Goal: Task Accomplishment & Management: Use online tool/utility

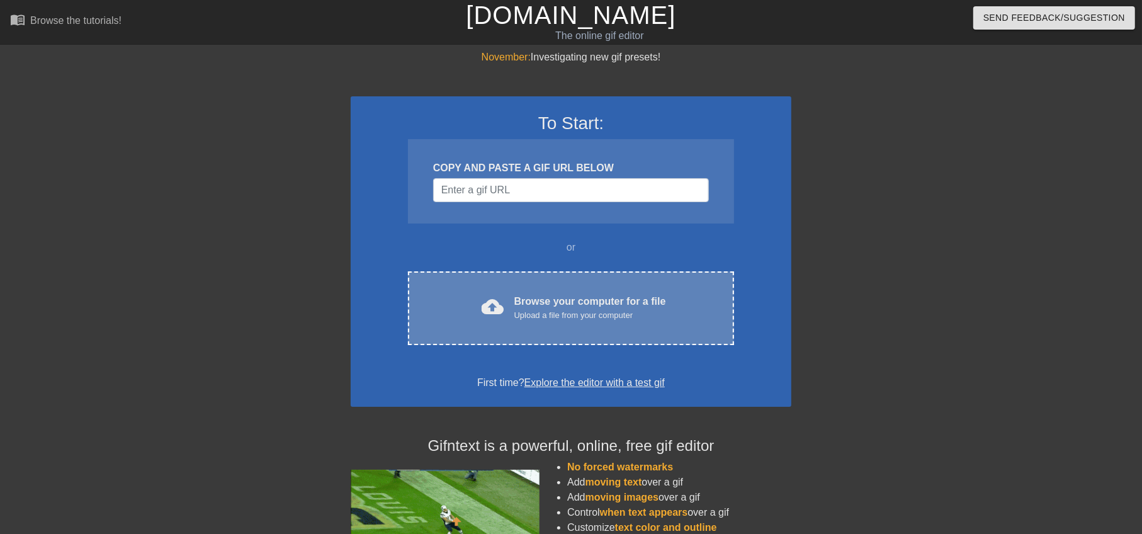
click at [496, 288] on div "cloud_upload Browse your computer for a file Upload a file from your computer C…" at bounding box center [571, 308] width 326 height 74
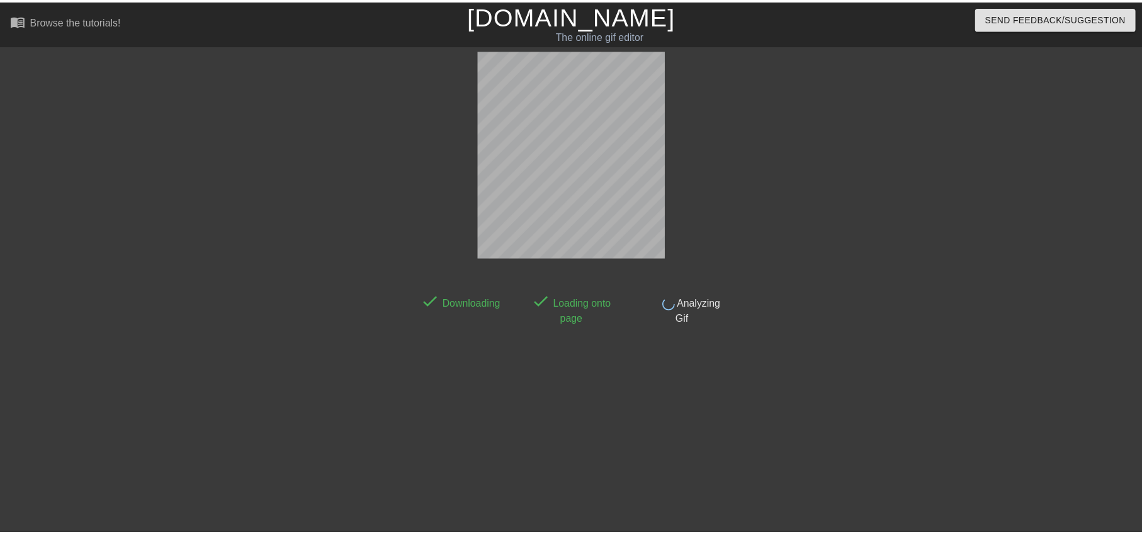
scroll to position [27, 0]
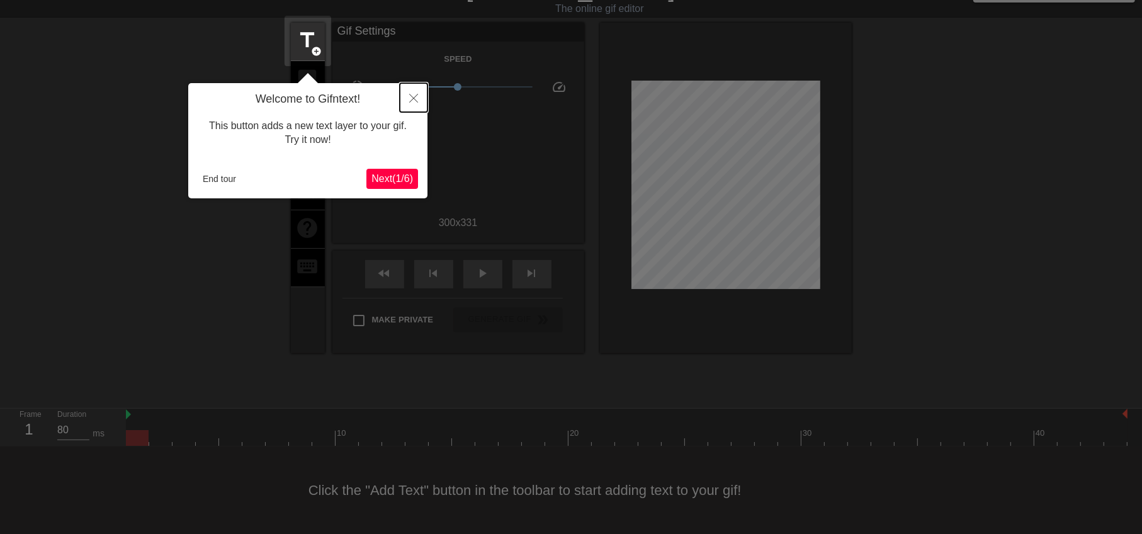
click at [416, 96] on icon "Close" at bounding box center [413, 98] width 9 height 9
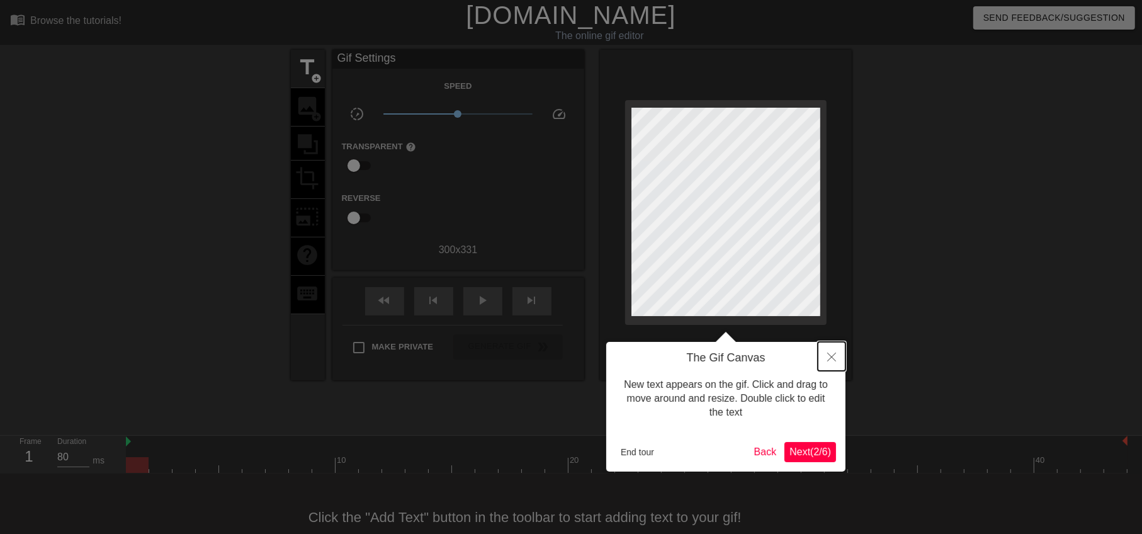
click at [830, 355] on icon "Close" at bounding box center [832, 357] width 9 height 9
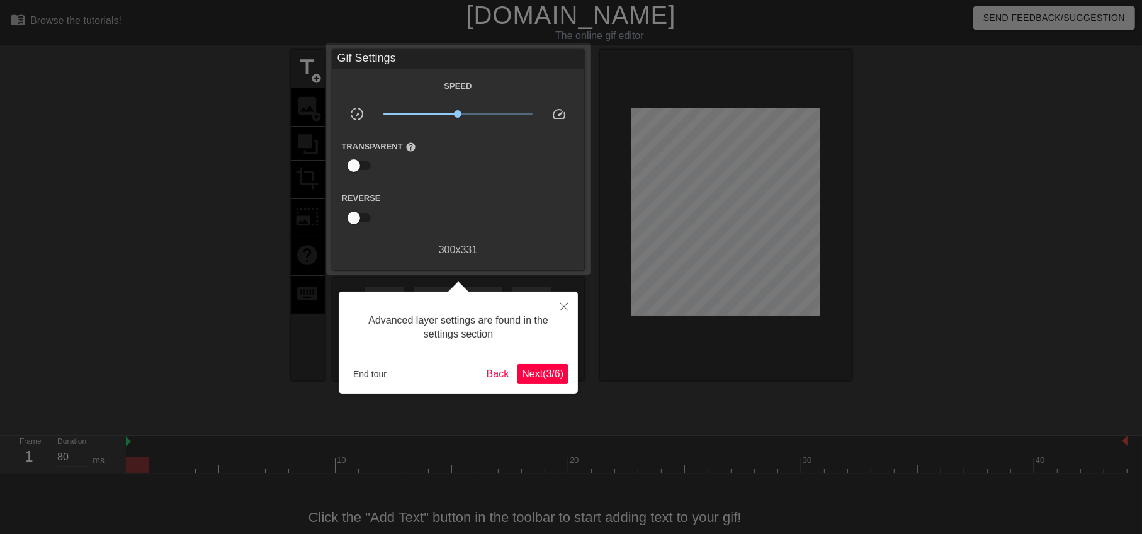
scroll to position [27, 0]
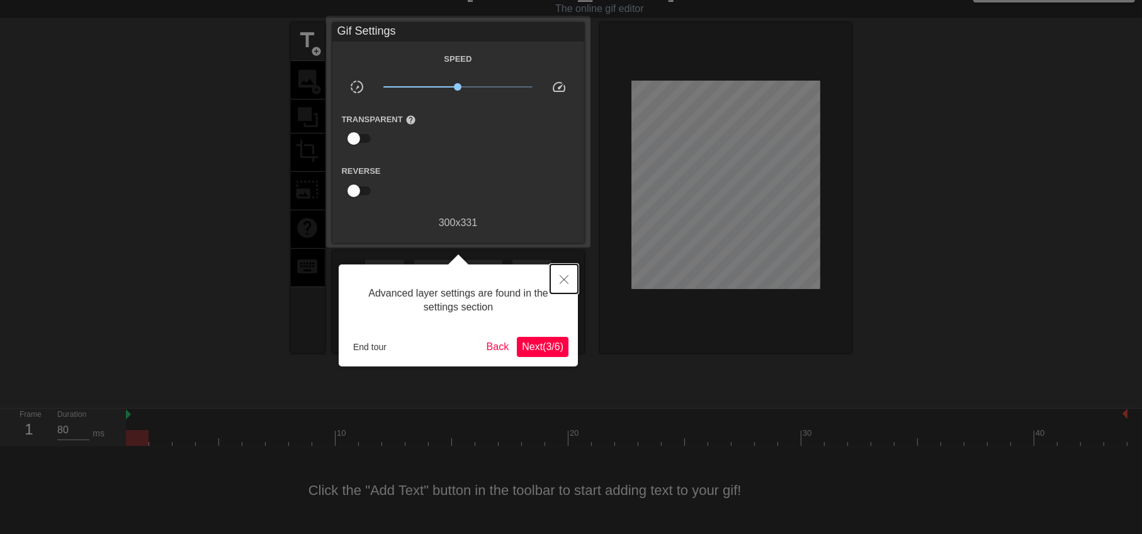
click at [563, 275] on icon "Close" at bounding box center [564, 279] width 9 height 9
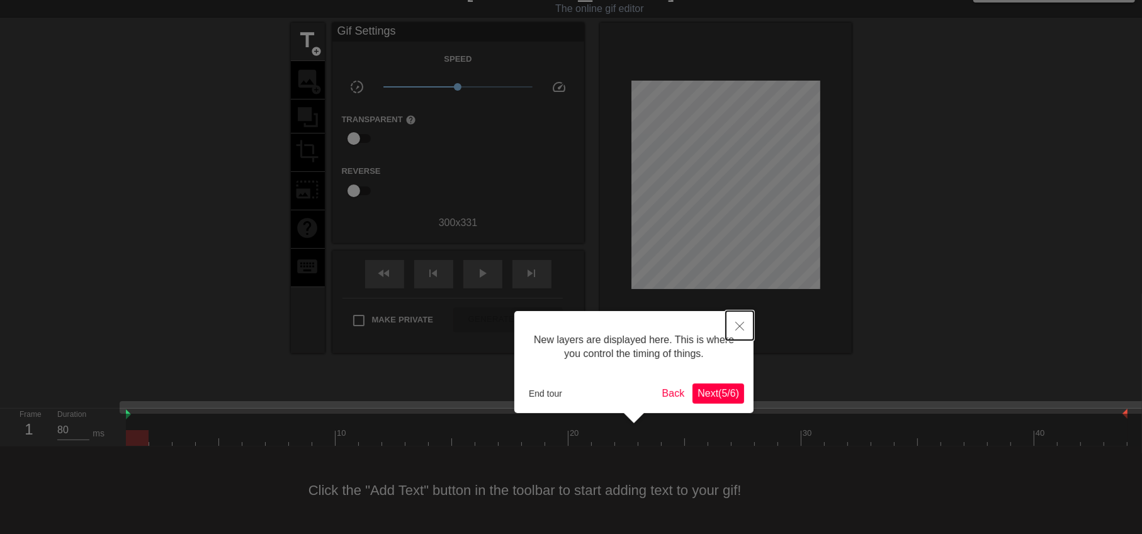
click at [743, 328] on icon "Close" at bounding box center [740, 326] width 9 height 9
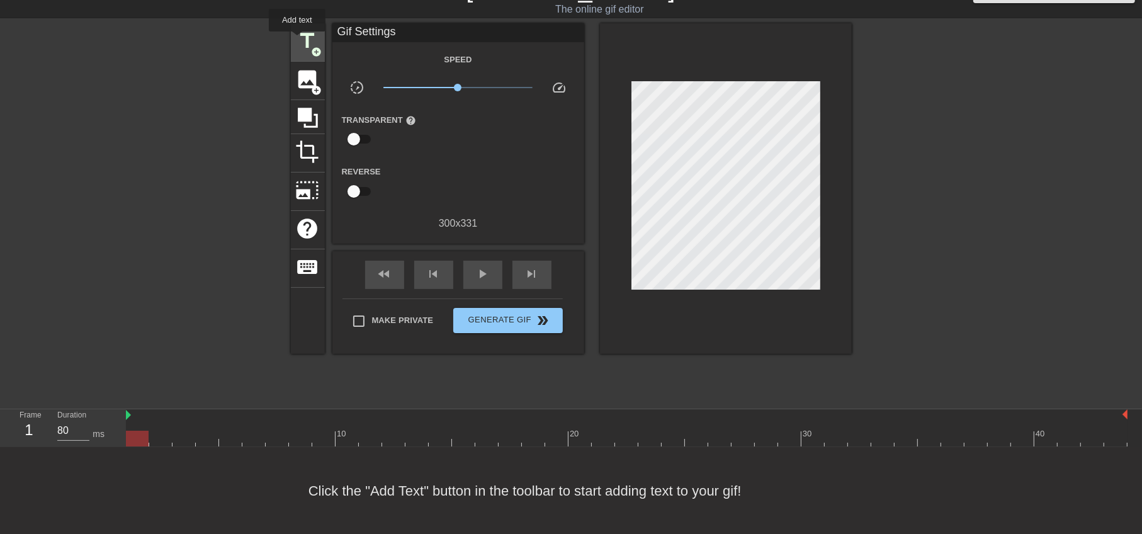
click at [297, 40] on span "title" at bounding box center [308, 41] width 24 height 24
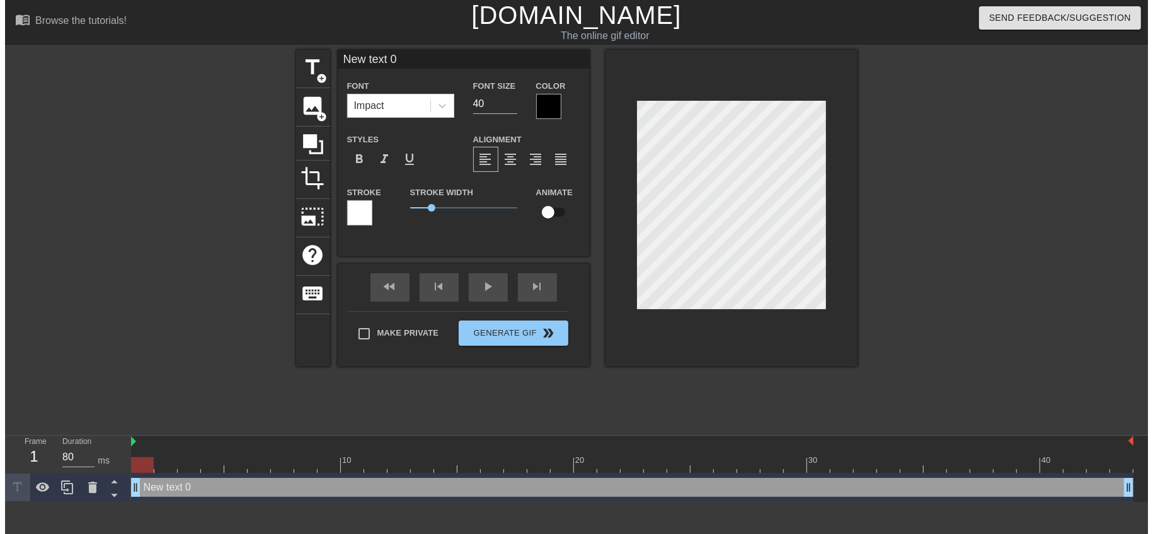
scroll to position [0, 0]
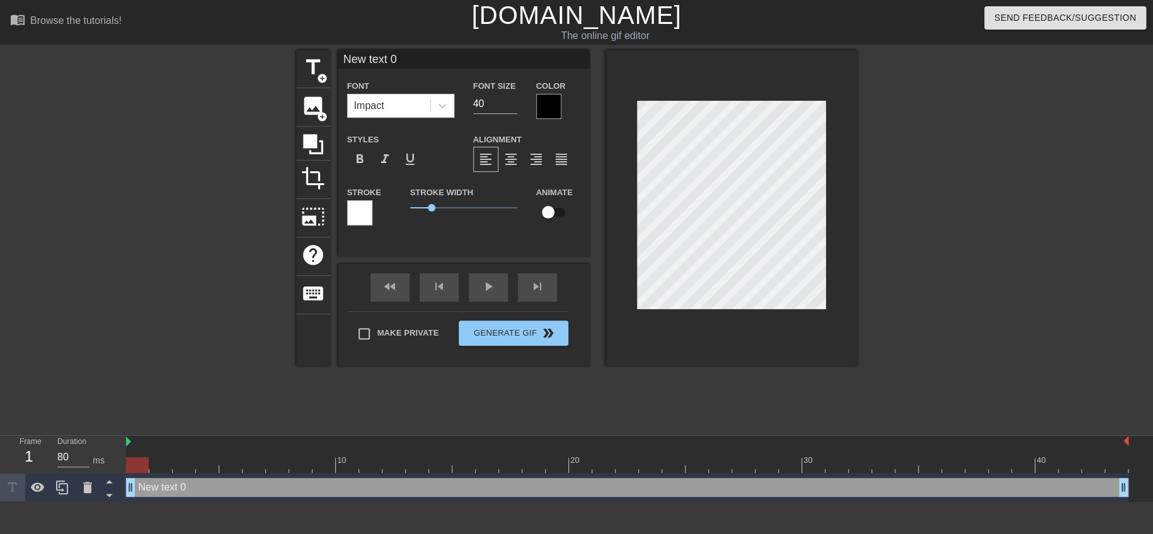
click at [549, 98] on div at bounding box center [548, 106] width 25 height 25
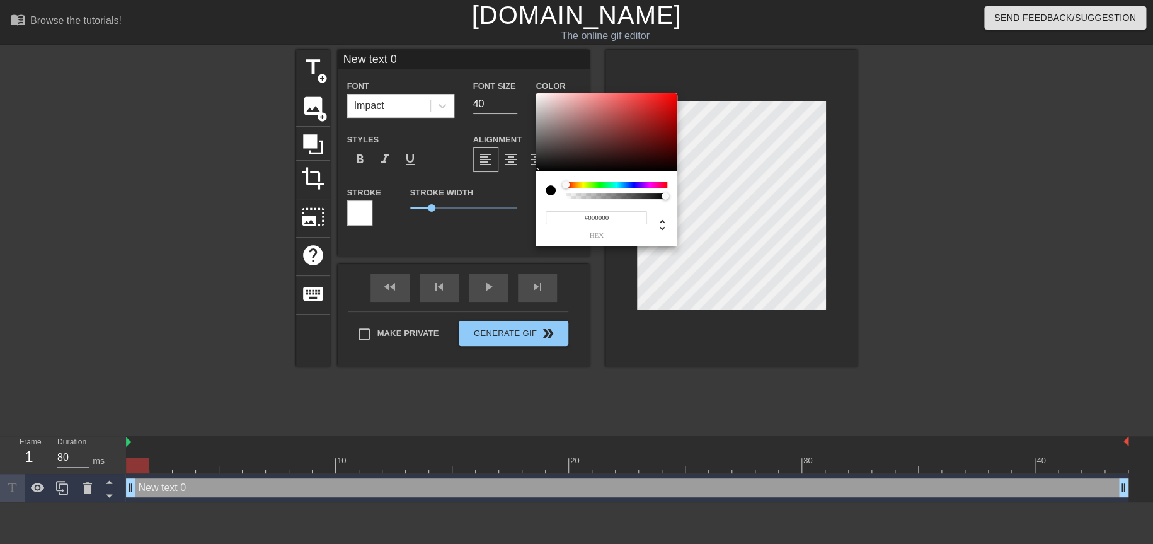
type input "#E90C0C"
click at [670, 100] on div at bounding box center [606, 132] width 142 height 78
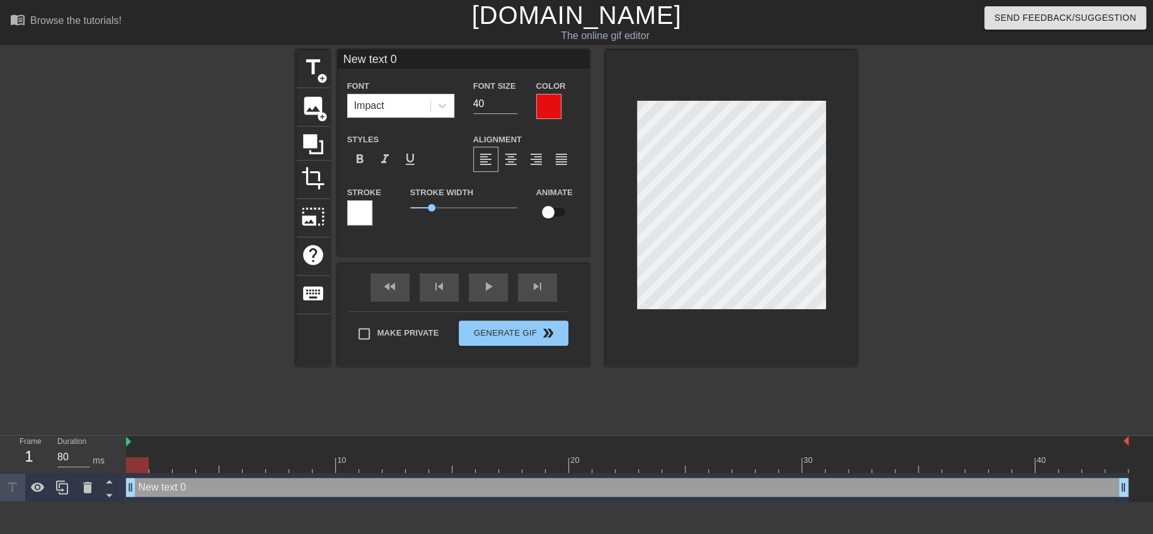
type input "c text 0"
type textarea "text 0"
type input "c text 0"
type textarea "c text 0"
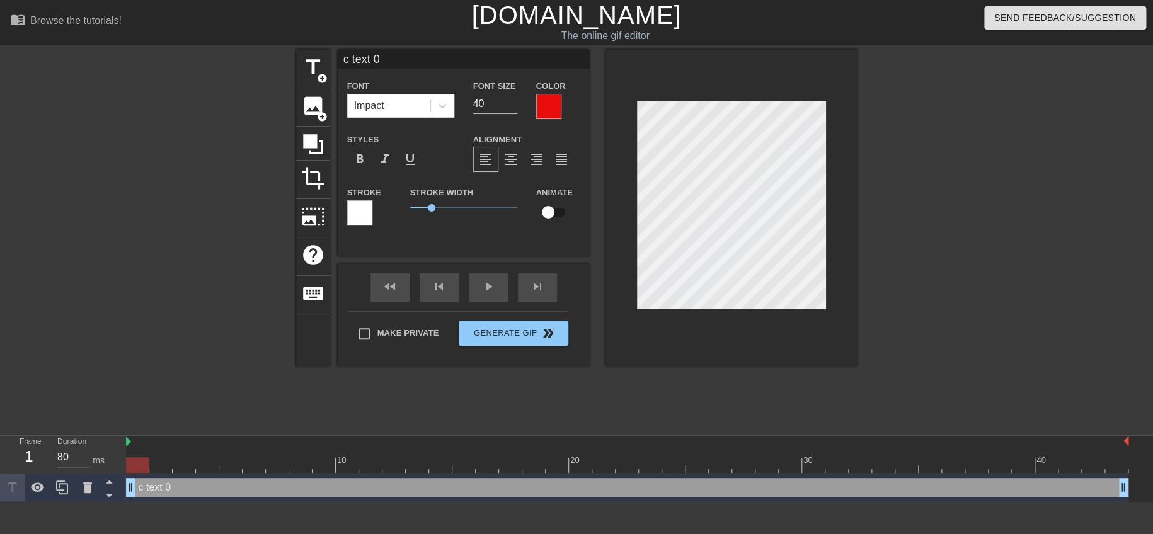
type input "ck text 0"
type textarea "ck text 0"
type input "c text 0"
type textarea "c text 0"
type input "text 0"
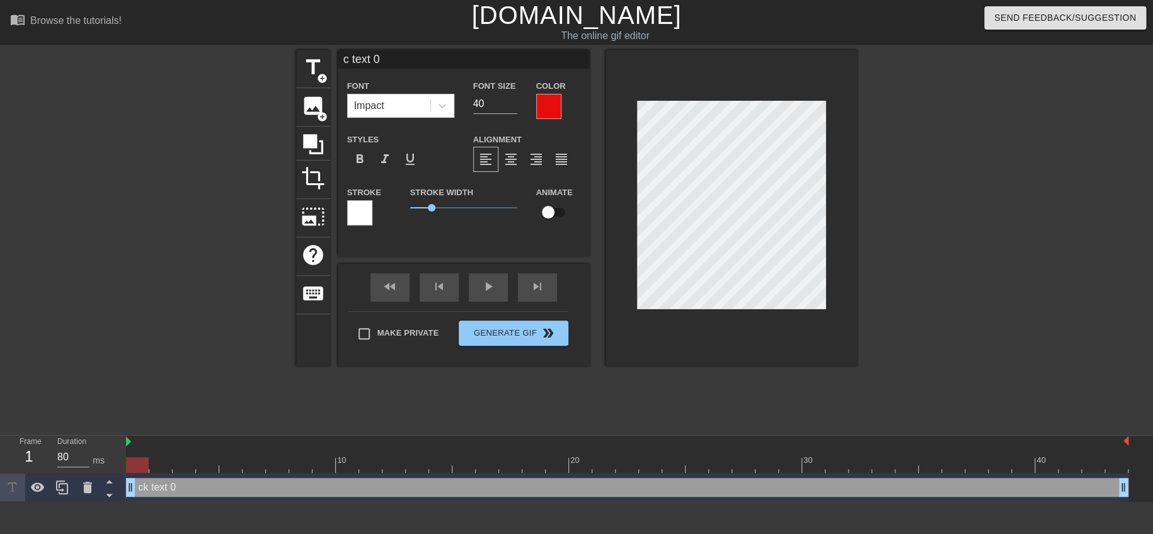
type textarea "text 0"
type input "ㄏ text 0"
type textarea "ㄏ text 0"
type input "ㄏㄜ text 0"
type textarea "ㄏㄜ text 0"
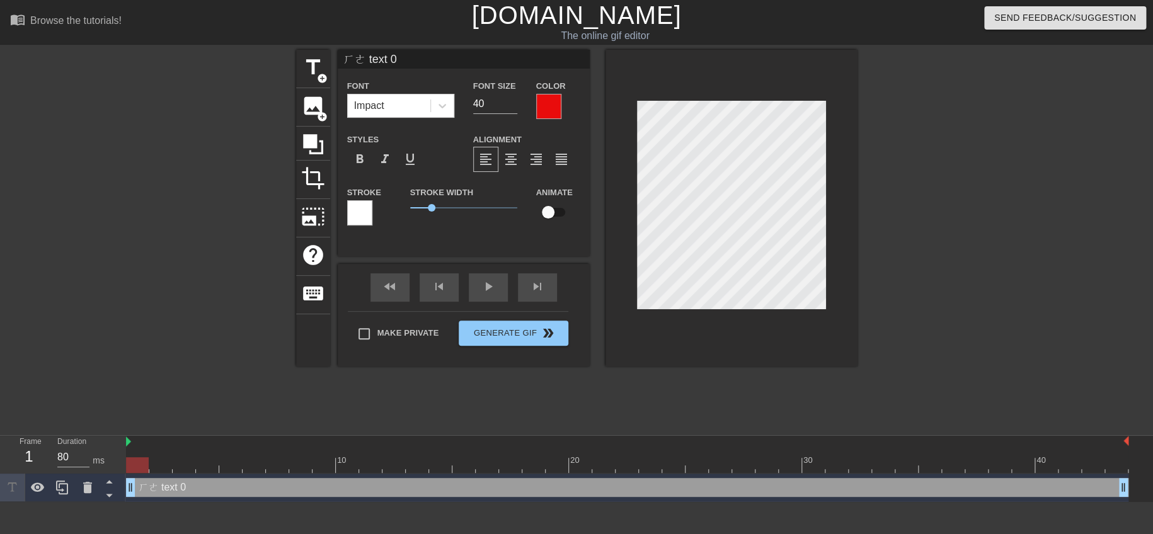
type input "喝 text 0"
type textarea "喝 text 0"
type input "喝ㄎ text 0"
type textarea "喝ㄎ text 0"
type input "喝ㄎㄚ text 0"
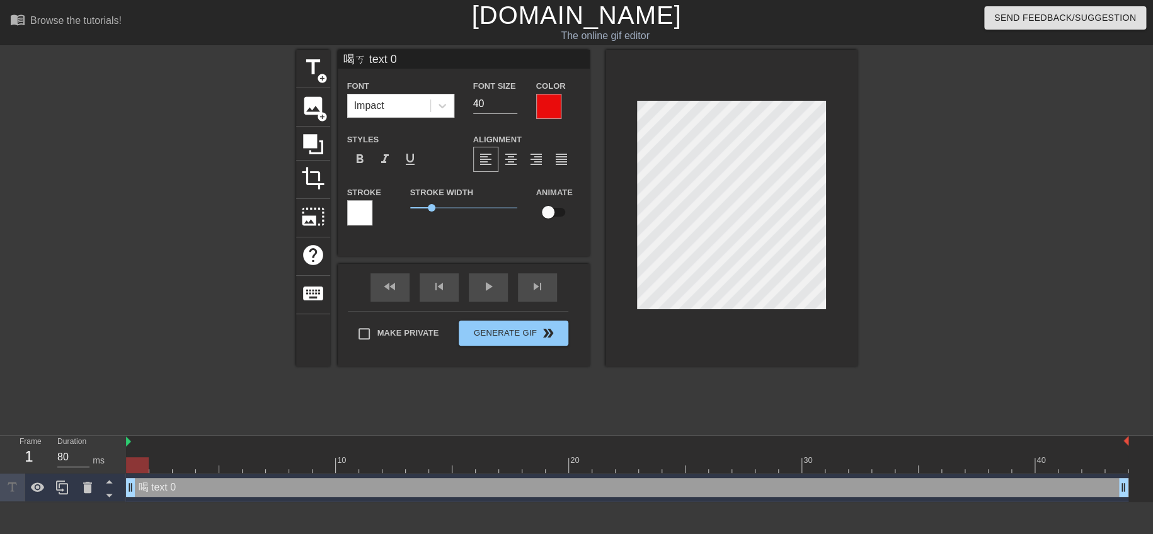
type textarea "喝ㄎㄚ text 0"
type input "喝咖 text 0"
type textarea "喝咖 text 0"
type input "喝咖啡 text 0"
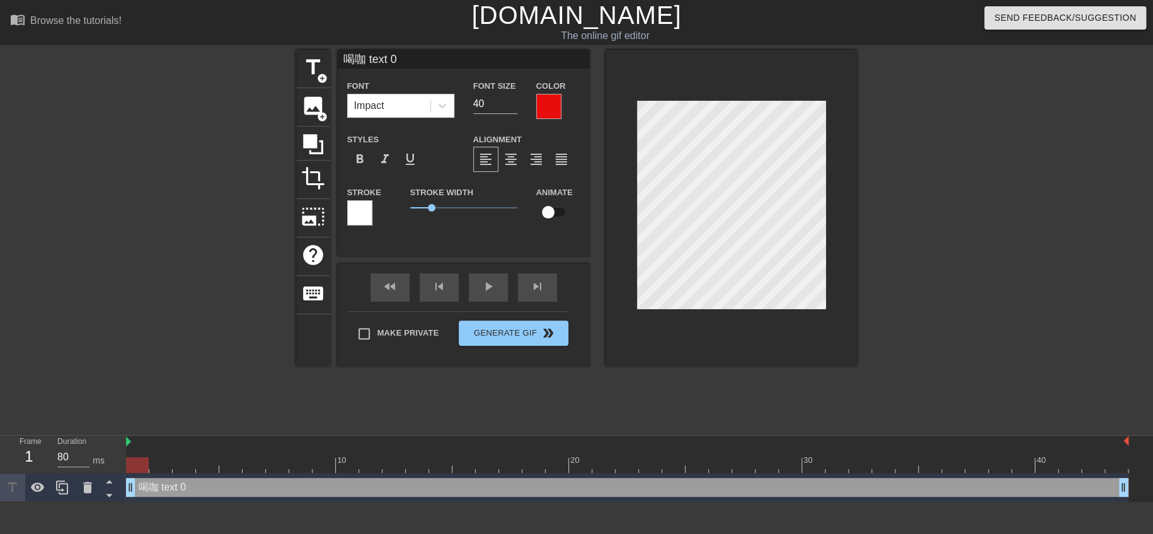
type textarea "喝咖啡 text 0"
type input "喝咖啡text 0"
type textarea "喝咖啡text 0"
type input "喝咖啡ext 0"
type textarea "喝咖啡ext 0"
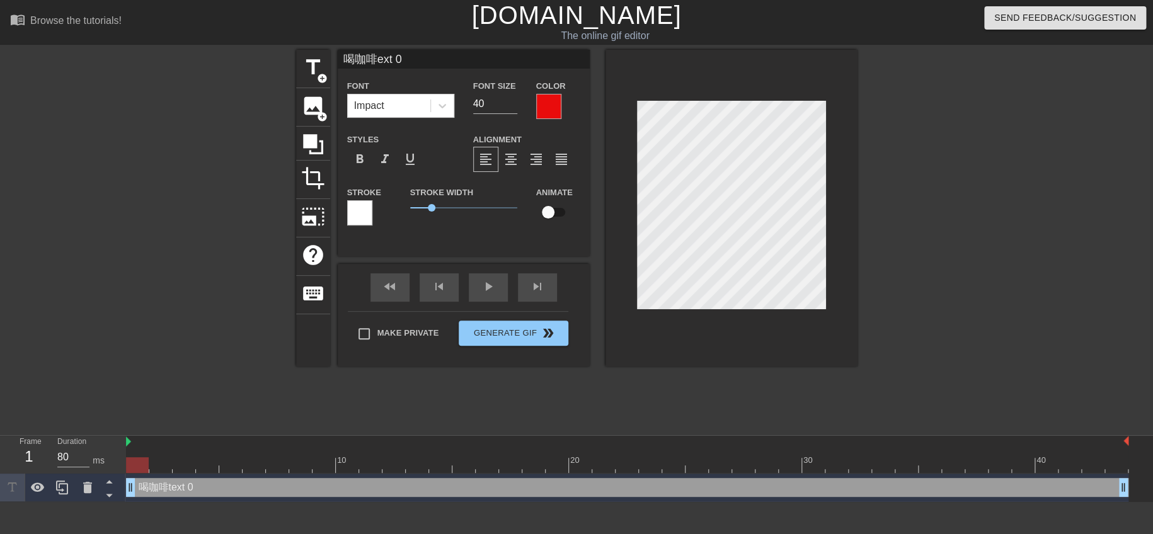
type input "喝咖啡xt 0"
type textarea "喝咖啡xt 0"
type input "喝咖啡t 0"
type textarea "喝咖啡t 0"
type input "喝咖啡 0"
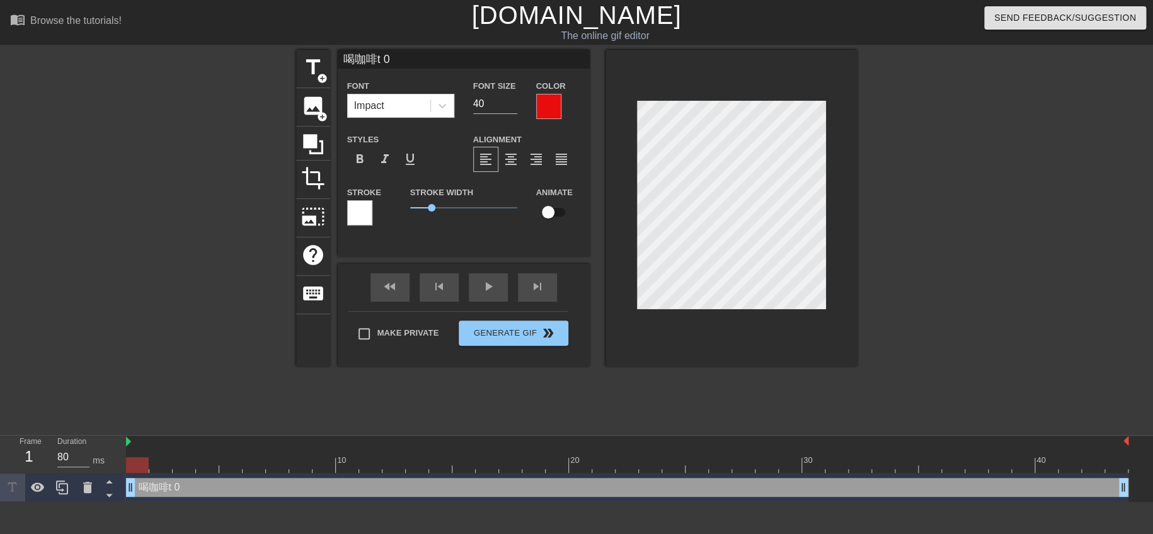
type textarea "喝咖啡 0"
type input "喝咖啡0"
type textarea "喝咖啡0"
type input "喝咖啡"
type textarea "喝咖啡"
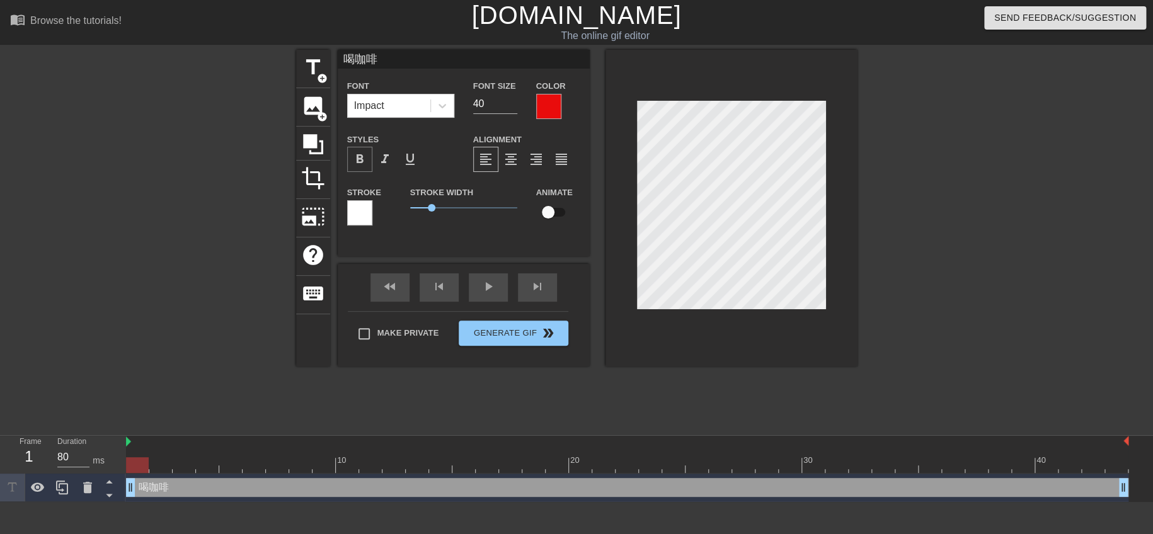
click at [362, 159] on span "format_bold" at bounding box center [359, 159] width 15 height 15
click at [732, 342] on div at bounding box center [731, 208] width 252 height 317
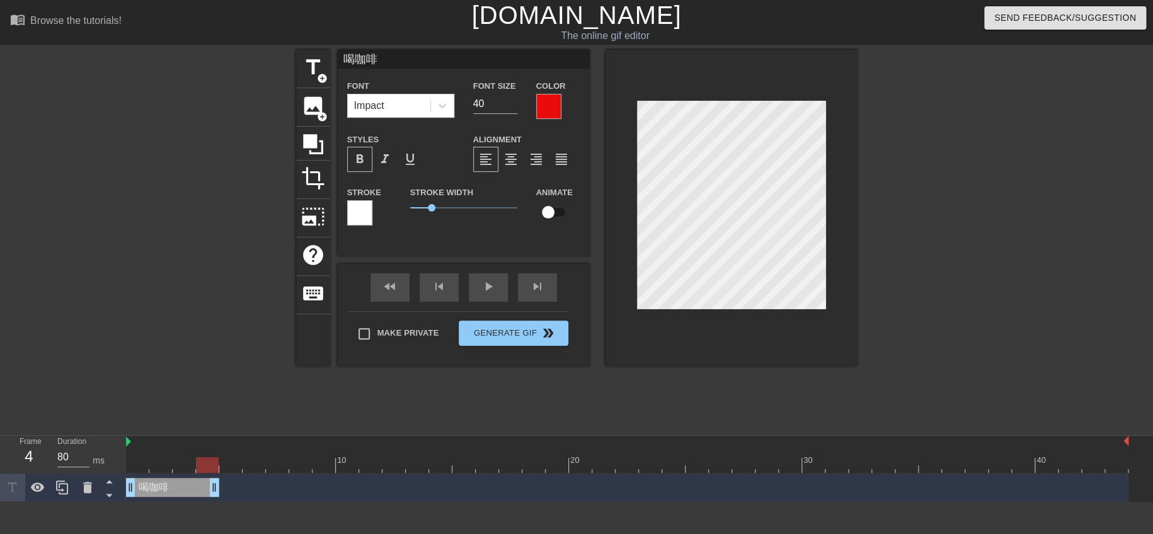
drag, startPoint x: 1123, startPoint y: 491, endPoint x: 205, endPoint y: 509, distance: 918.4
click at [205, 502] on html "menu_book Browse the tutorials! Gifntext.com The online gif editor Send Feedbac…" at bounding box center [576, 251] width 1153 height 502
click at [855, 333] on div at bounding box center [731, 208] width 252 height 317
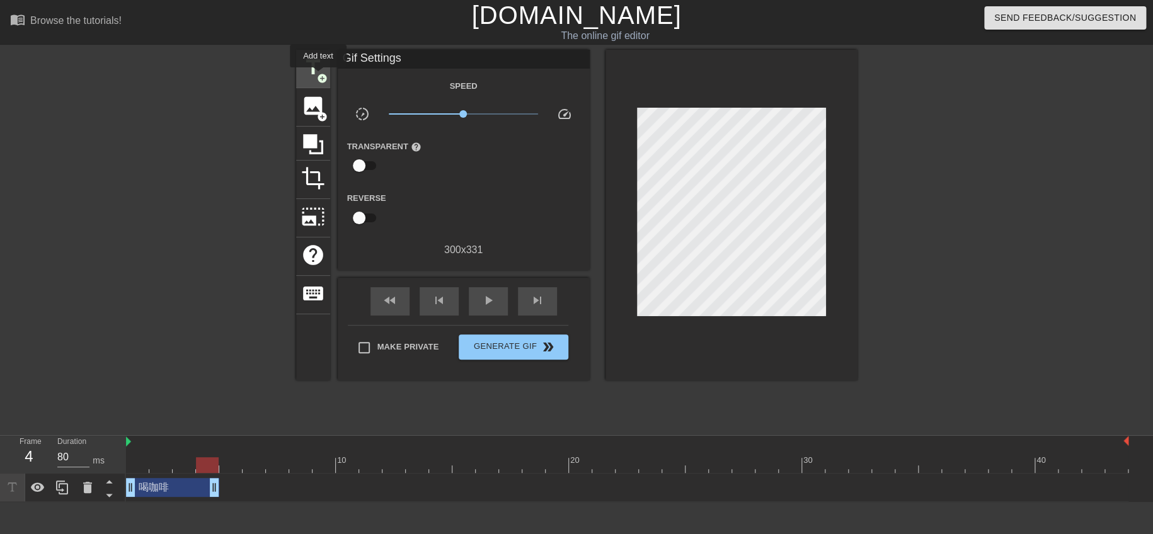
click at [318, 75] on span "add_circle" at bounding box center [322, 78] width 11 height 11
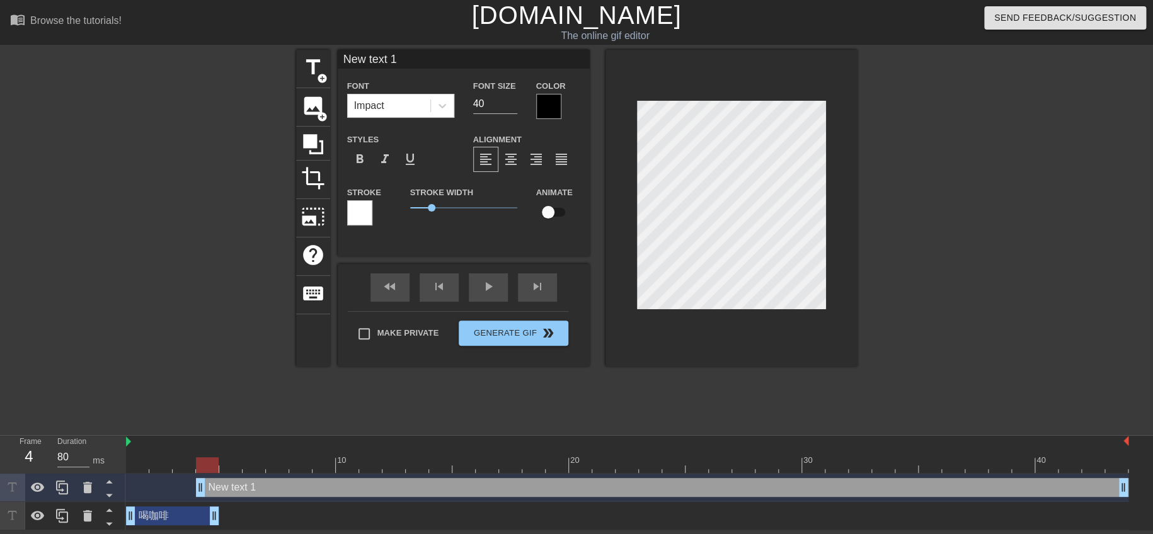
click at [550, 105] on div at bounding box center [548, 106] width 25 height 25
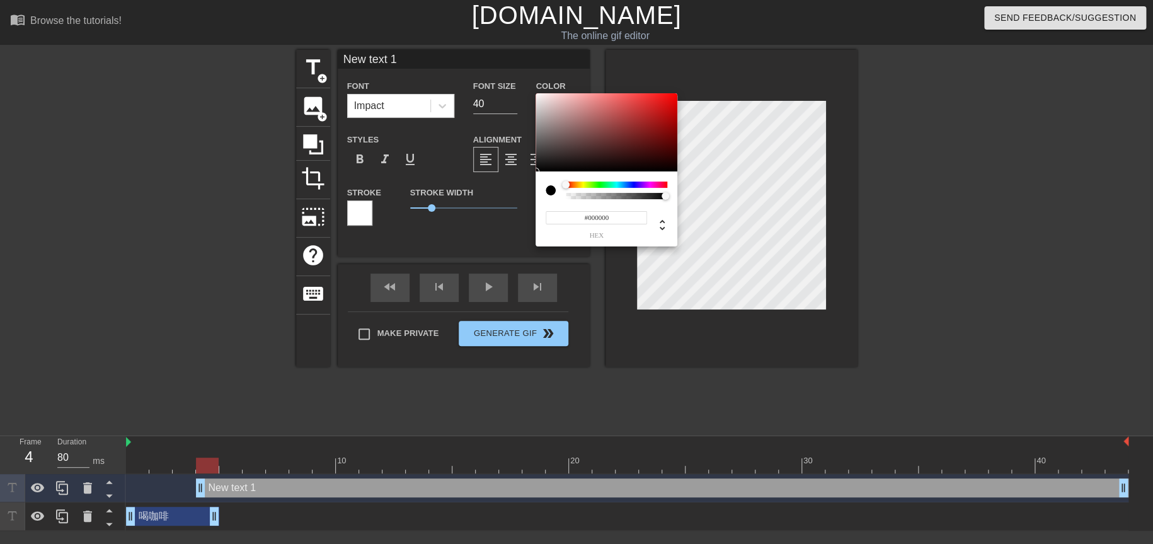
type input "#E51414"
click at [665, 101] on div at bounding box center [606, 132] width 142 height 78
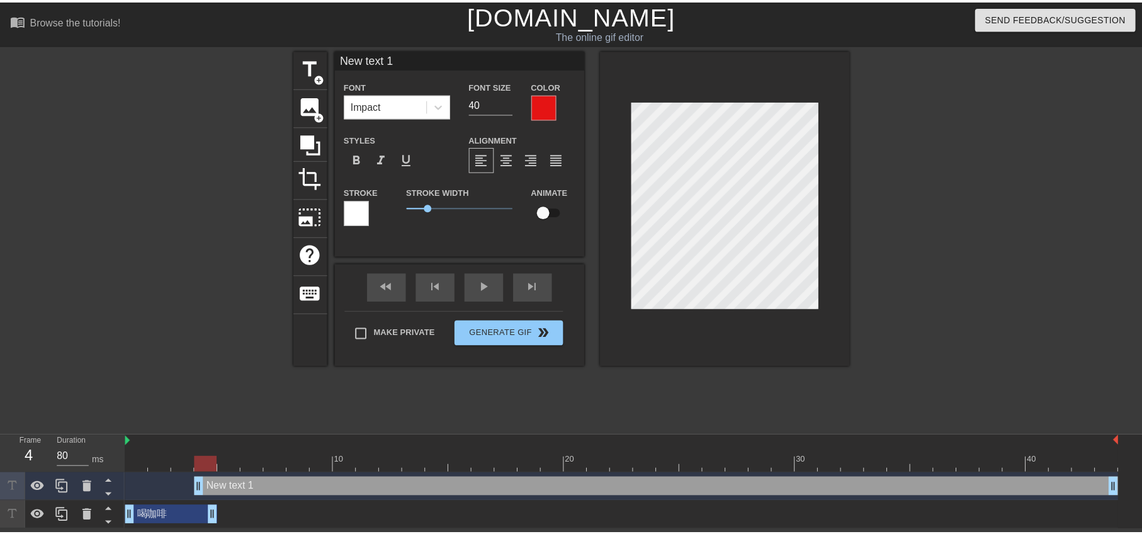
scroll to position [1, 1]
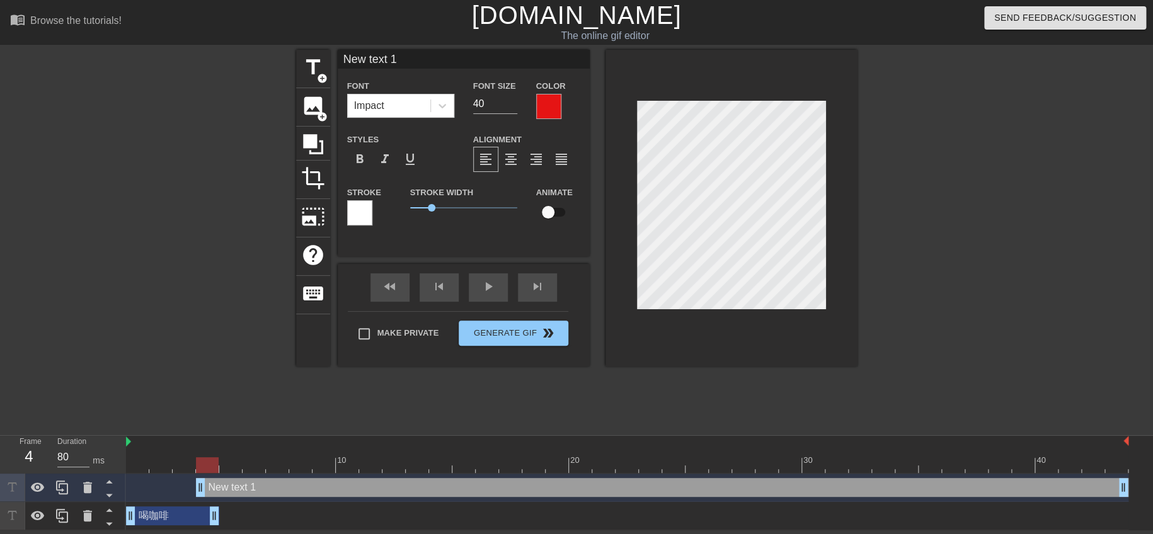
type input "ㄕ text 1"
type textarea "ㄕ text 1"
type input "市 text 1"
type textarea "市 text 1"
type input "是 text 1"
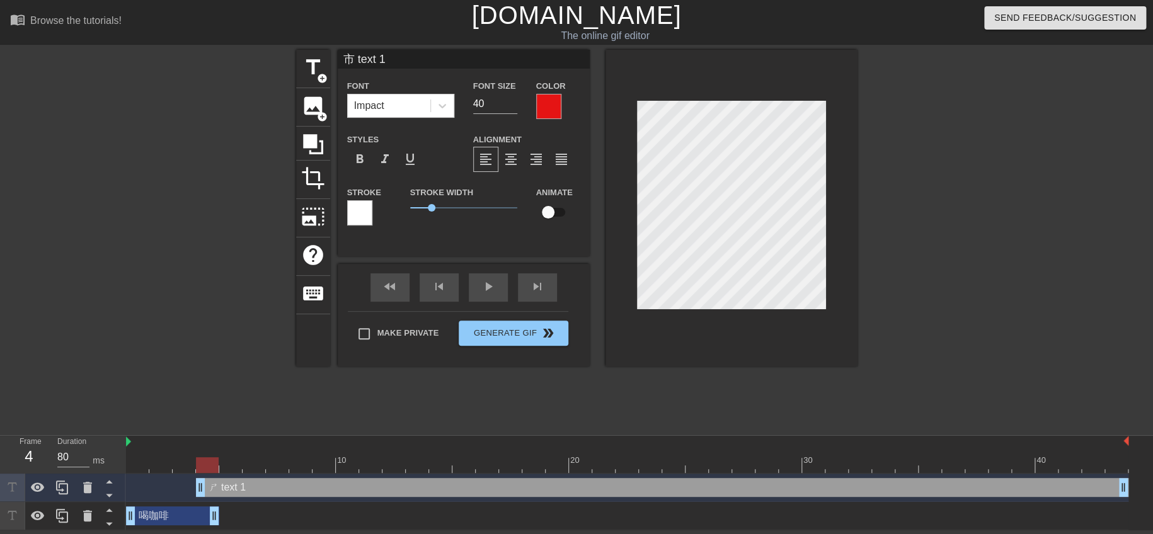
type textarea "是 text 1"
type input "是M text 1"
type textarea "是M text 1"
type input "是Mtext 1"
type textarea "是Mext 1"
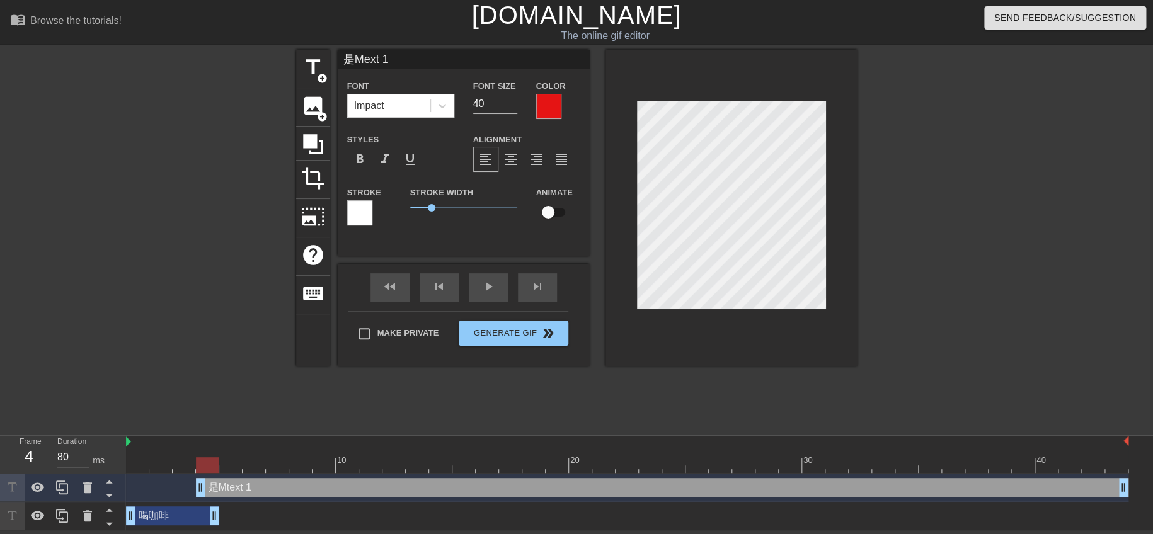
type input "是Mxt 1"
type textarea "是Mxt 1"
type input "是Mt 1"
type textarea "是Mt 1"
type input "是M 1"
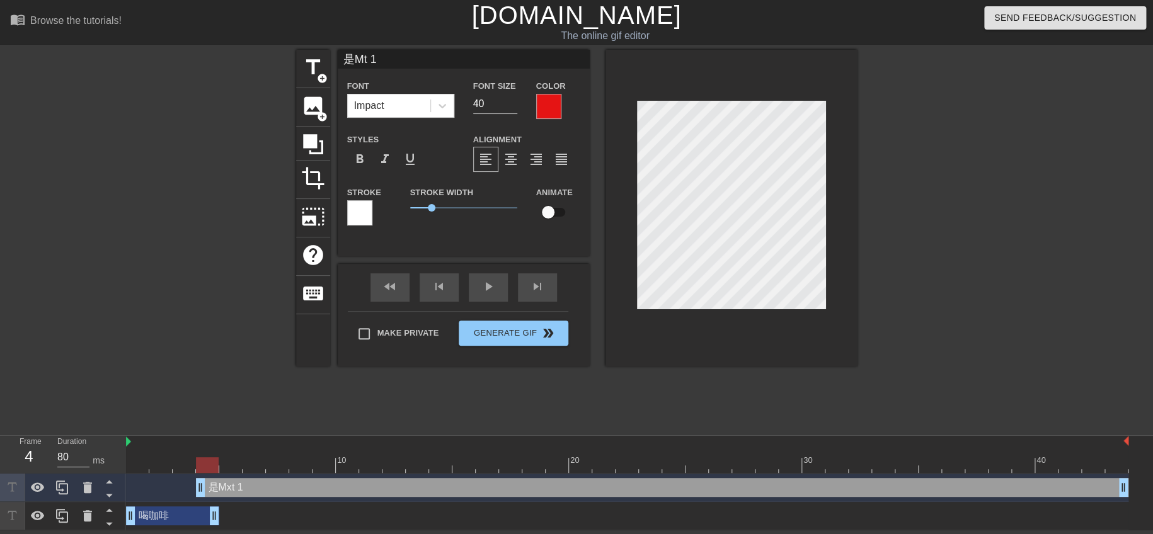
type textarea "是M 1"
type input "是M1"
type textarea "是M1"
type input "是M"
type textarea "是M"
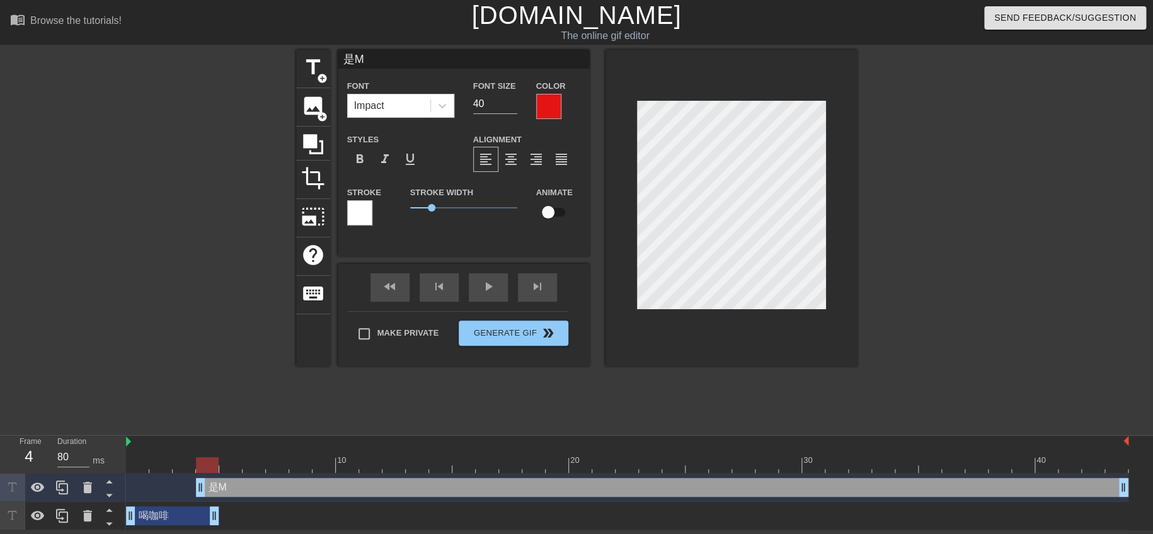
type input "是M"
type textarea "是M"
click at [363, 159] on span "format_bold" at bounding box center [359, 159] width 15 height 15
click at [700, 342] on div at bounding box center [731, 208] width 252 height 317
click at [950, 347] on div at bounding box center [966, 239] width 189 height 378
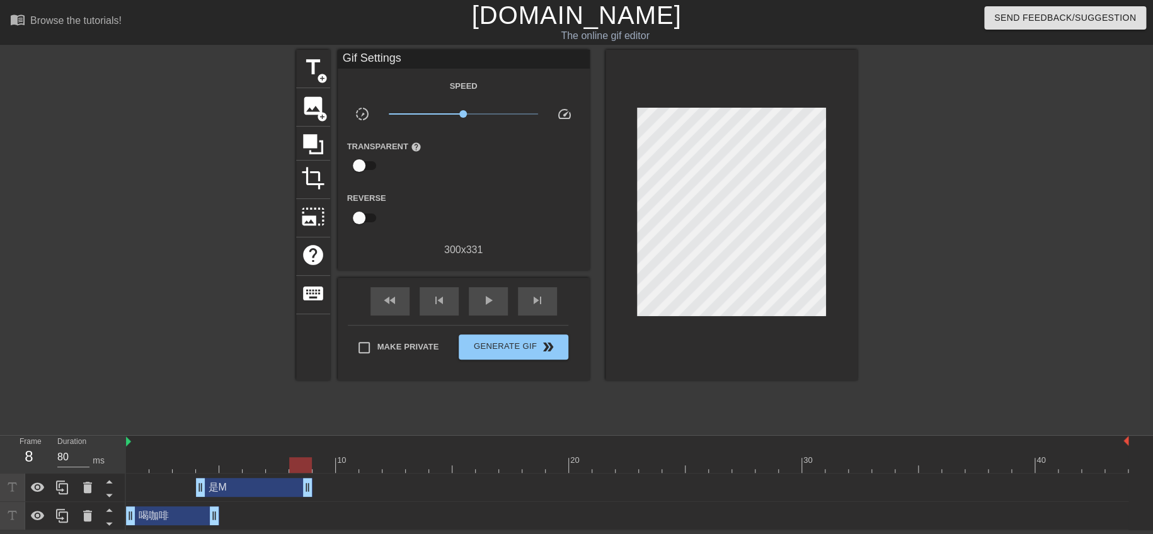
drag, startPoint x: 1119, startPoint y: 489, endPoint x: 312, endPoint y: 475, distance: 806.9
click at [312, 475] on div "是M drag_handle drag_handle" at bounding box center [627, 488] width 1002 height 28
drag, startPoint x: 300, startPoint y: 483, endPoint x: 385, endPoint y: 492, distance: 85.5
click at [798, 402] on div "title add_circle image add_circle crop photo_size_select_large help keyboard Gi…" at bounding box center [576, 239] width 561 height 378
click at [310, 65] on span "title" at bounding box center [313, 67] width 24 height 24
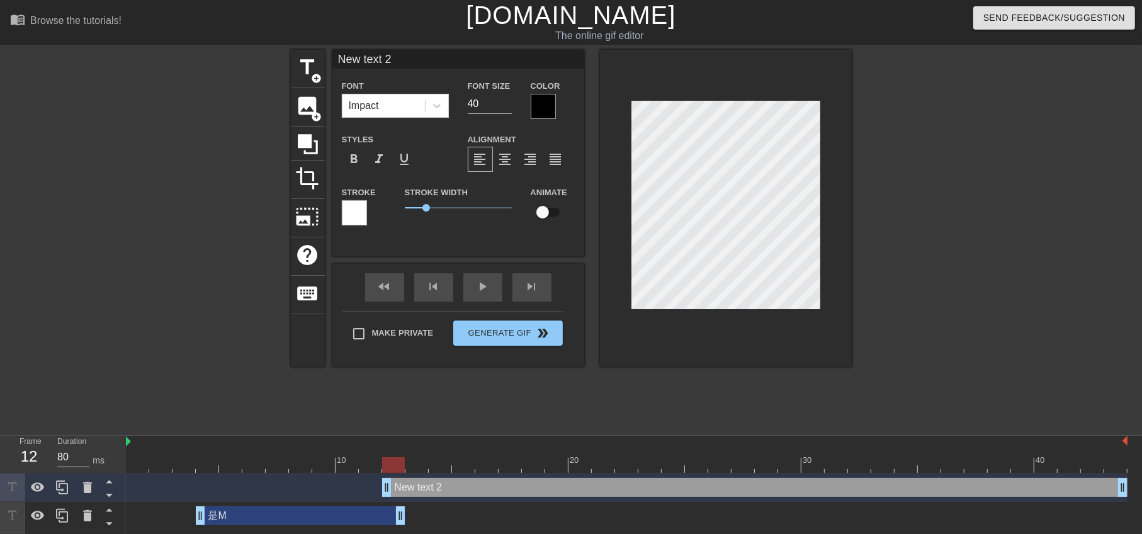
click at [533, 98] on div at bounding box center [543, 106] width 25 height 25
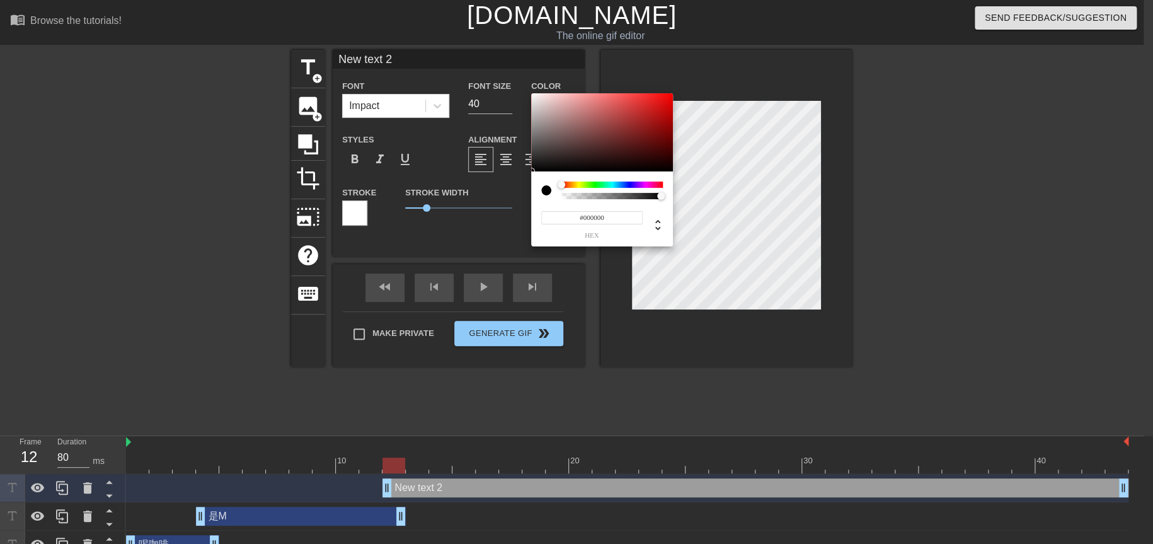
type input "#E50B0B"
click at [666, 101] on div at bounding box center [602, 132] width 142 height 78
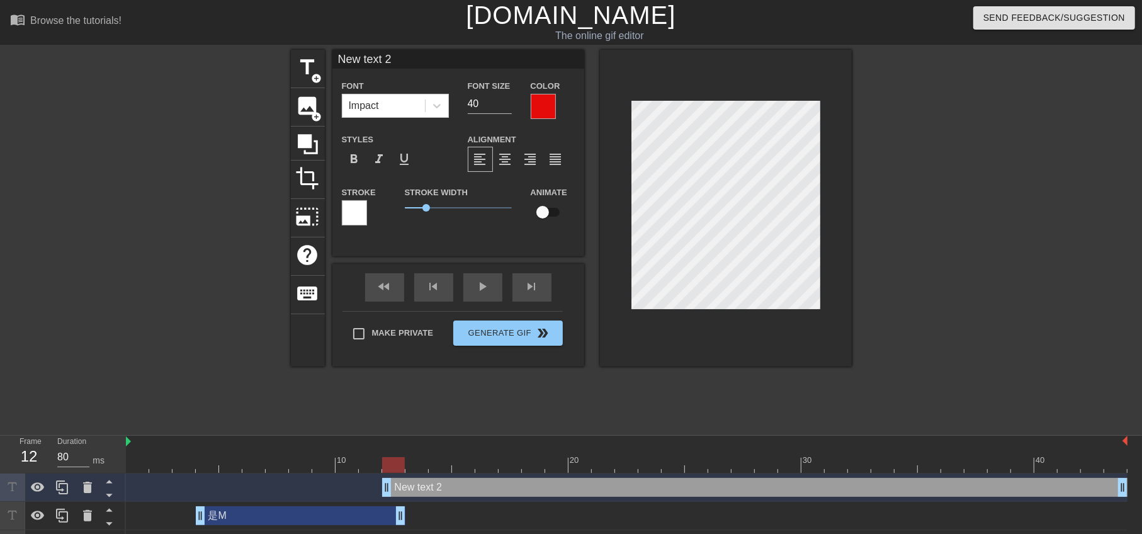
type input "是M text 2"
type textarea "是M text 2"
drag, startPoint x: 719, startPoint y: 201, endPoint x: 858, endPoint y: 214, distance: 139.8
click at [858, 214] on div "title add_circle image add_circle crop photo_size_select_large help keyboard 是M…" at bounding box center [571, 239] width 1142 height 378
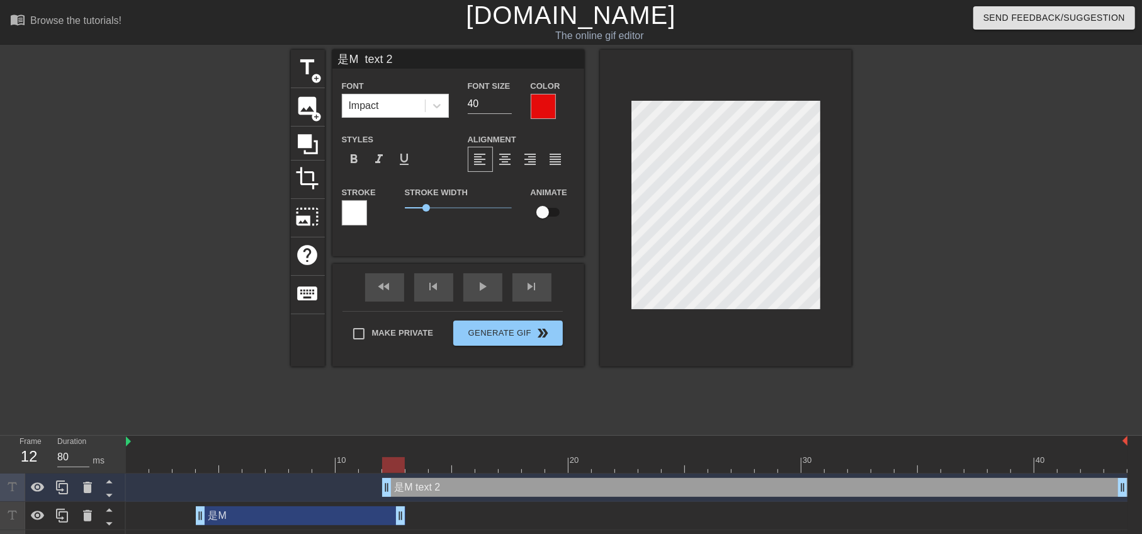
type input "是M"
type textarea "是M"
click at [350, 163] on span "format_bold" at bounding box center [354, 159] width 15 height 15
click at [353, 154] on span "format_bold" at bounding box center [354, 159] width 15 height 15
click at [944, 313] on div at bounding box center [961, 239] width 189 height 378
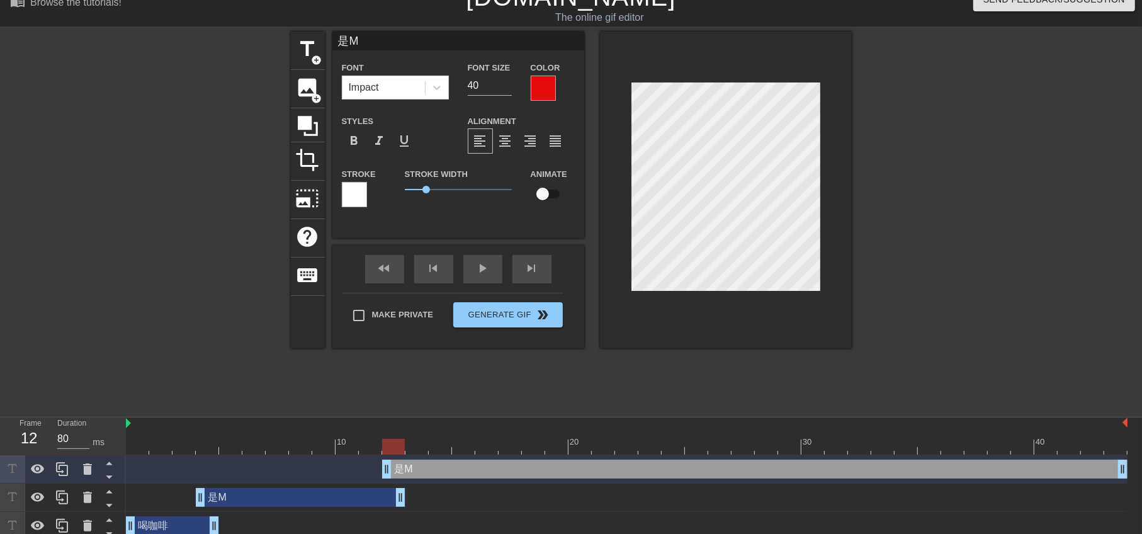
scroll to position [26, 0]
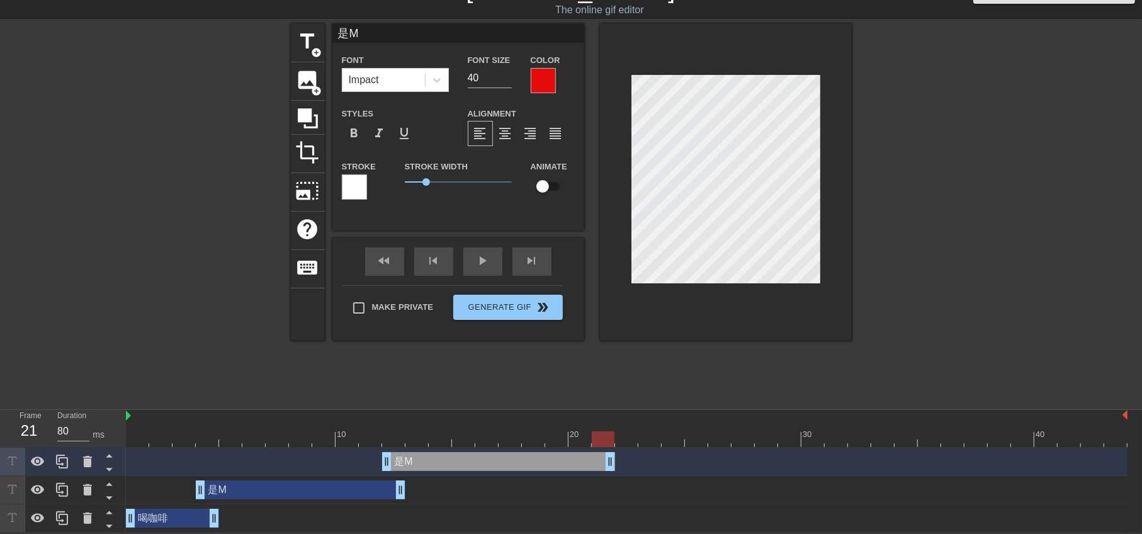
drag, startPoint x: 1122, startPoint y: 461, endPoint x: 615, endPoint y: 457, distance: 507.0
click at [615, 457] on div "是M drag_handle drag_handle" at bounding box center [627, 461] width 1002 height 19
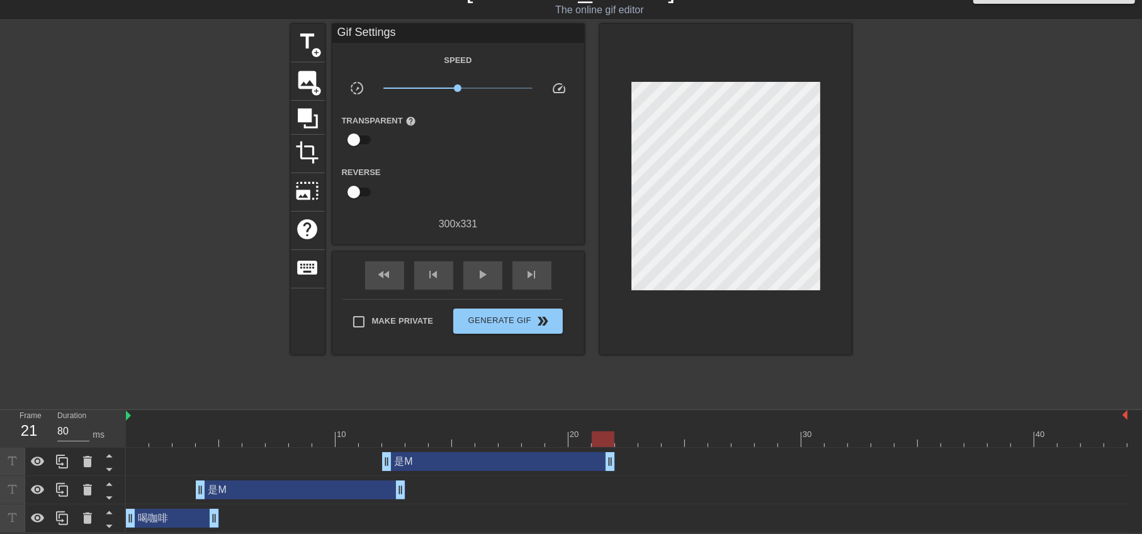
click at [769, 344] on div "title add_circle image add_circle crop photo_size_select_large help keyboard Gi…" at bounding box center [571, 213] width 561 height 378
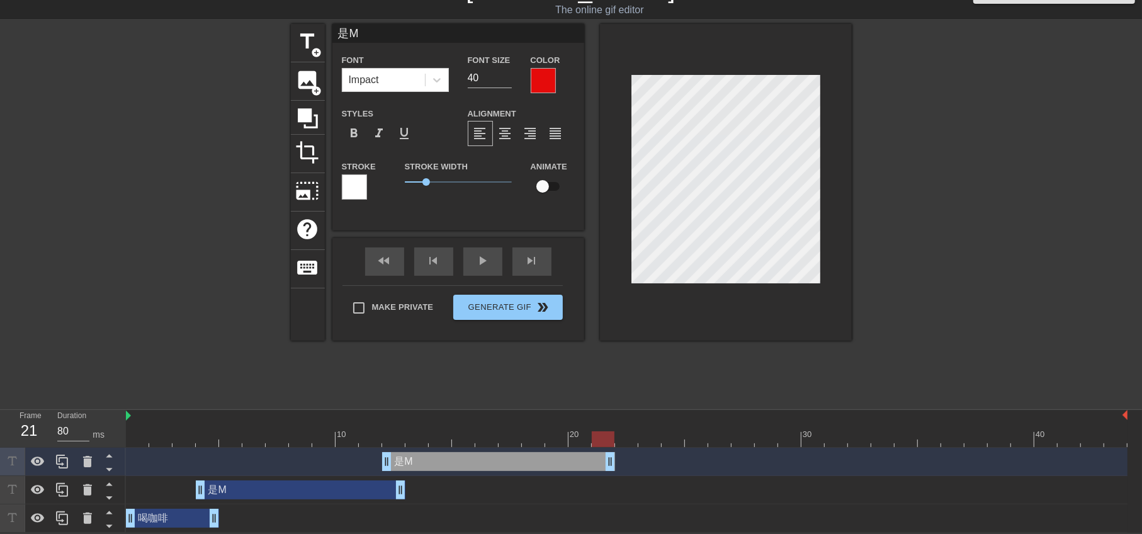
click at [892, 319] on div at bounding box center [961, 213] width 189 height 378
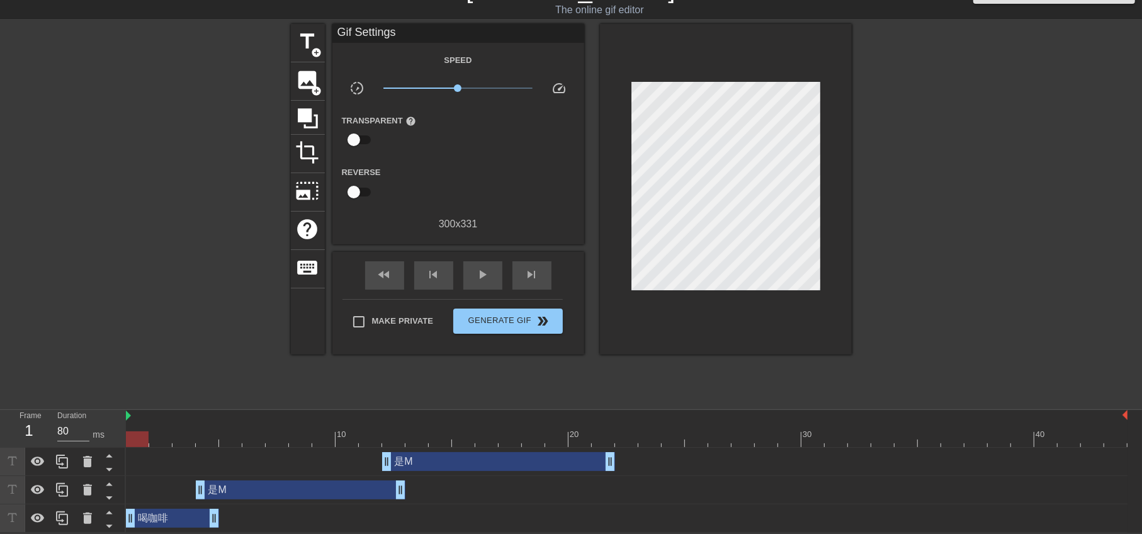
drag, startPoint x: 596, startPoint y: 433, endPoint x: 125, endPoint y: 418, distance: 471.4
click at [126, 418] on div "10 20 30 40" at bounding box center [627, 428] width 1002 height 37
click at [478, 267] on span "play_arrow" at bounding box center [482, 274] width 15 height 15
click at [479, 267] on span "pause" at bounding box center [482, 274] width 15 height 15
drag, startPoint x: 389, startPoint y: 462, endPoint x: 419, endPoint y: 464, distance: 29.6
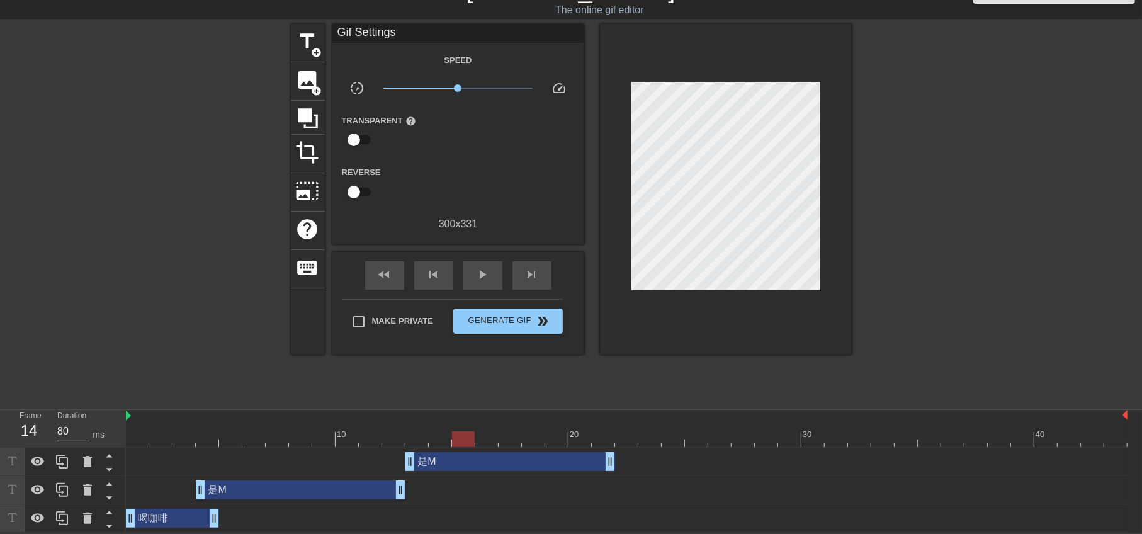
drag, startPoint x: 389, startPoint y: 437, endPoint x: 454, endPoint y: 436, distance: 65.5
click at [454, 436] on div at bounding box center [463, 439] width 23 height 16
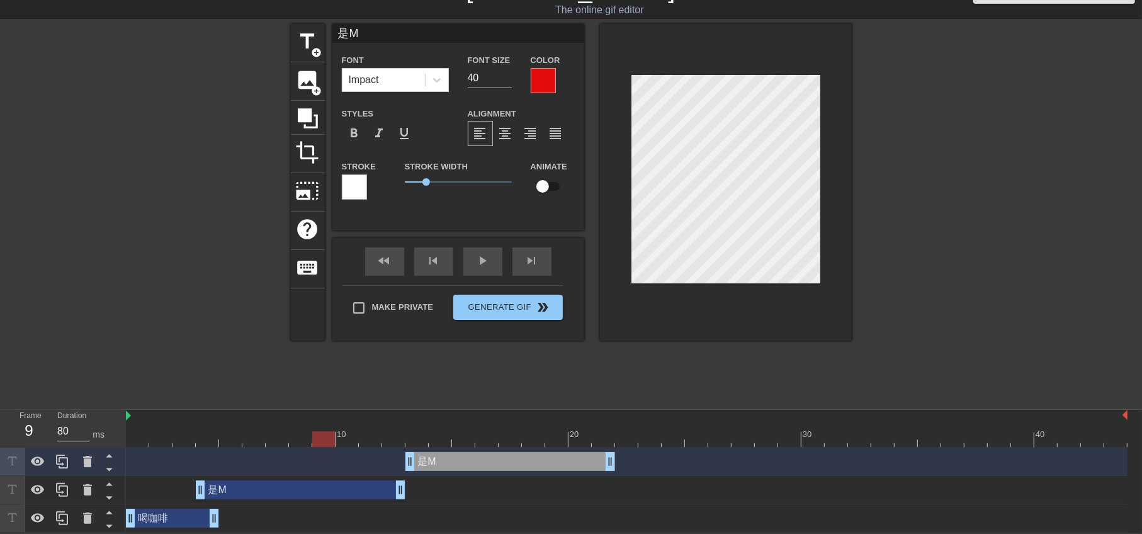
drag, startPoint x: 437, startPoint y: 430, endPoint x: 319, endPoint y: 428, distance: 117.8
click at [319, 428] on div "10 20 30 40" at bounding box center [627, 428] width 1002 height 37
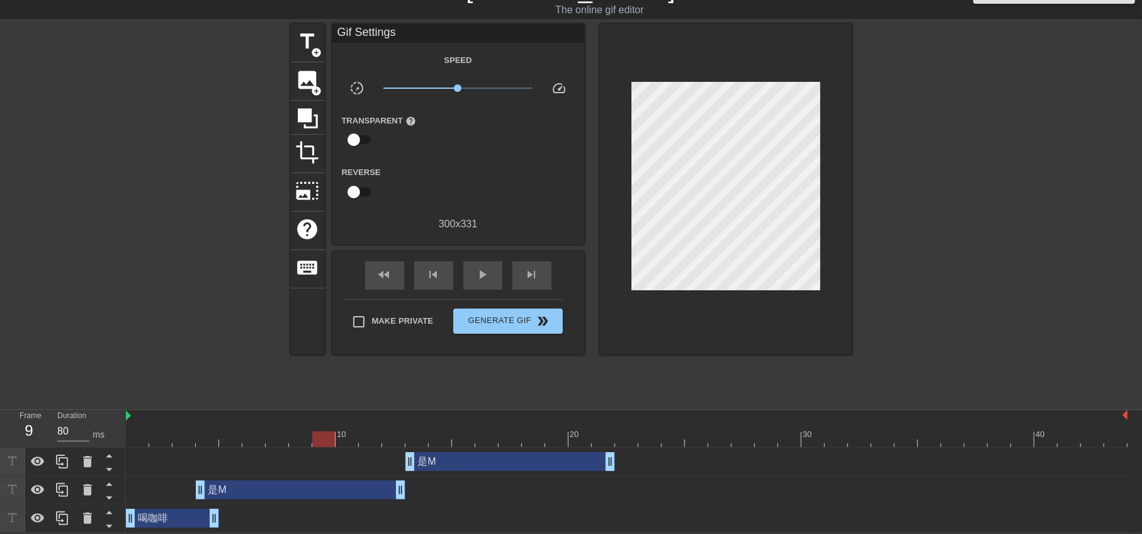
click at [926, 234] on div at bounding box center [961, 213] width 189 height 378
click at [482, 275] on span "play_arrow" at bounding box center [482, 274] width 15 height 15
click at [482, 275] on span "pause" at bounding box center [482, 274] width 15 height 15
click at [306, 36] on span "title" at bounding box center [308, 42] width 24 height 24
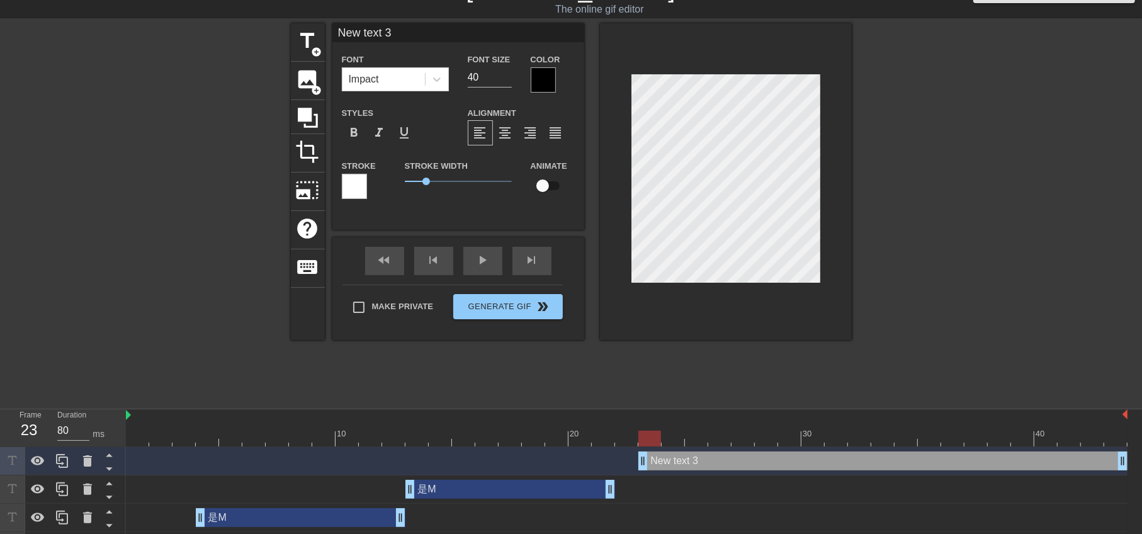
scroll to position [1, 1]
type input "ㄏ text 3"
type textarea "ㄏ text 3"
type input "ㄏㄞ text 3"
type textarea "ㄏㄞ text 3"
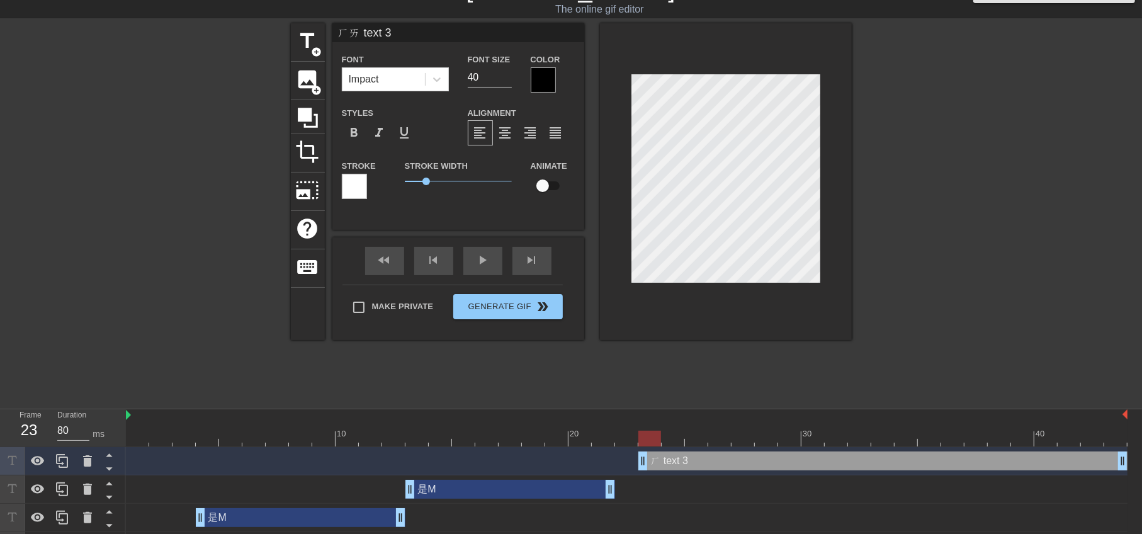
scroll to position [1, 2]
type input "還 text 3"
type textarea "還 text 3"
type input "還ㄧ text 3"
type textarea "還ㄧ text 3"
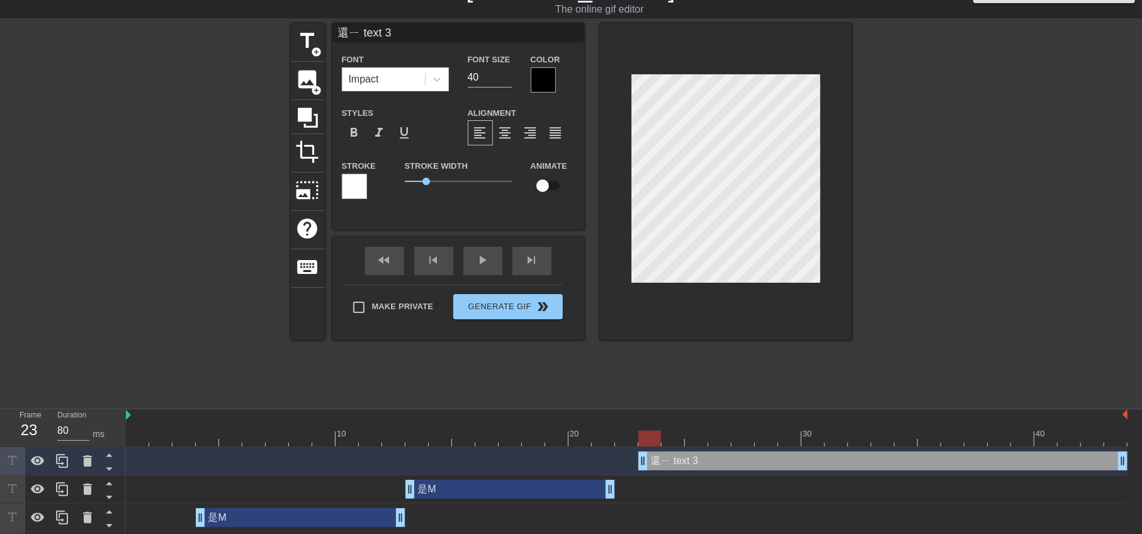
type input "還ㄧㄠ text 3"
type textarea "還ㄧㄠ text 3"
type input "還要 text 3"
type textarea "還要 text 3"
type input "還要ㄏ text 3"
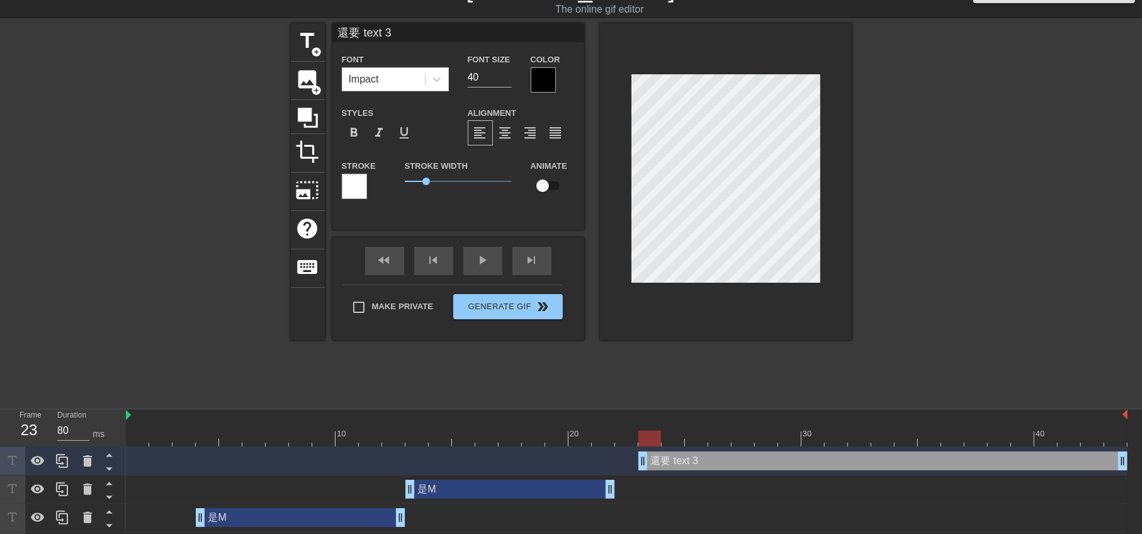
type textarea "還要ㄏ text 3"
type input "還要ㄏㄜ text 3"
type textarea "還要ㄏㄜ text 3"
type input "還要喝 text 3"
type textarea "還要喝 text 3"
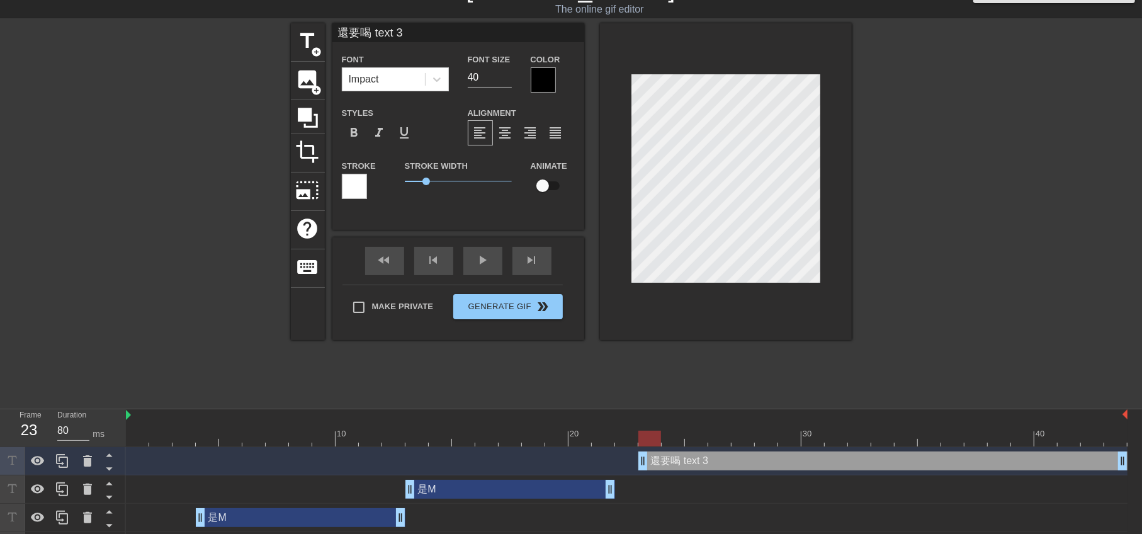
type input "還要喝ㄇ text 3"
type textarea "還要喝ㄇ text 3"
type input "還要喝ㄇㄚ text 3"
type textarea "還要喝ㄇㄚ text 3"
type input "還要喝媽 text 3"
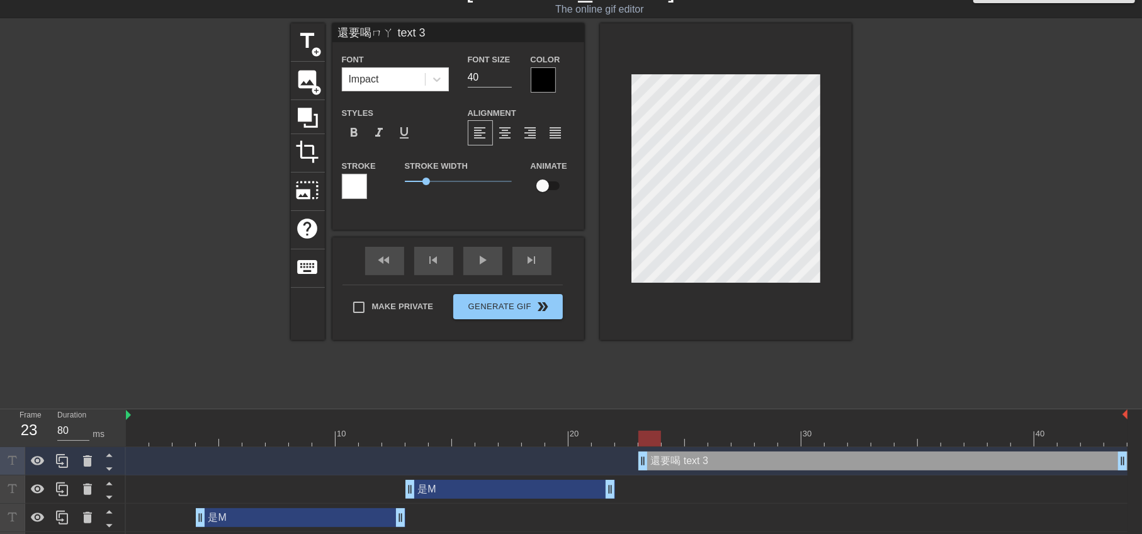
type textarea "還要喝媽 text 3"
type input "還要喝嗎 text 3"
type textarea "還要喝嗎 text 3"
type input "還要喝嗎text 3"
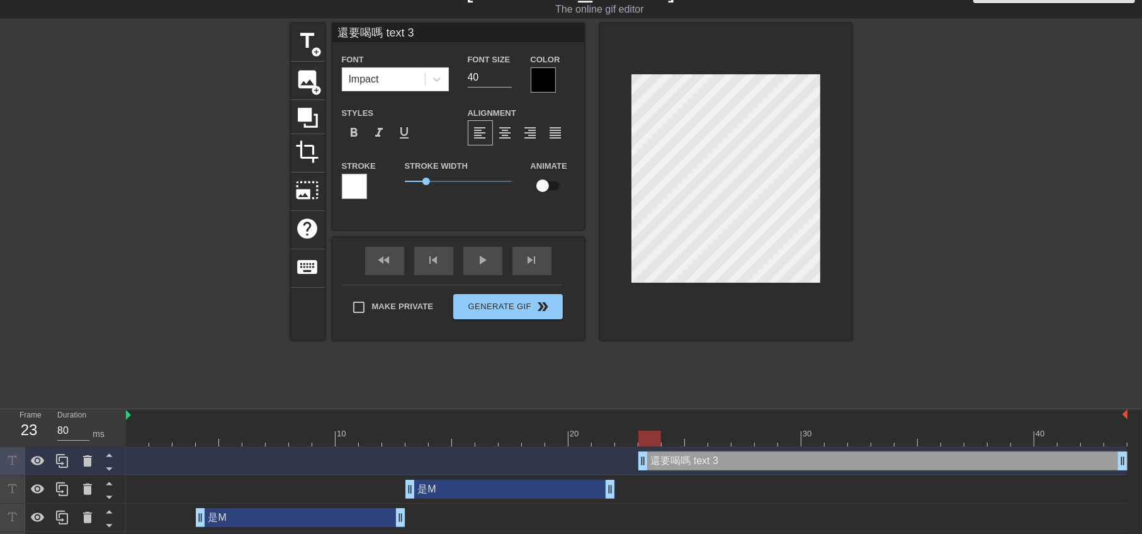
type textarea "還要喝嗎text 3"
type input "還要喝嗎ext 3"
type textarea "還要喝嗎ext 3"
type input "還要喝嗎xt 3"
type textarea "還要喝嗎xt 3"
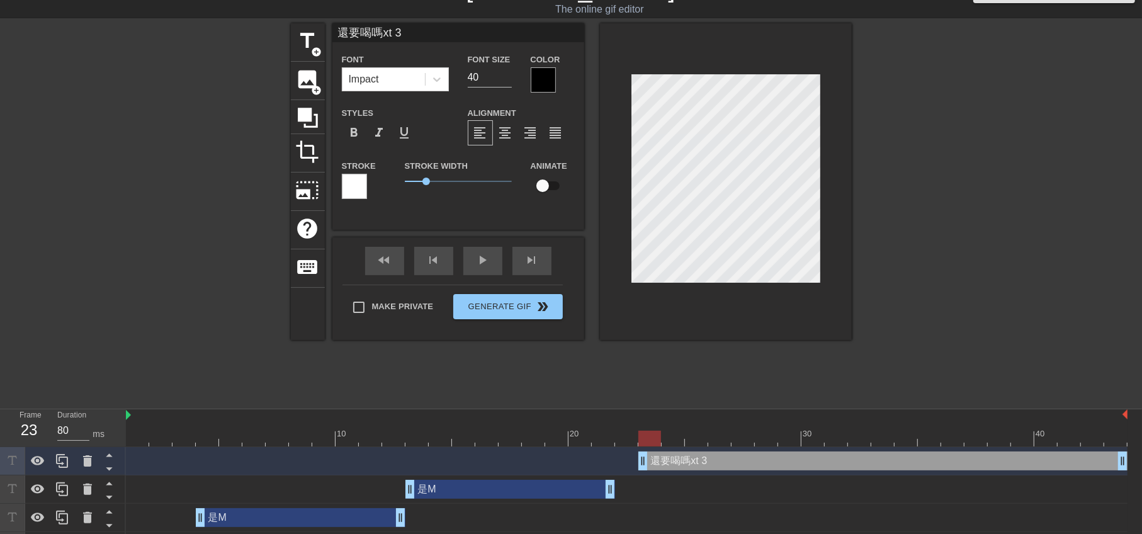
type input "還要喝嗎t 3"
type textarea "還要喝嗎t 3"
type input "還要喝嗎 3"
type textarea "還要喝嗎 3"
type input "還要喝嗎3"
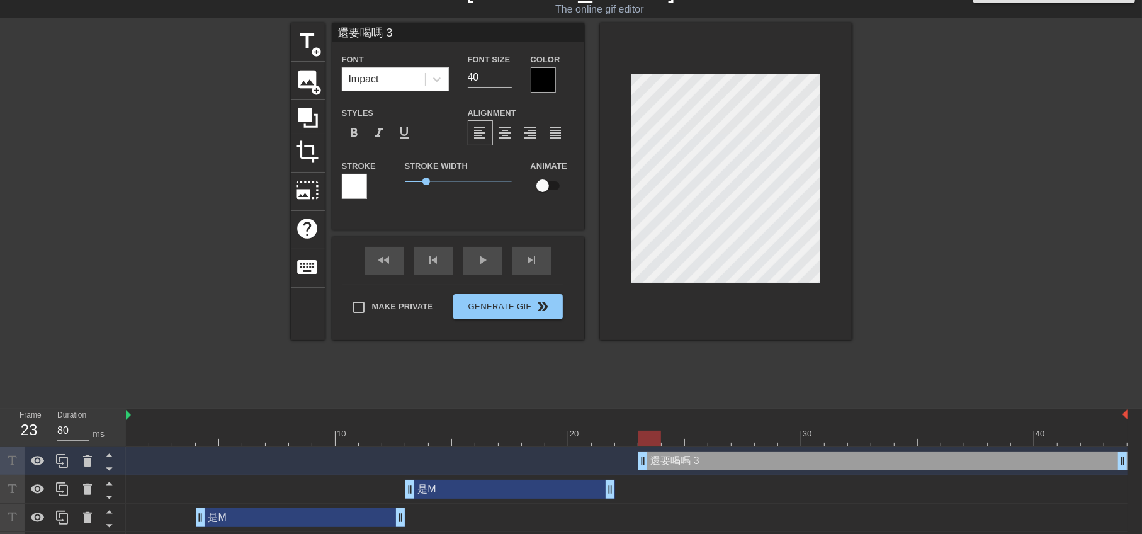
type textarea "還要喝嗎3"
type input "還要喝嗎"
type textarea "還要喝嗎"
click at [546, 77] on div at bounding box center [543, 79] width 25 height 25
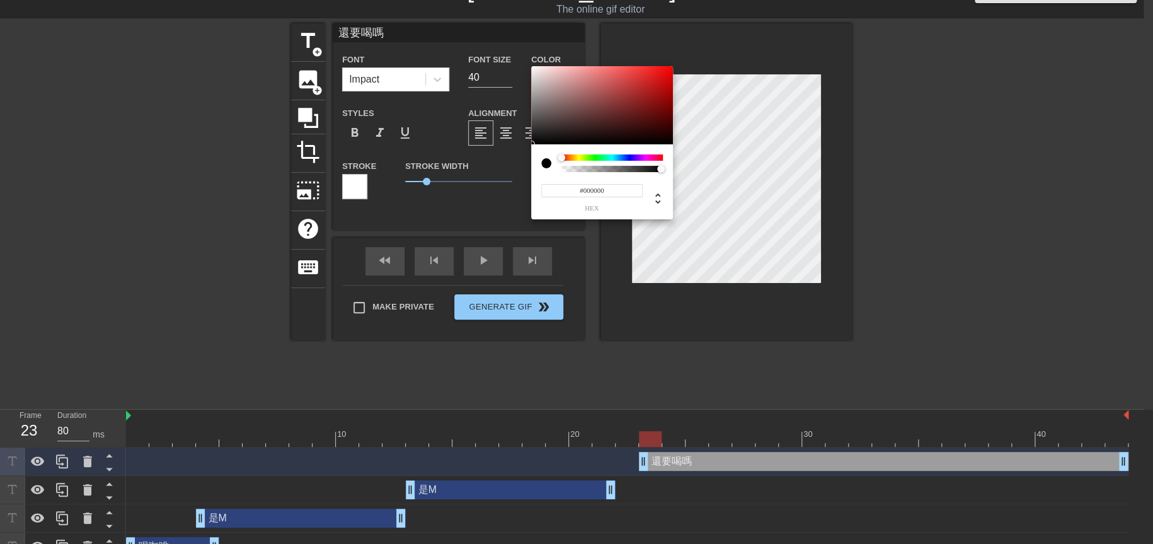
type input "#E90E0E"
click at [664, 74] on div at bounding box center [602, 105] width 142 height 78
click at [664, 74] on div at bounding box center [664, 73] width 8 height 8
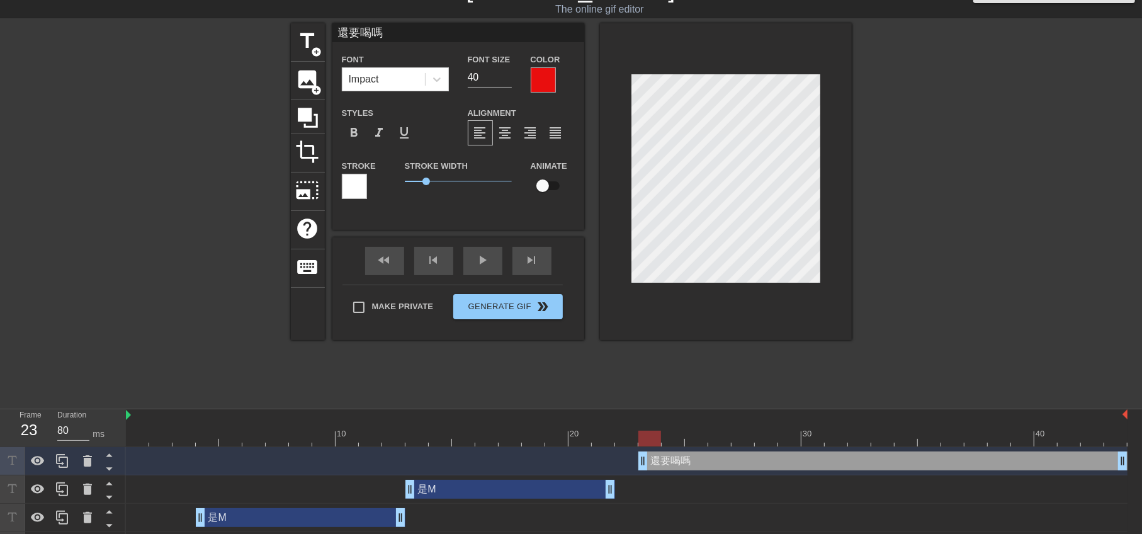
scroll to position [1, 2]
type input "ㄏ"
type textarea "ㄏ"
type input "ㄏㄜ"
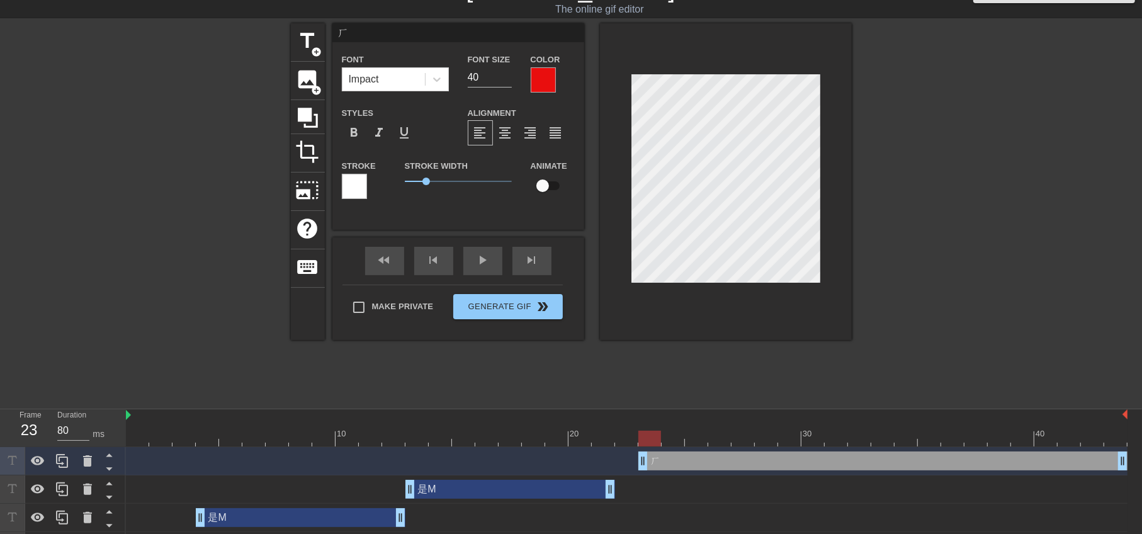
type textarea "ㄏㄜ"
type input "喝"
type textarea "喝"
type input "喝ㄎ"
type textarea "喝ㄎ"
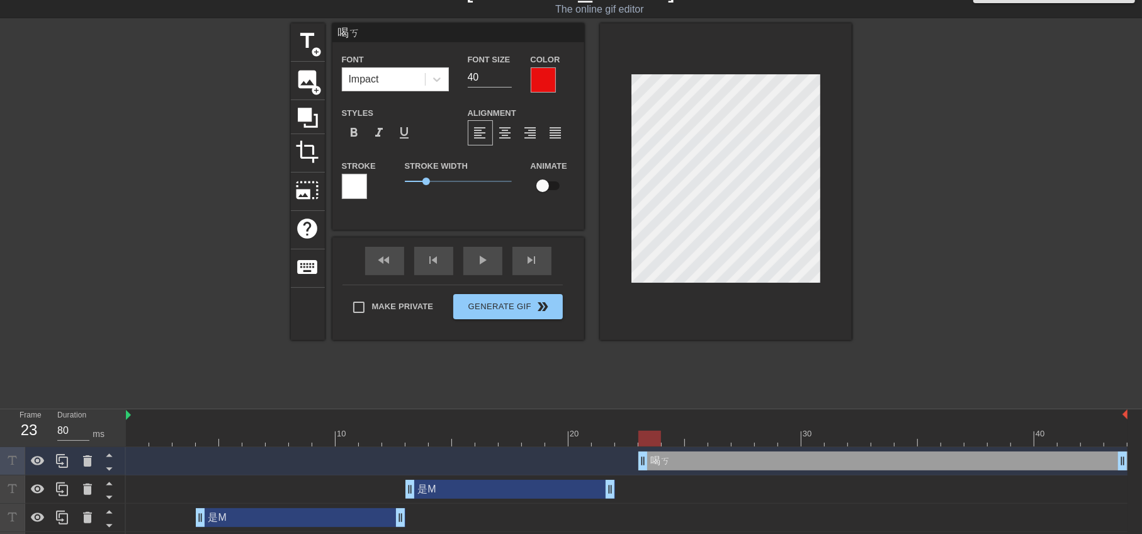
type input "喝ㄎㄚ"
type textarea "喝ㄎㄚ"
type input "喝咖"
type textarea "喝咖"
type input "喝咖啡"
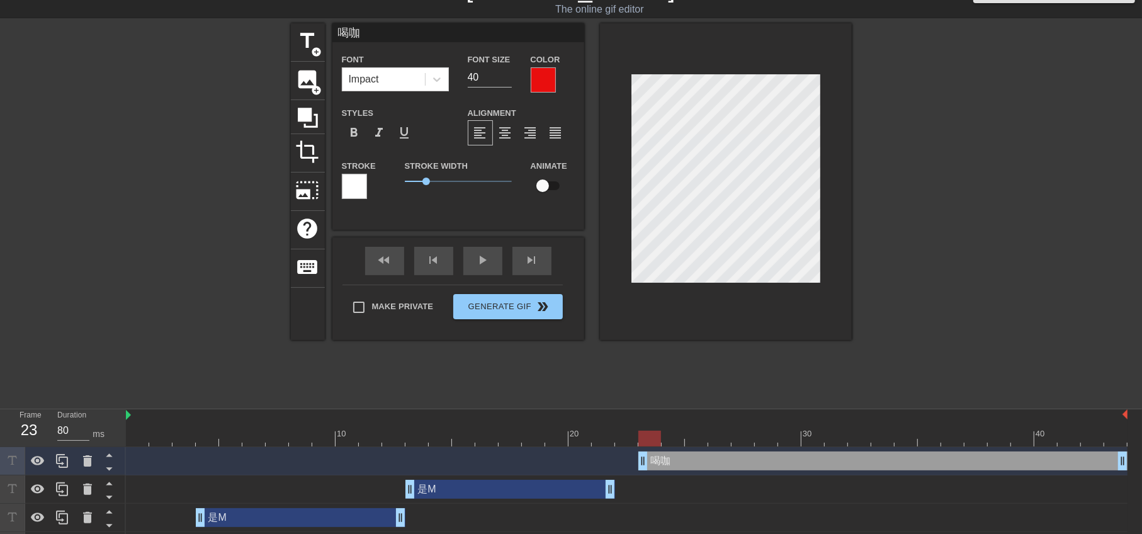
type textarea "喝咖啡"
type input "喝咖啡ㄇ"
type textarea "喝咖啡ㄇ"
type input "喝咖啡ㄇㄚ"
type textarea "喝咖啡ㄇㄚ"
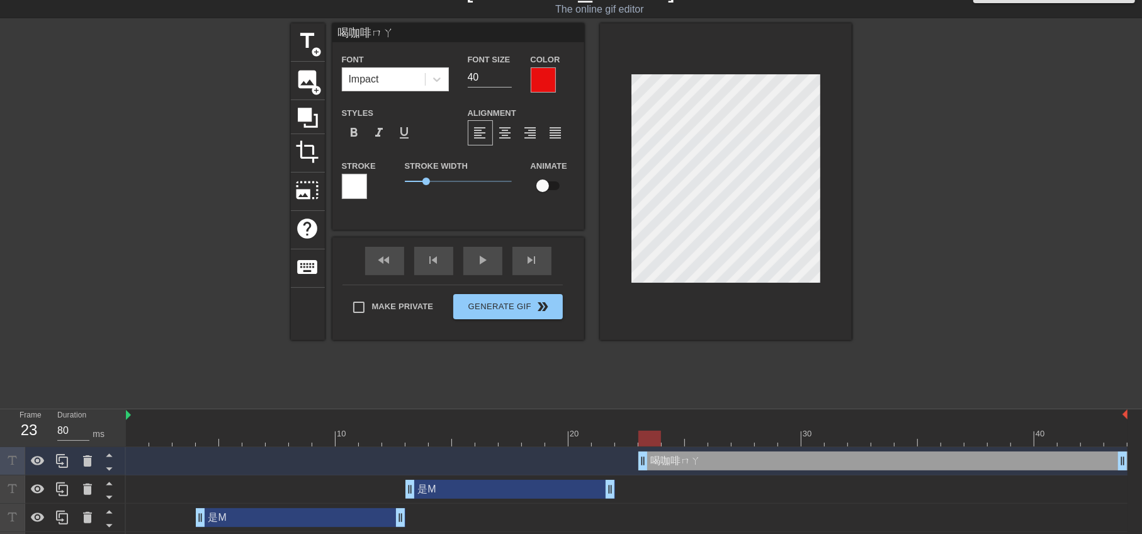
type input "喝咖啡媽"
type textarea "喝咖啡媽"
type input "喝咖啡嗎"
type textarea "喝咖啡嗎"
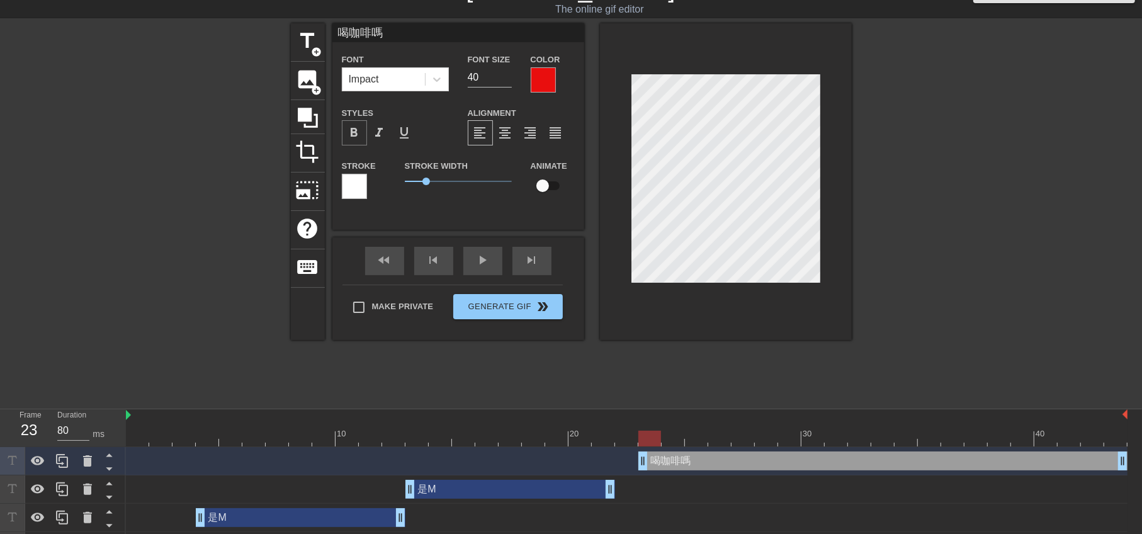
click at [346, 127] on div "format_bold" at bounding box center [354, 132] width 25 height 25
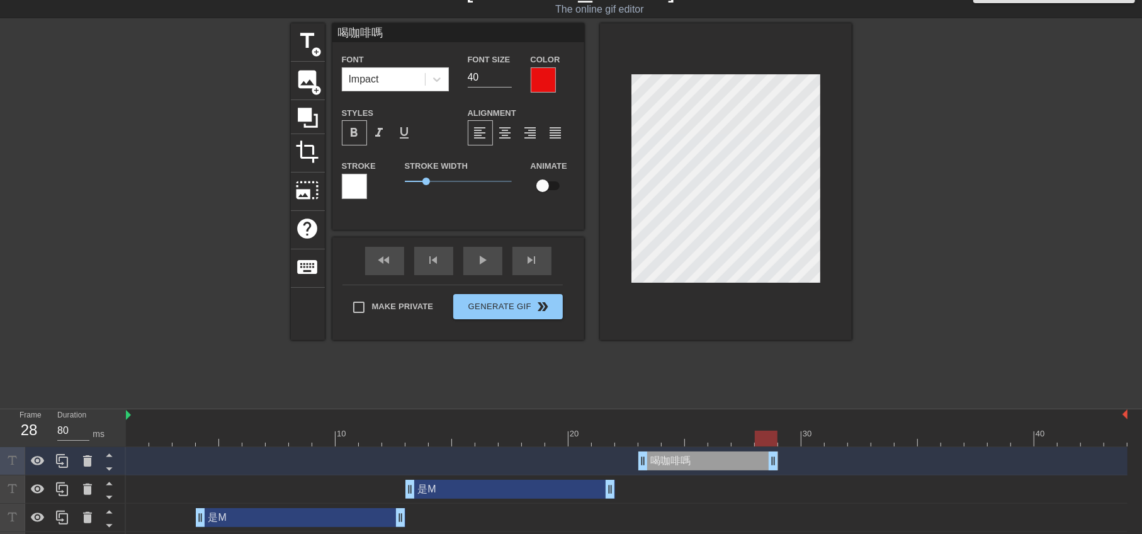
drag, startPoint x: 1118, startPoint y: 463, endPoint x: 770, endPoint y: 472, distance: 347.8
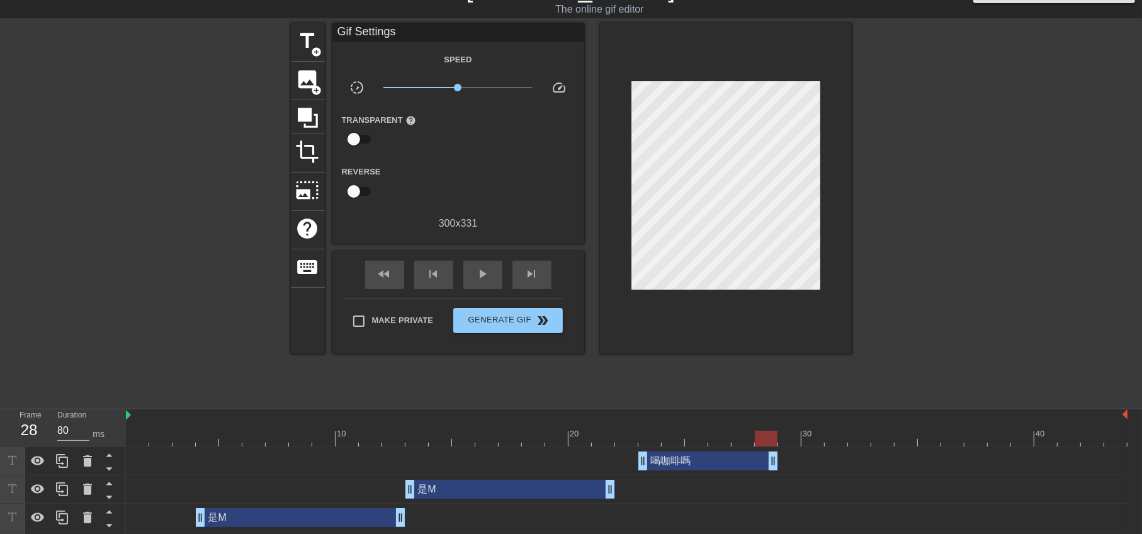
drag, startPoint x: 970, startPoint y: 225, endPoint x: 972, endPoint y: 231, distance: 6.6
click at [970, 224] on div at bounding box center [961, 212] width 189 height 378
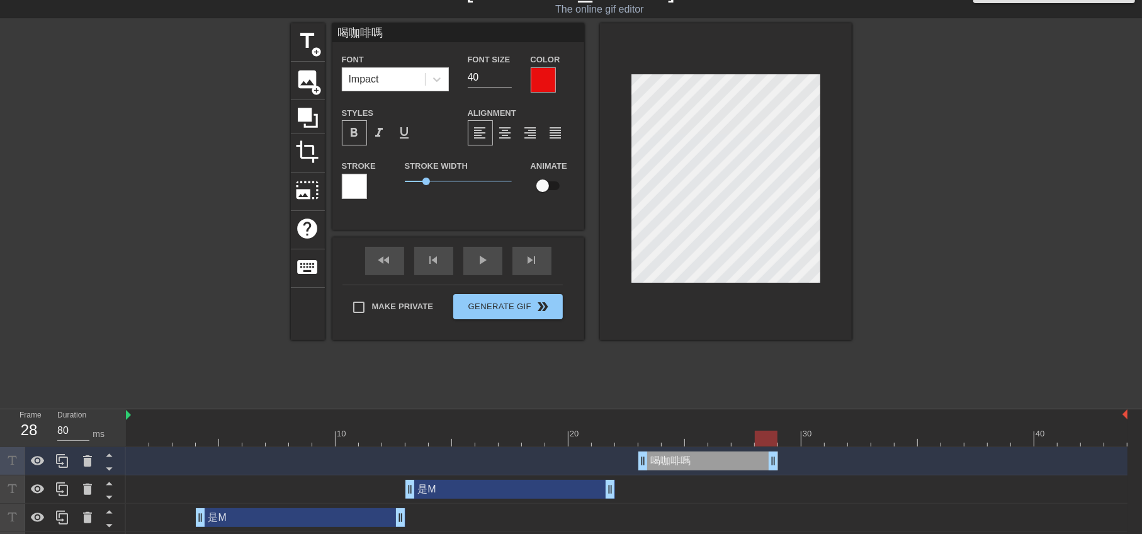
click at [917, 195] on div at bounding box center [961, 212] width 189 height 378
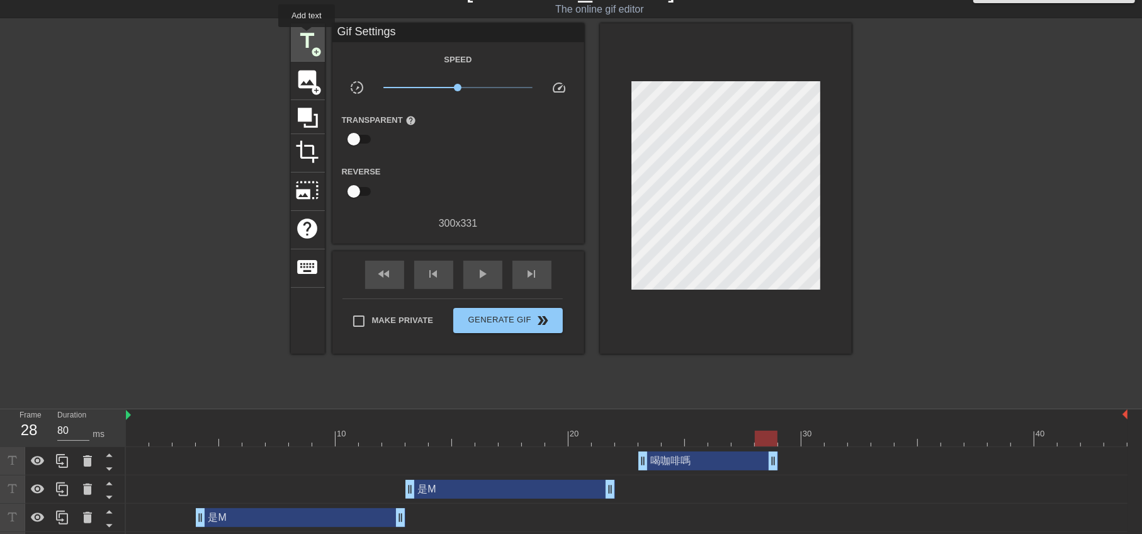
click at [307, 36] on span "title" at bounding box center [308, 41] width 24 height 24
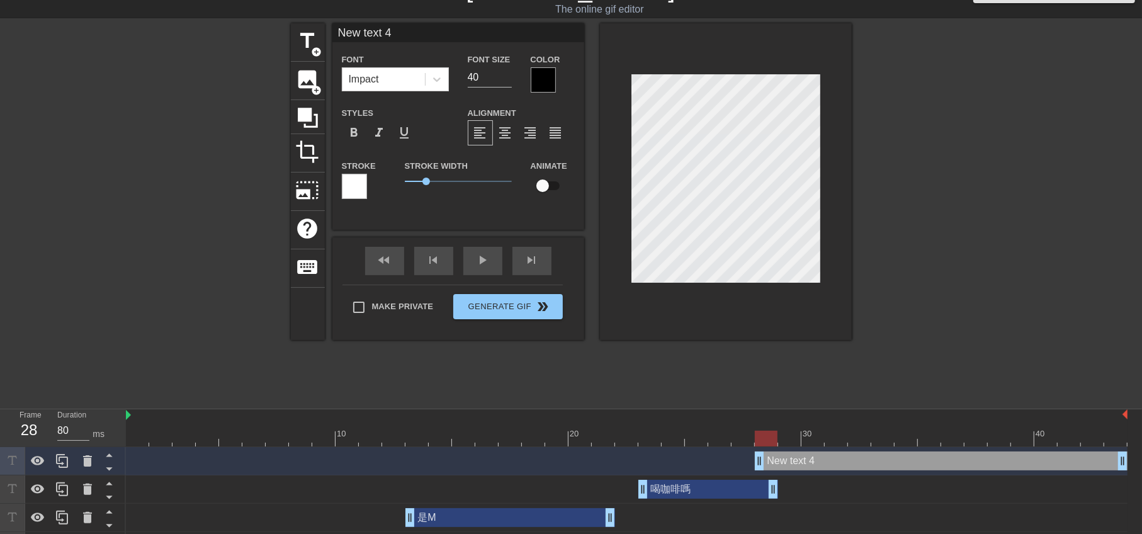
scroll to position [1, 2]
type input "ㄕ text 4"
type textarea "ㄕ text 4"
type input "M text 4"
type textarea "M text 4"
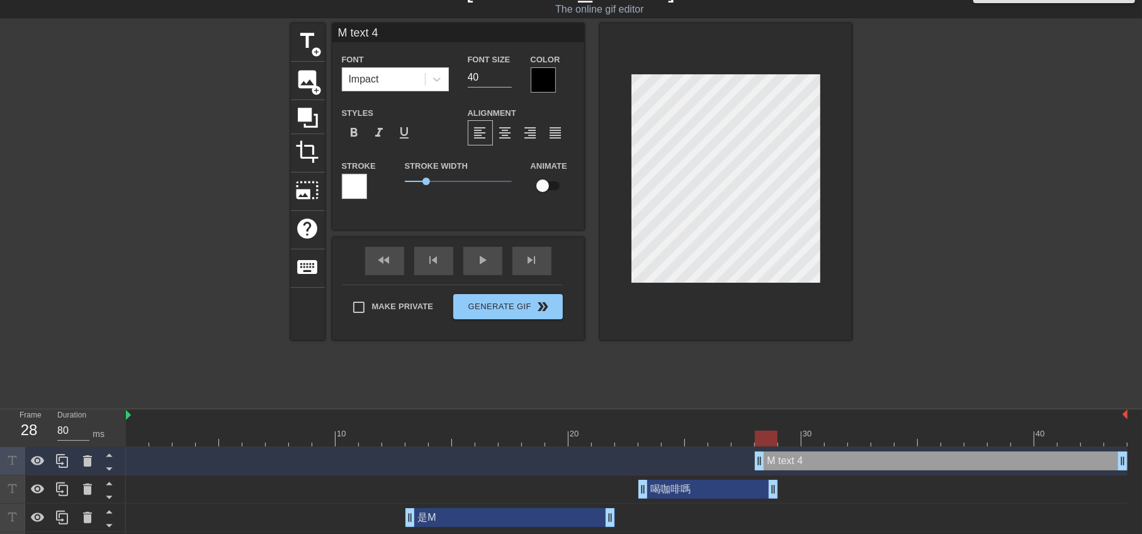
type input "Mtext 4"
type textarea "Mtext 4"
type input "Mext 4"
type textarea "Mext 4"
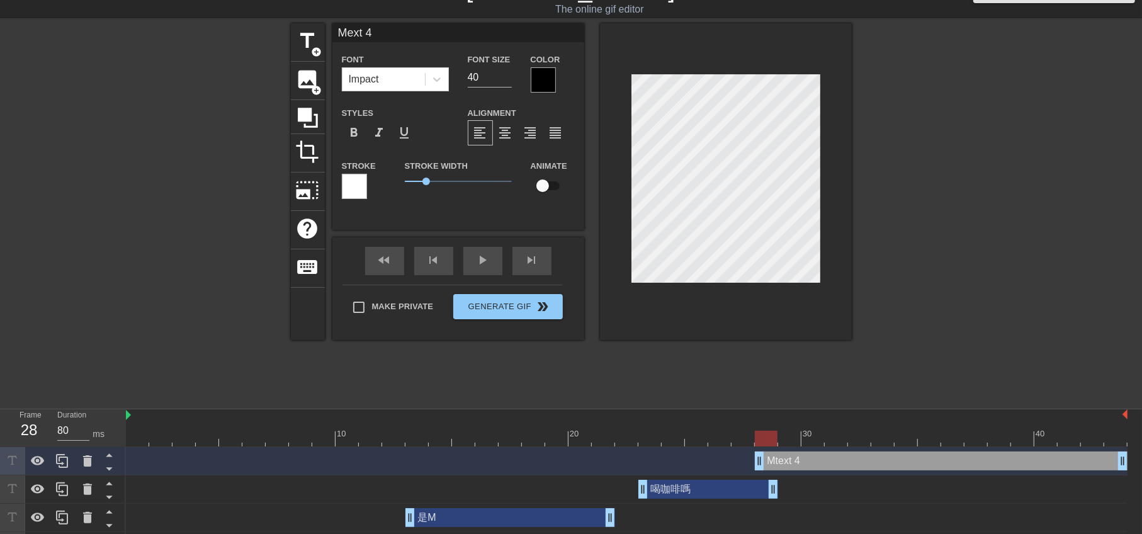
type input "Mxt 4"
type textarea "Mxt 4"
type input "Mt 4"
type textarea "Mt 4"
type input "M 4"
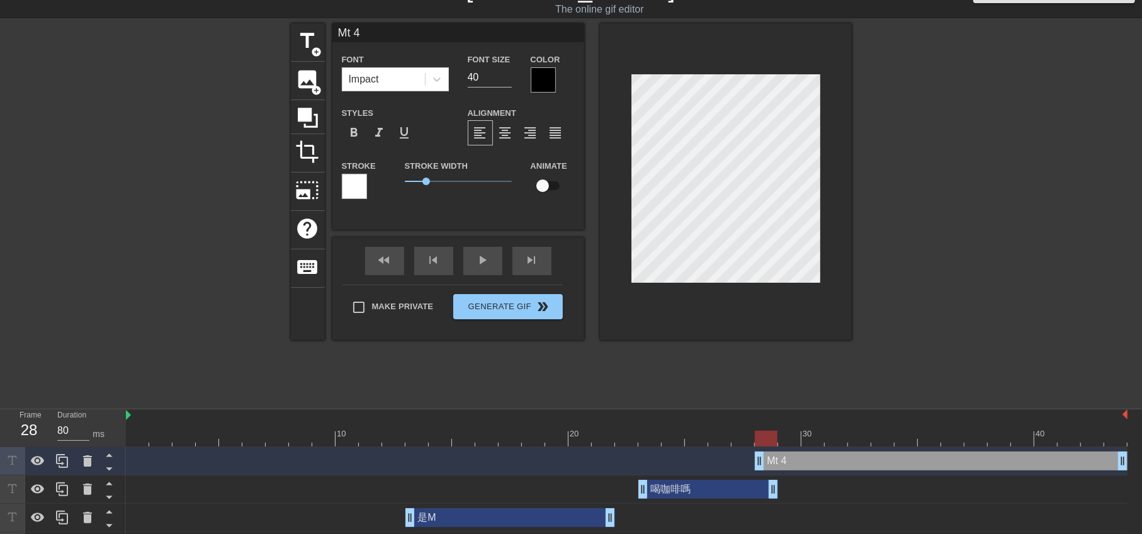
type textarea "M 4"
type input "M4"
type textarea "M4"
type input "M"
type textarea "M"
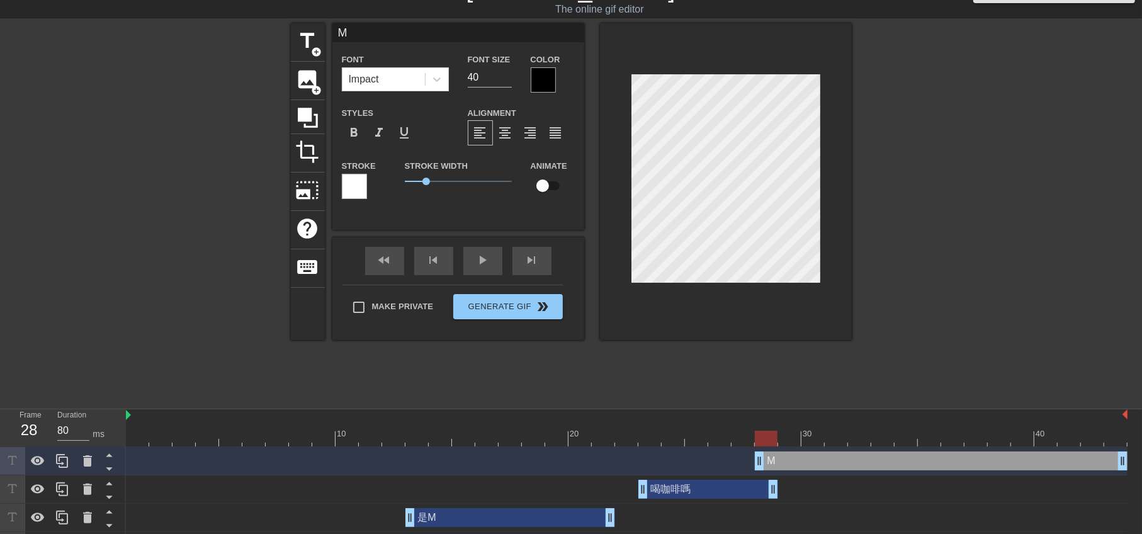
click at [543, 77] on div at bounding box center [543, 79] width 25 height 25
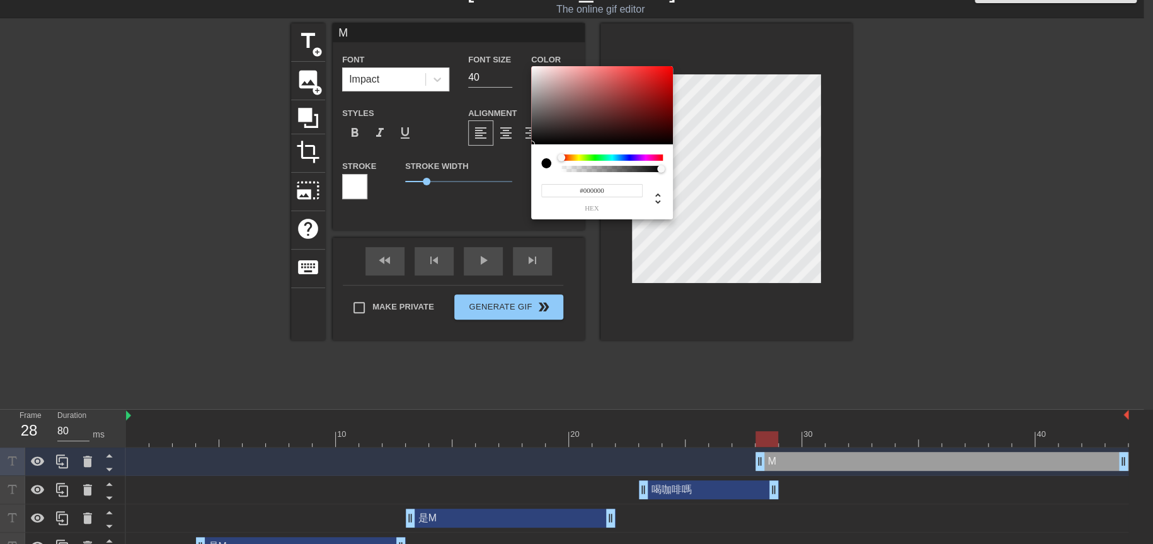
type input "#ED0E0E"
click at [664, 72] on div at bounding box center [602, 105] width 142 height 78
click at [664, 72] on div at bounding box center [664, 72] width 8 height 8
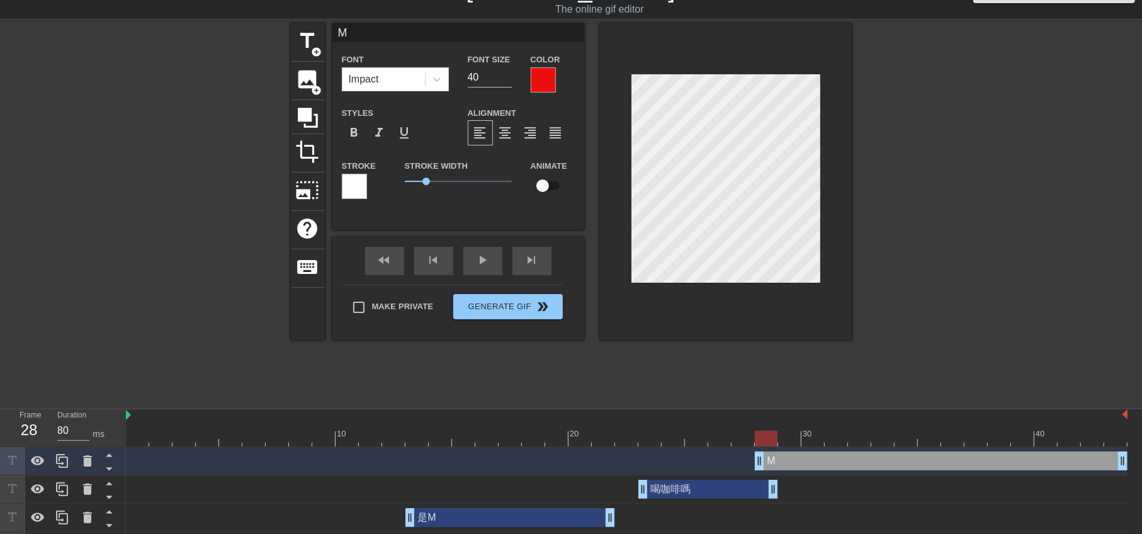
scroll to position [1, 1]
type input "gM"
type textarea "gM"
type input "M"
type textarea "M"
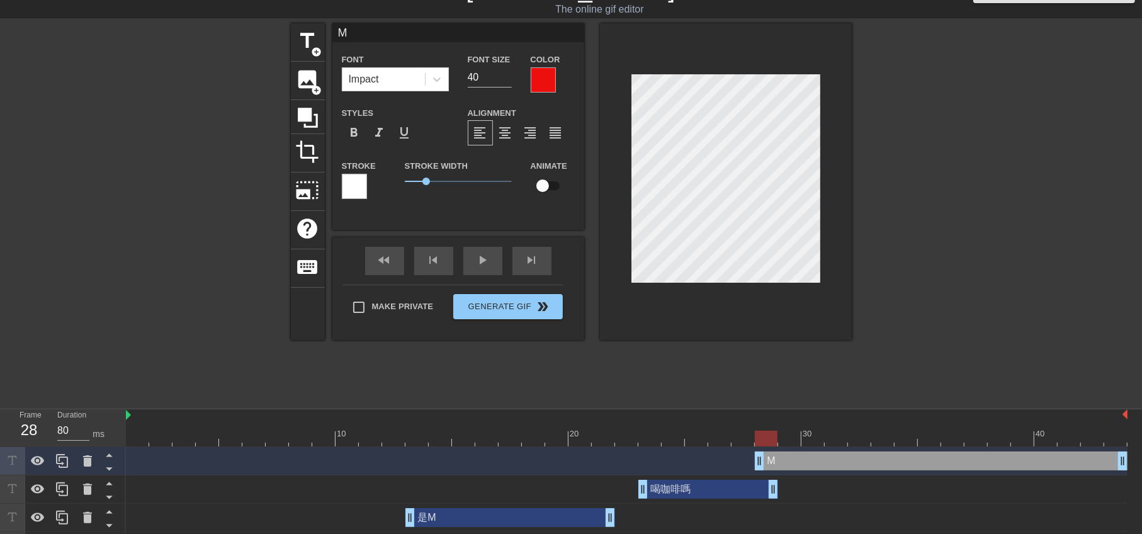
type input "ㄕM"
type textarea "ㄕM"
type input "M"
type textarea "ㄕM"
type input "ㄘM"
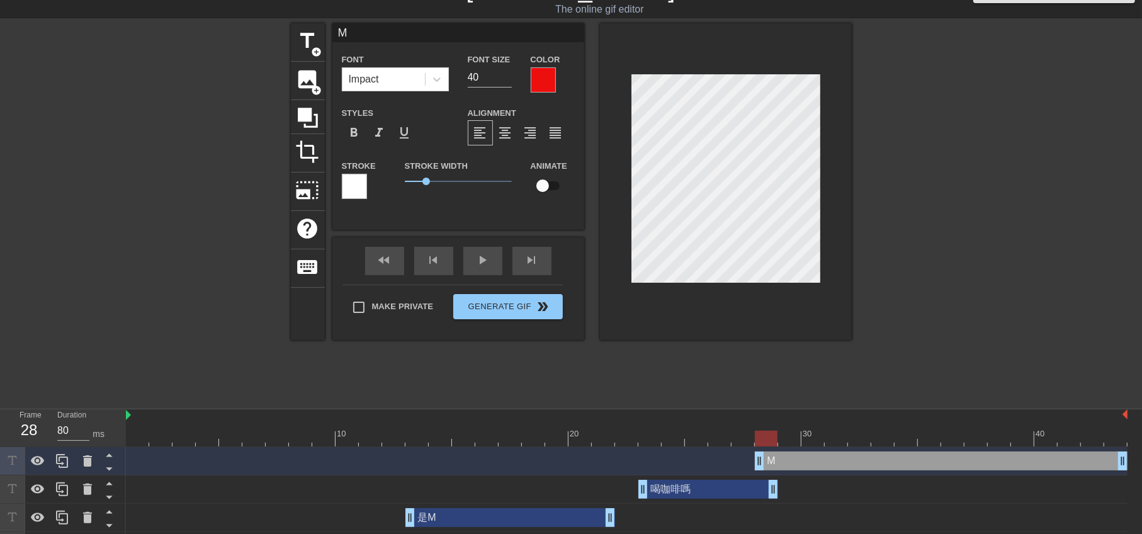
type textarea "ㄘM"
type input "M"
type textarea "M"
type input "ㄕM"
type textarea "ㄕM"
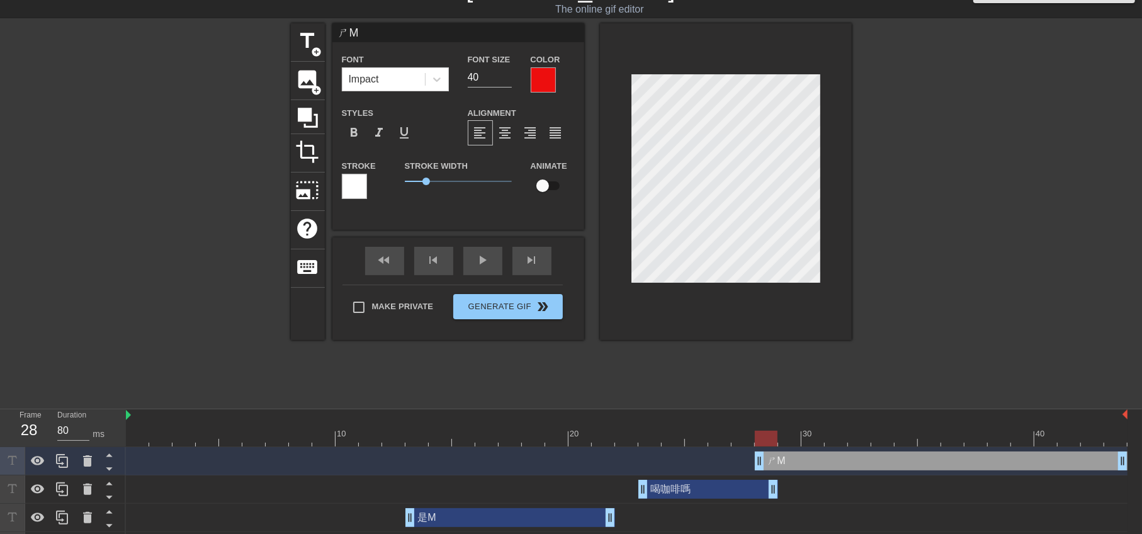
type input "M"
type textarea "M"
type input "ㄕM"
type textarea "ㄕM"
type input "M"
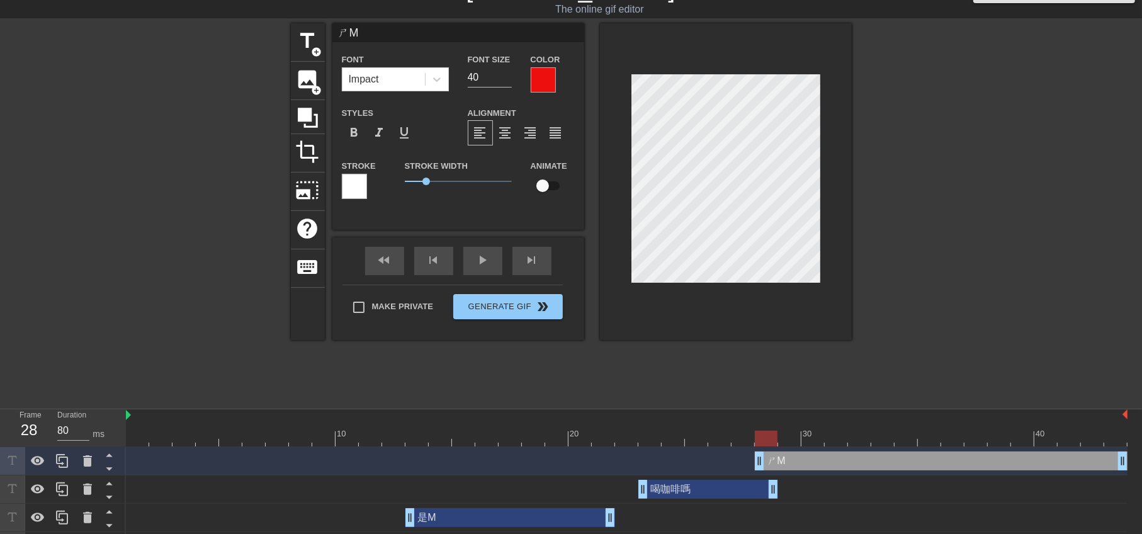
type textarea "M"
paste textarea "是"
type input "是M"
type textarea "是M"
click at [353, 129] on span "format_bold" at bounding box center [354, 132] width 15 height 15
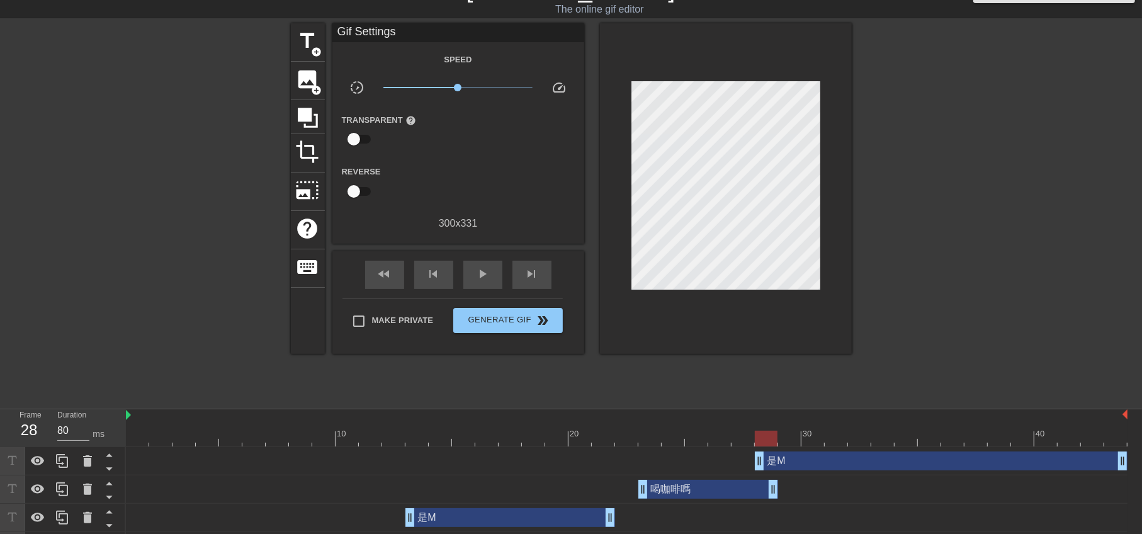
click at [939, 287] on div at bounding box center [961, 212] width 189 height 378
drag, startPoint x: 1119, startPoint y: 467, endPoint x: 945, endPoint y: 477, distance: 174.8
click at [945, 477] on div "是M drag_handle drag_handle 喝咖啡嗎 drag_handle drag_handle 是M drag_handle drag_han…" at bounding box center [634, 518] width 1016 height 142
click at [310, 45] on span "title" at bounding box center [308, 41] width 24 height 24
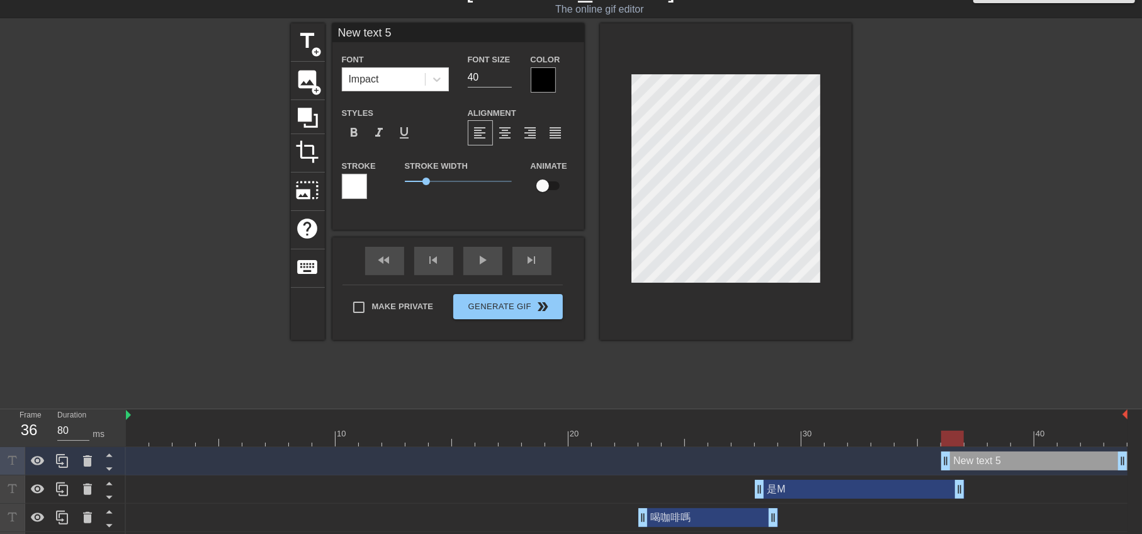
scroll to position [1, 3]
click at [826, 183] on div at bounding box center [726, 181] width 252 height 317
paste textarea "是M"
type input "是M"
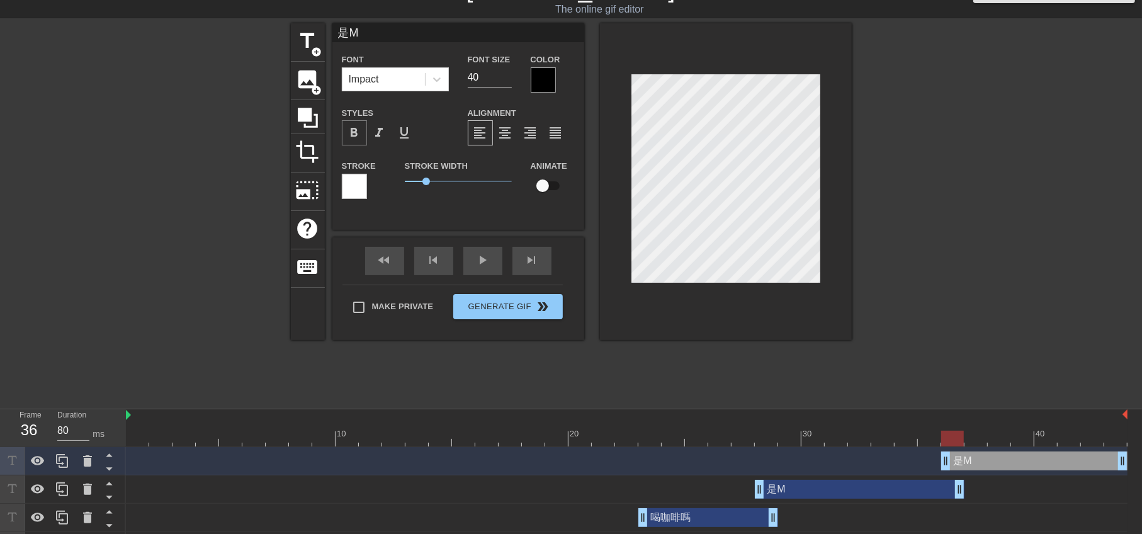
type textarea "是M"
click at [354, 127] on span "format_bold" at bounding box center [354, 132] width 15 height 15
click at [538, 76] on div at bounding box center [543, 79] width 25 height 25
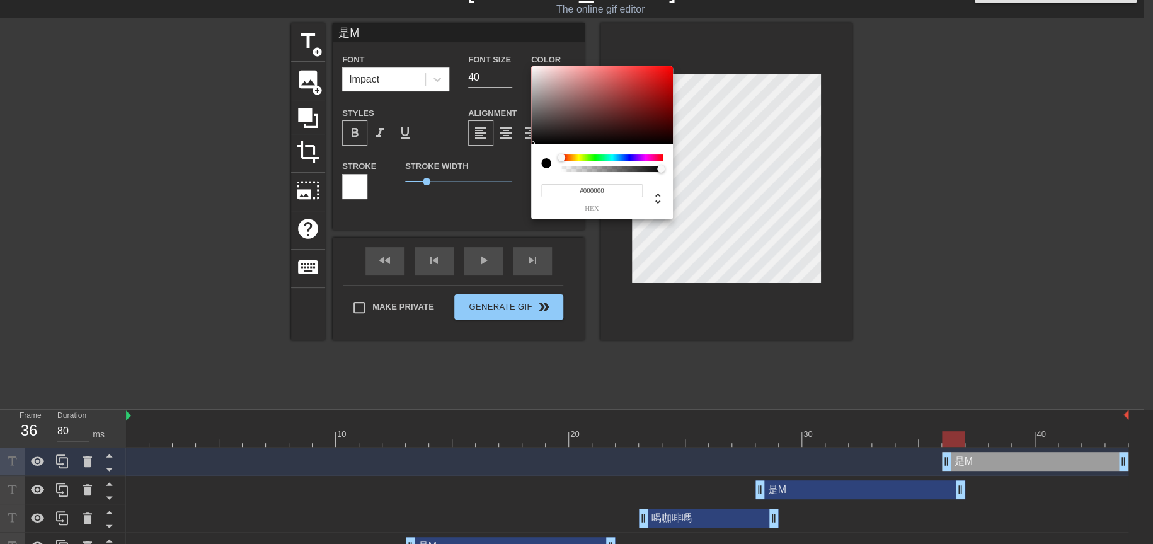
type input "#E50C0C"
click at [665, 75] on div at bounding box center [602, 105] width 142 height 78
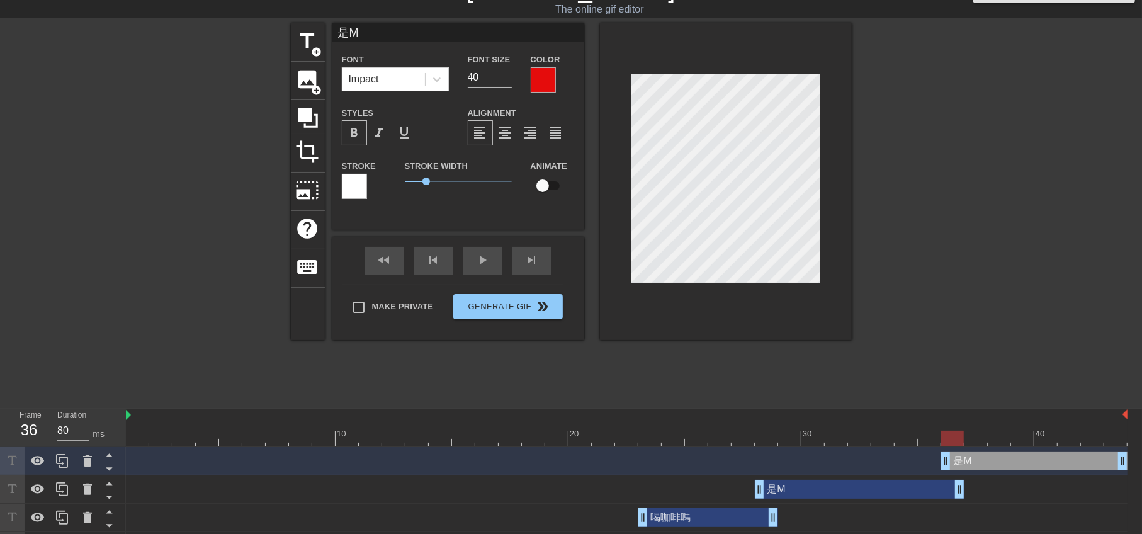
click at [960, 287] on div at bounding box center [961, 212] width 189 height 378
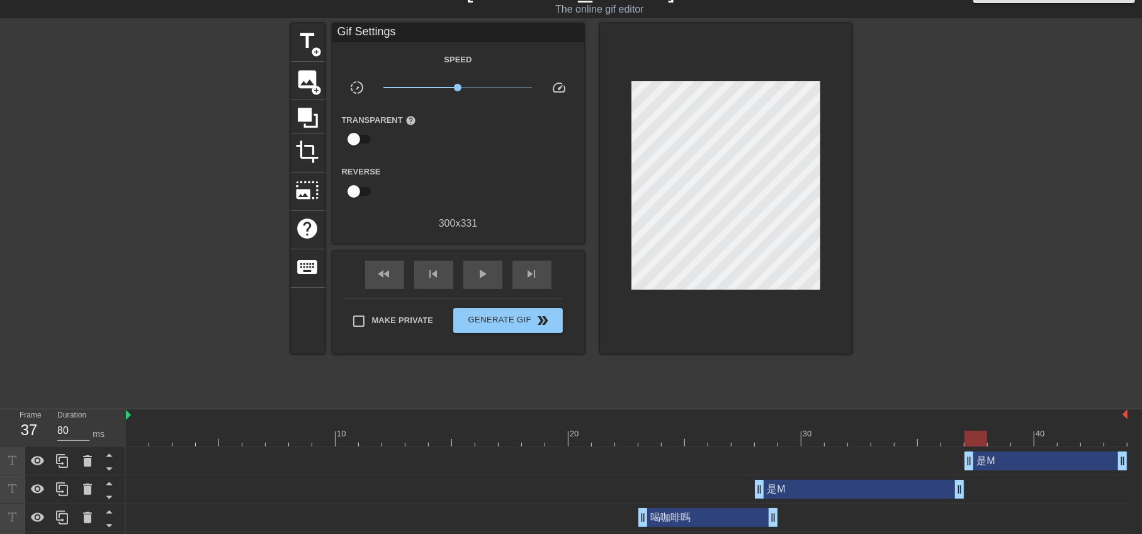
drag, startPoint x: 944, startPoint y: 465, endPoint x: 957, endPoint y: 468, distance: 13.5
click at [958, 466] on div "是M drag_handle drag_handle" at bounding box center [627, 461] width 1002 height 19
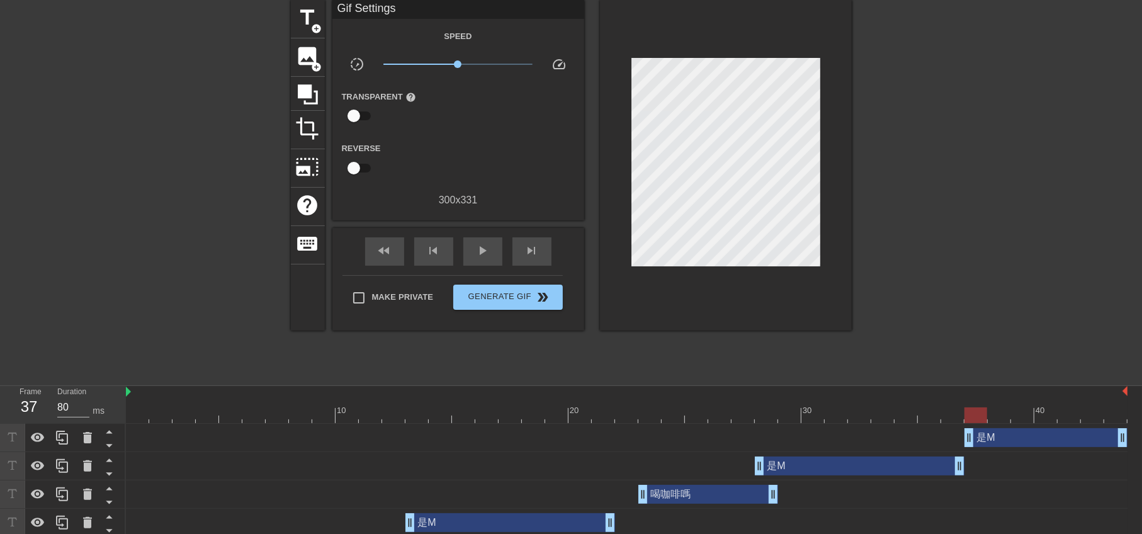
scroll to position [112, 0]
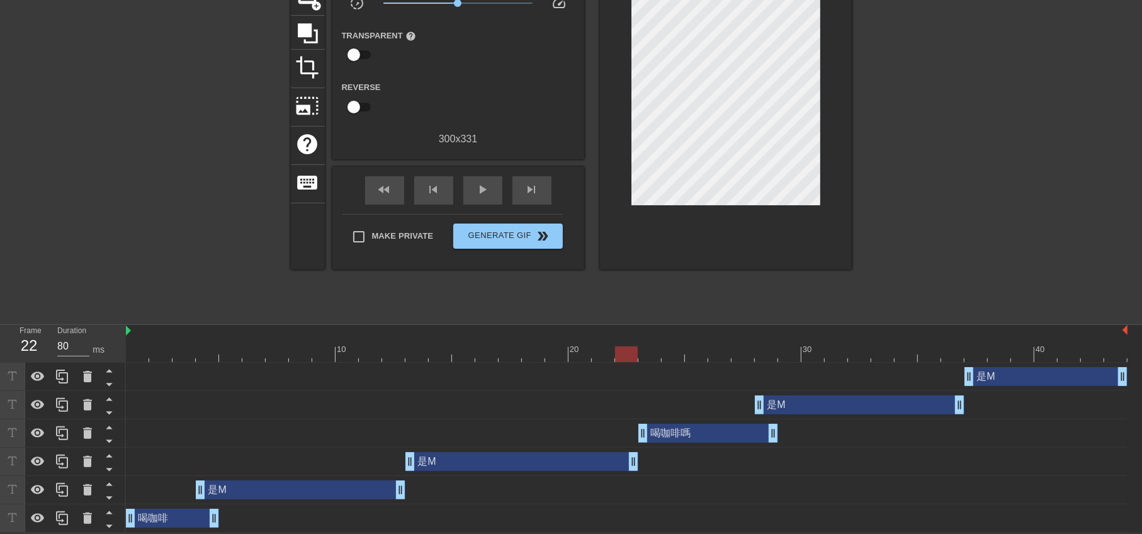
drag, startPoint x: 610, startPoint y: 460, endPoint x: 625, endPoint y: 460, distance: 15.8
drag, startPoint x: 405, startPoint y: 460, endPoint x: 429, endPoint y: 465, distance: 24.6
drag, startPoint x: 355, startPoint y: 488, endPoint x: 378, endPoint y: 491, distance: 22.8
click at [378, 491] on div "是M drag_handle drag_handle" at bounding box center [324, 490] width 210 height 19
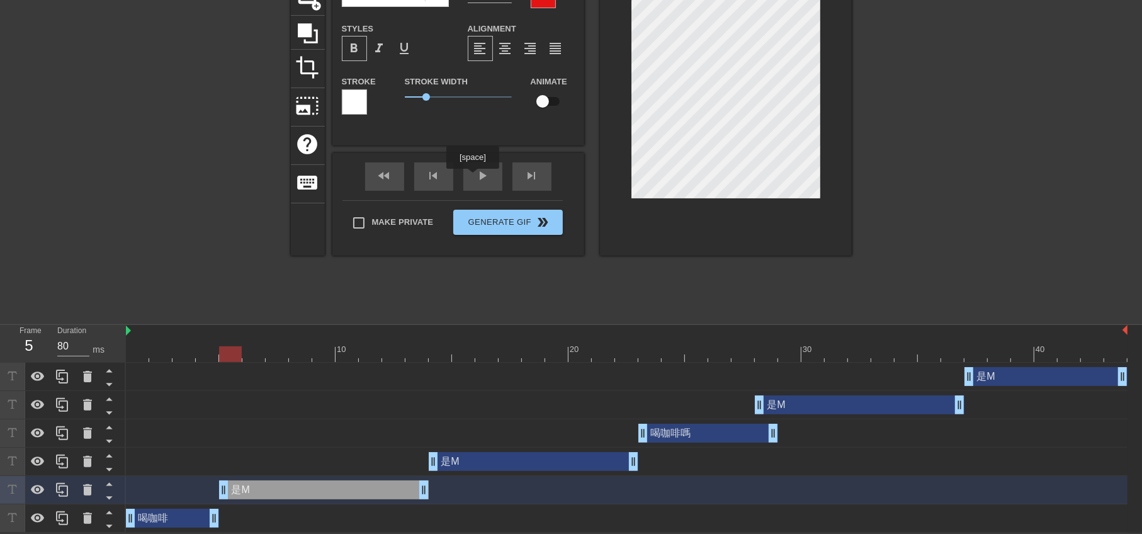
drag, startPoint x: 472, startPoint y: 178, endPoint x: 606, endPoint y: 227, distance: 142.3
click at [472, 178] on div "play_arrow" at bounding box center [483, 176] width 39 height 28
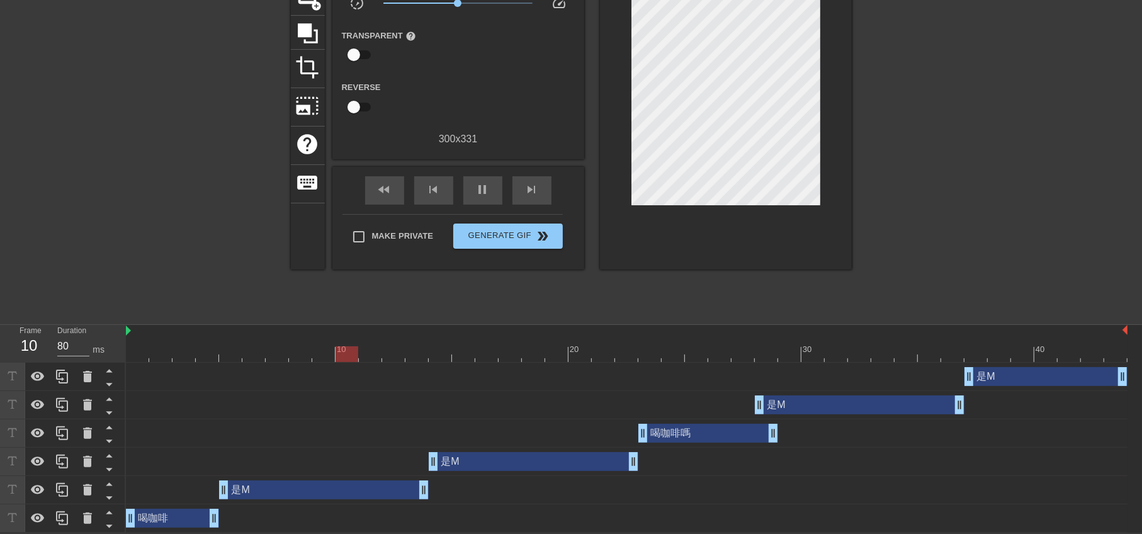
click at [930, 195] on div at bounding box center [961, 128] width 189 height 378
click at [699, 435] on div "喝咖啡嗎 drag_handle drag_handle" at bounding box center [709, 433] width 140 height 19
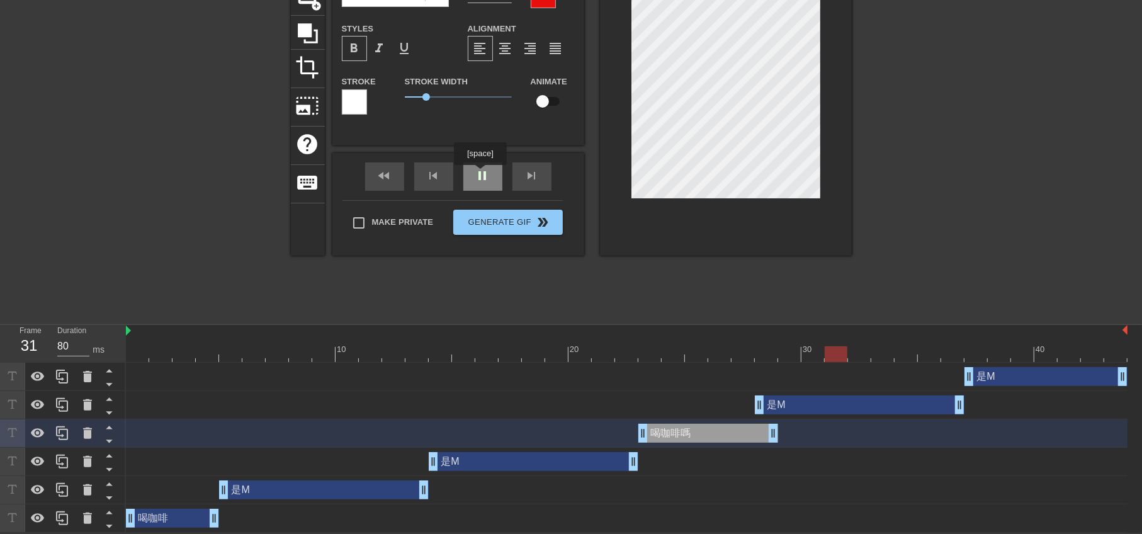
click at [481, 174] on div "pause" at bounding box center [483, 176] width 39 height 28
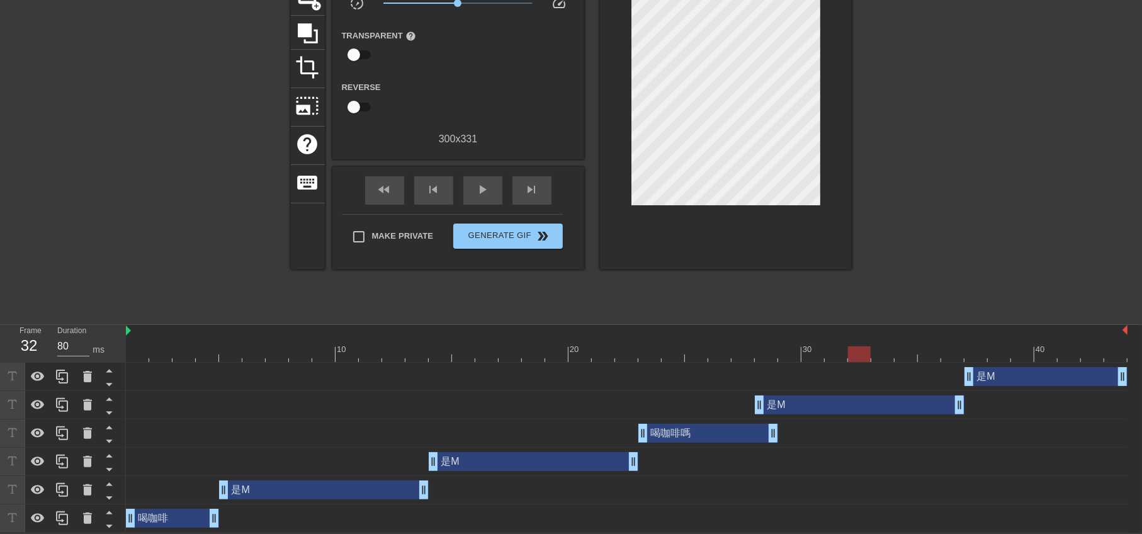
click at [685, 350] on div at bounding box center [627, 354] width 1002 height 16
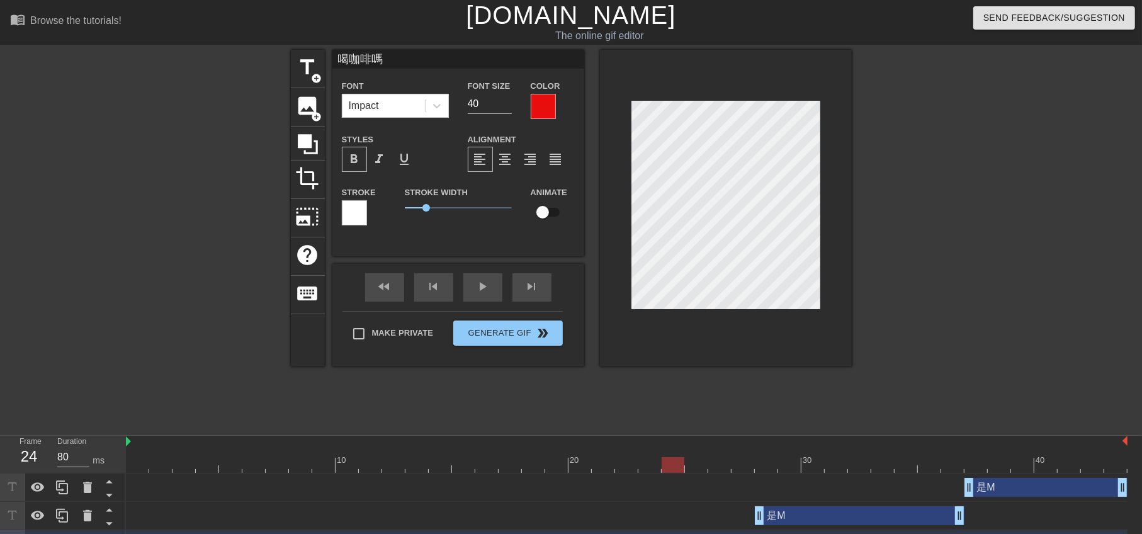
scroll to position [1, 1]
click at [897, 235] on div at bounding box center [961, 239] width 189 height 378
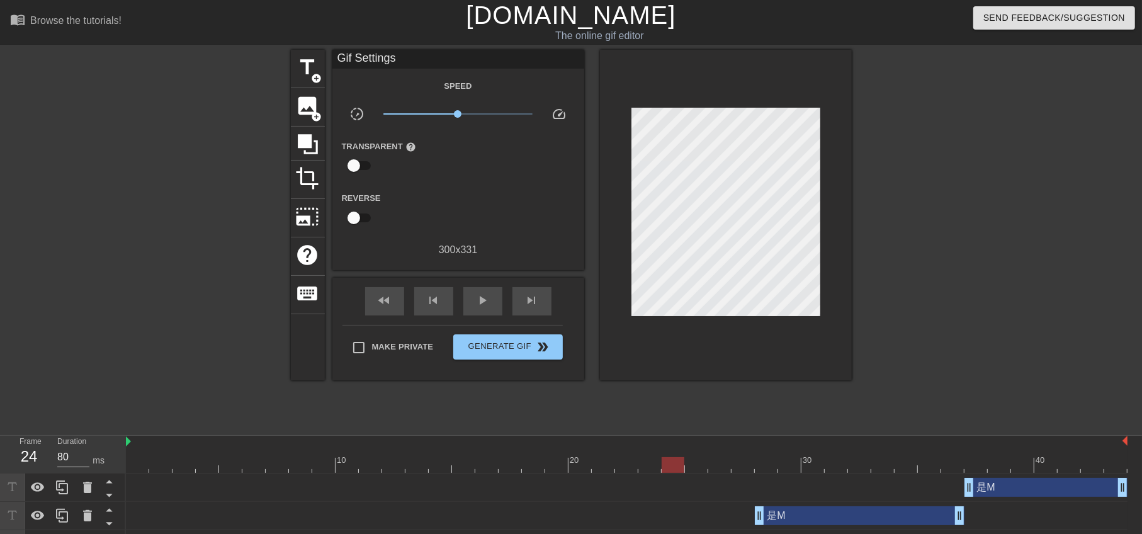
scroll to position [112, 0]
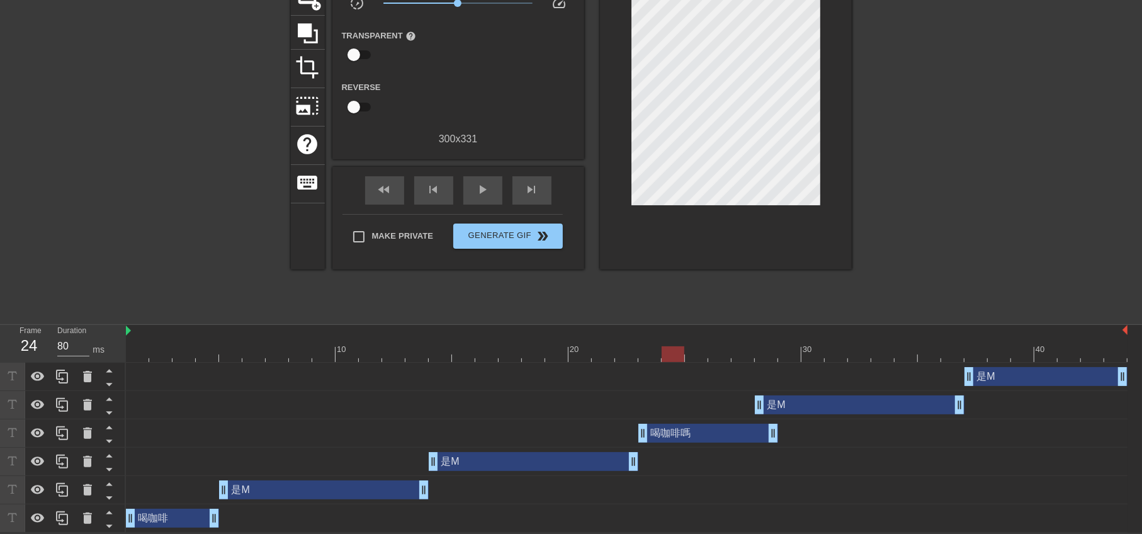
click at [177, 515] on div "喝咖啡 drag_handle drag_handle" at bounding box center [172, 518] width 93 height 19
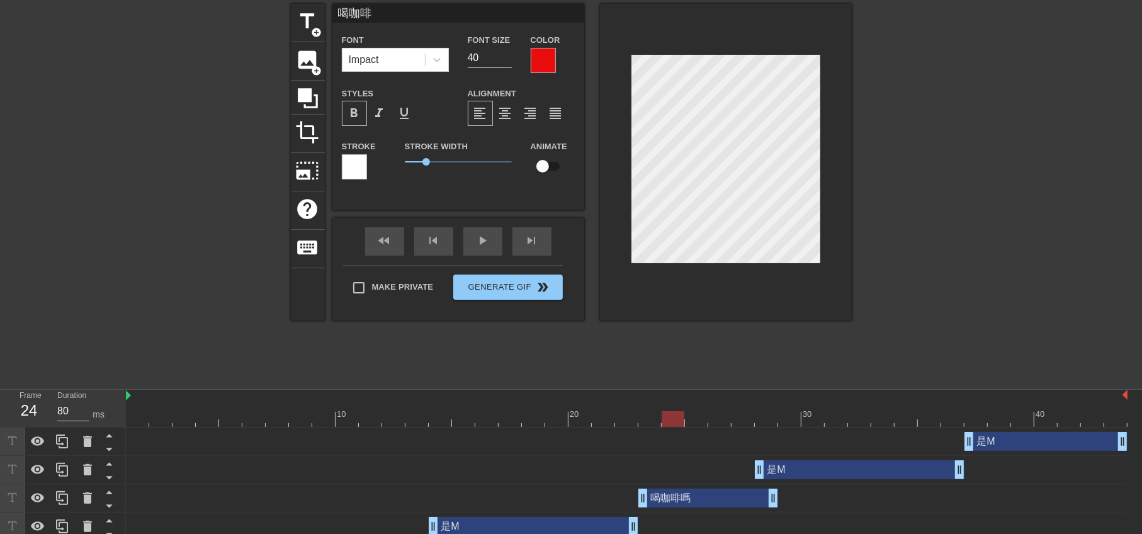
scroll to position [0, 0]
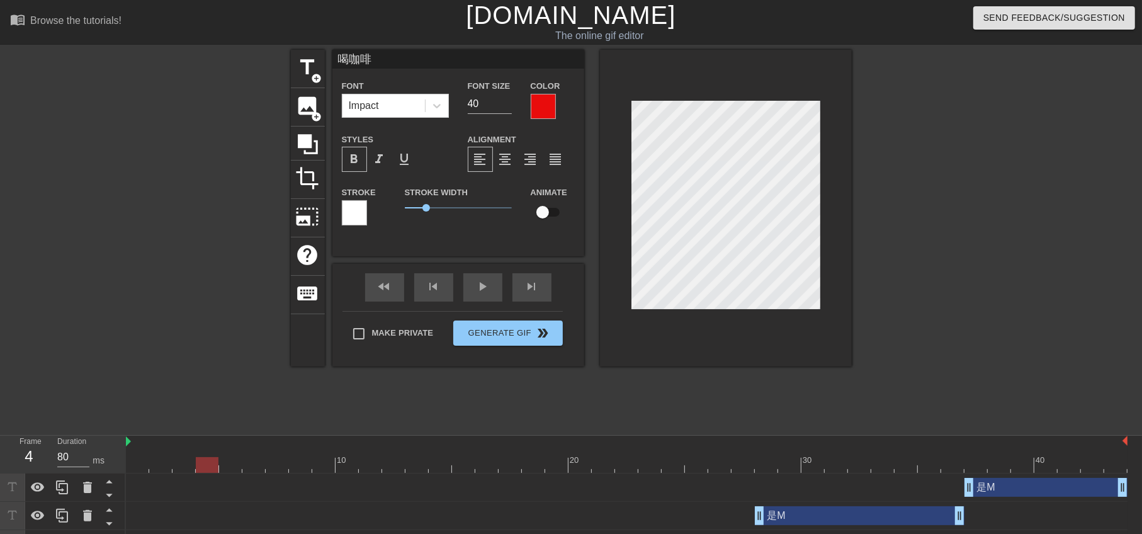
drag, startPoint x: 589, startPoint y: 463, endPoint x: 227, endPoint y: 450, distance: 363.0
click at [208, 453] on div "10 20 30 40" at bounding box center [627, 454] width 1002 height 37
type input "喝咖啡嗎"
type textarea "喝咖啡嗎"
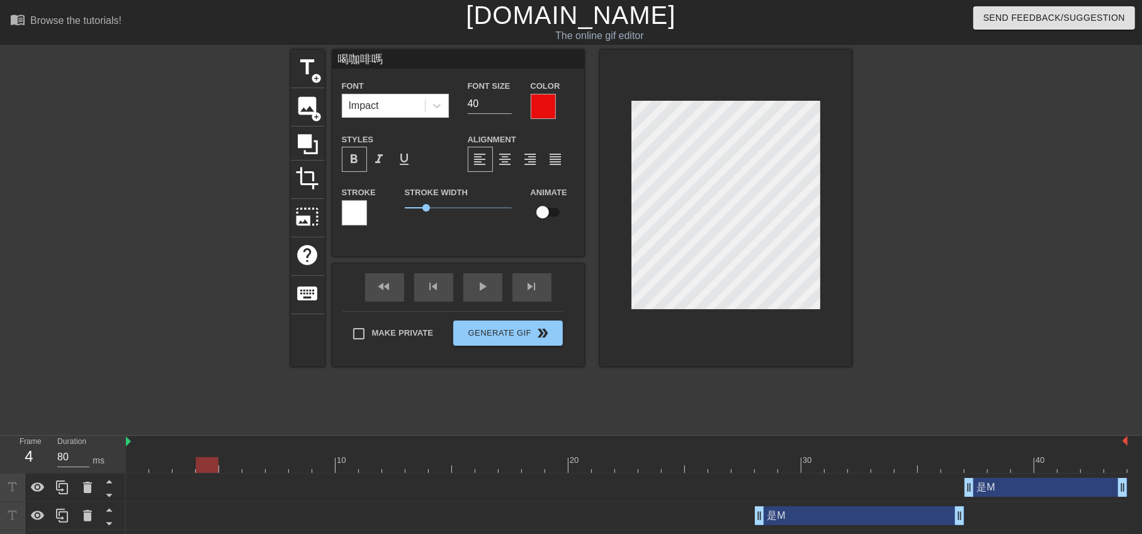
drag, startPoint x: 878, startPoint y: 186, endPoint x: 862, endPoint y: 181, distance: 16.5
click at [878, 186] on div at bounding box center [961, 239] width 189 height 378
click at [507, 108] on input "39" at bounding box center [490, 104] width 44 height 20
click at [507, 106] on input "38" at bounding box center [490, 104] width 44 height 20
click at [507, 106] on input "37" at bounding box center [490, 104] width 44 height 20
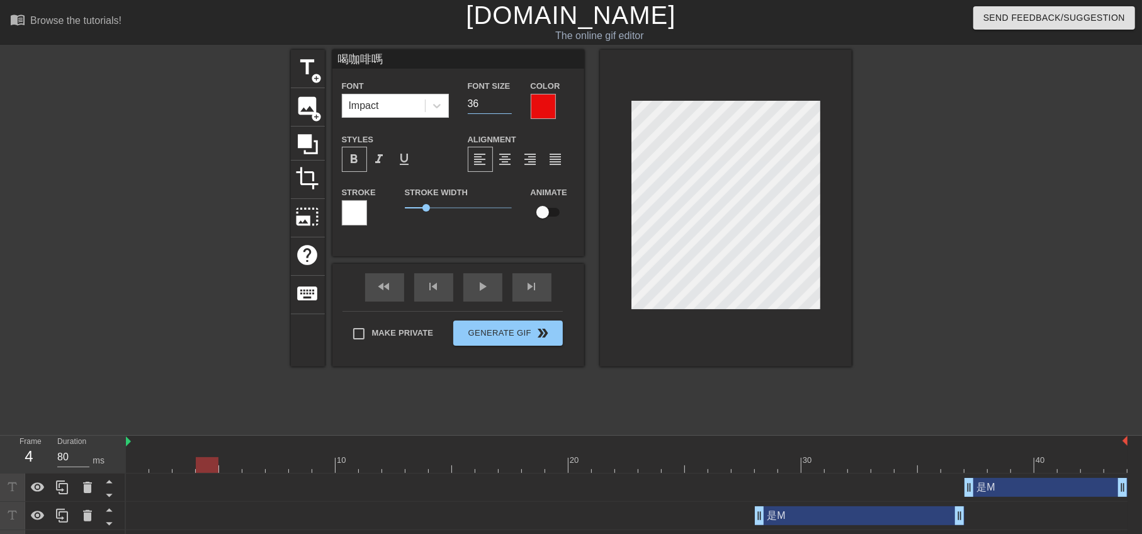
click at [507, 106] on input "36" at bounding box center [490, 104] width 44 height 20
click at [507, 106] on input "35" at bounding box center [490, 104] width 44 height 20
click at [507, 106] on input "34" at bounding box center [490, 104] width 44 height 20
type input "35"
click at [505, 98] on input "35" at bounding box center [490, 104] width 44 height 20
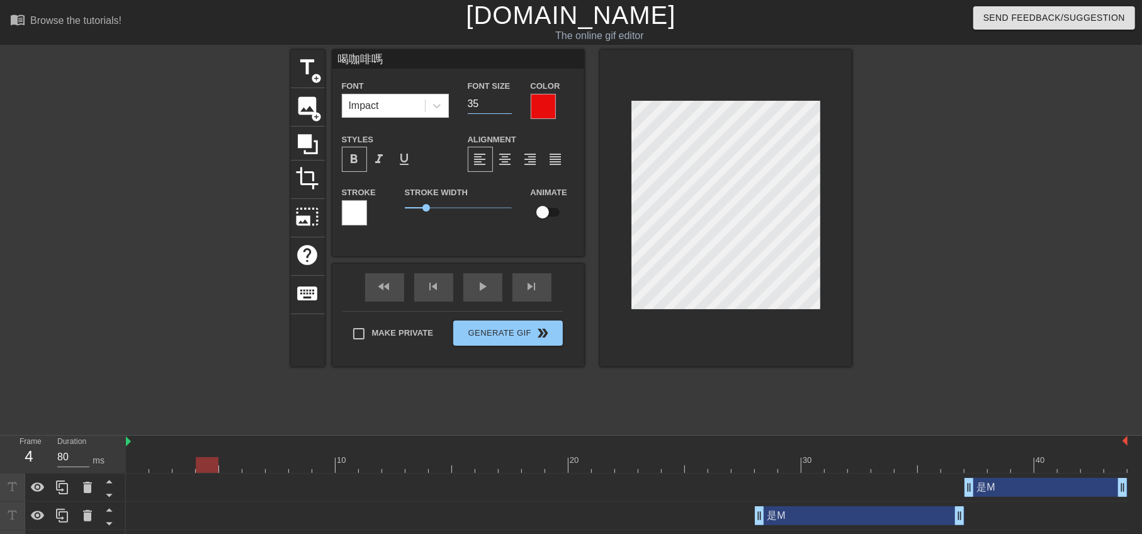
click at [865, 199] on div "title add_circle image add_circle crop photo_size_select_large help keyboard 喝咖…" at bounding box center [571, 239] width 1142 height 378
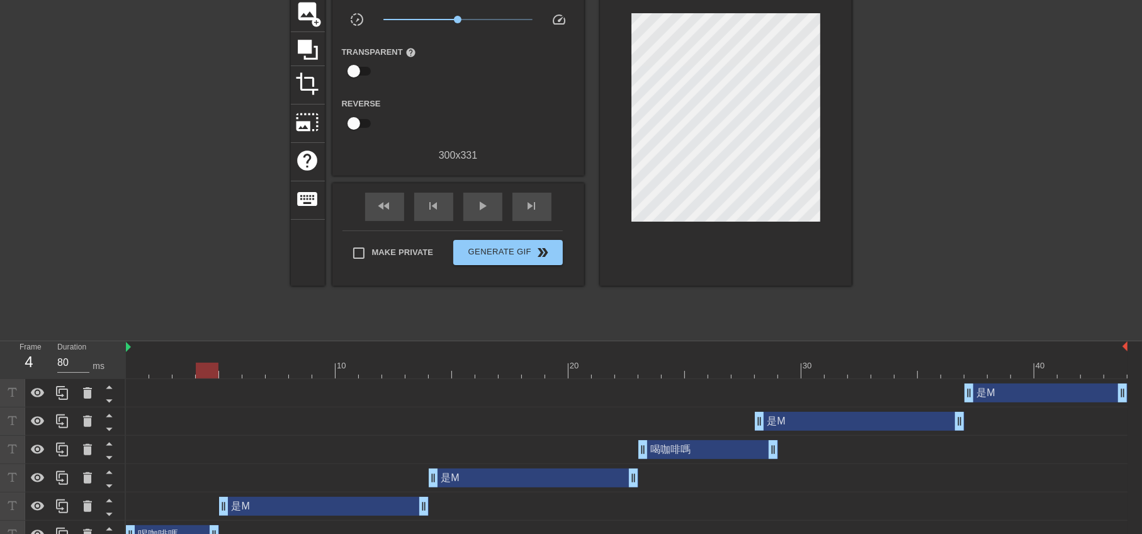
scroll to position [112, 0]
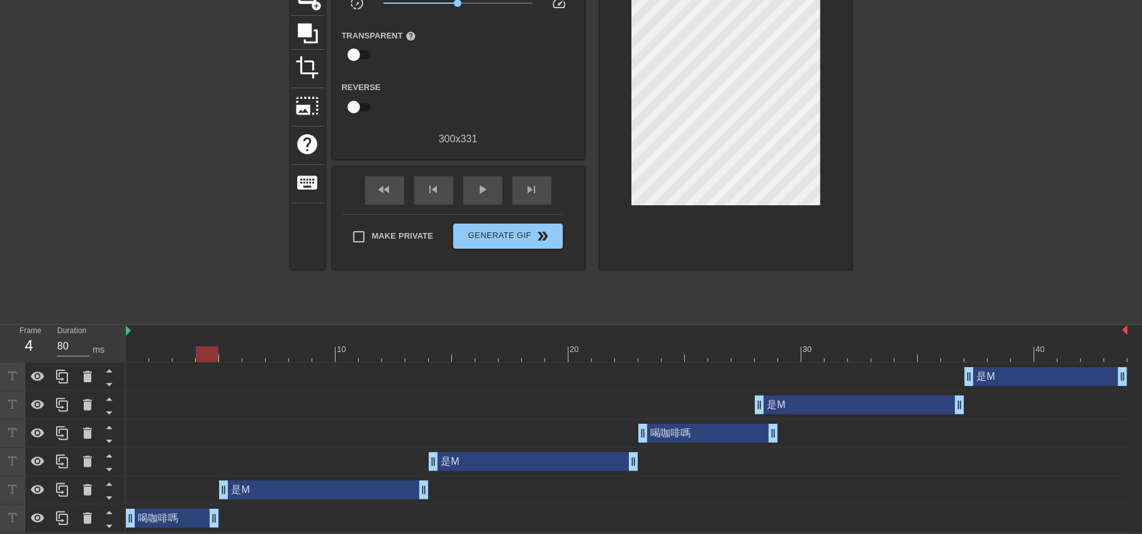
click at [697, 435] on div "喝咖啡嗎 drag_handle drag_handle" at bounding box center [709, 433] width 140 height 19
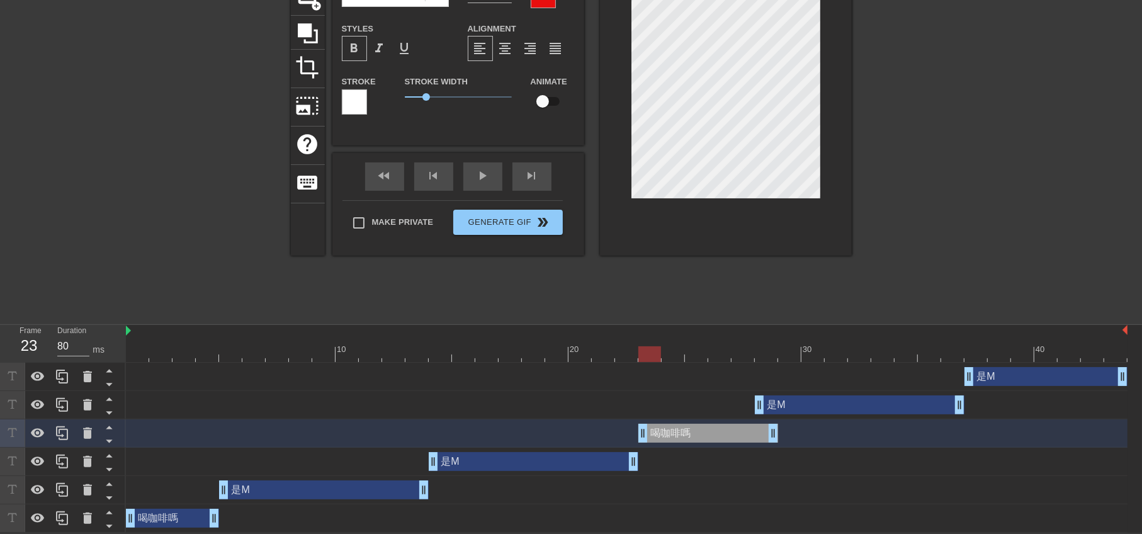
scroll to position [0, 0]
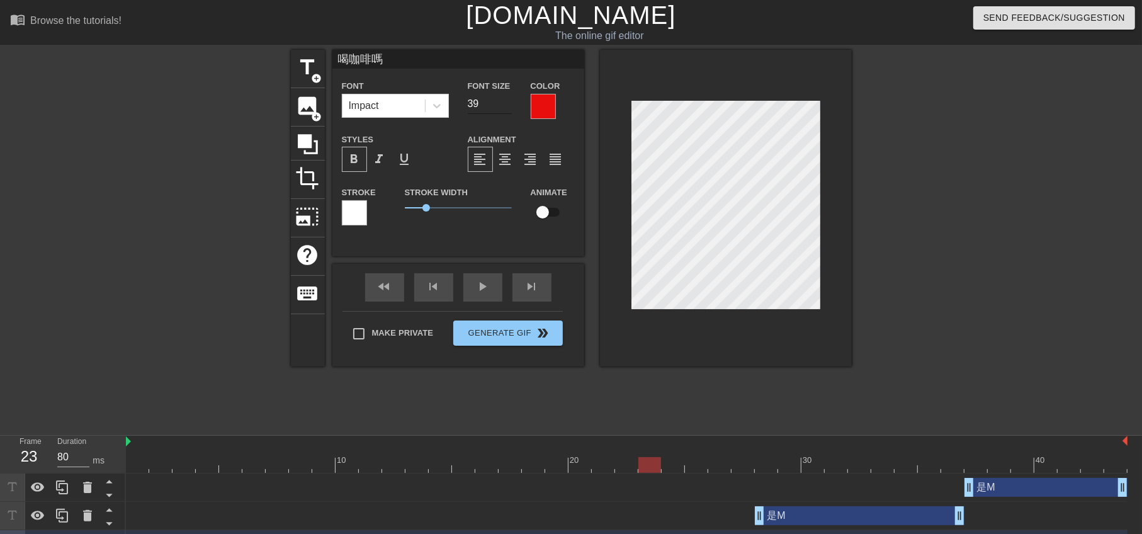
click at [508, 103] on input "39" at bounding box center [490, 104] width 44 height 20
click at [508, 103] on input "38" at bounding box center [490, 104] width 44 height 20
click at [508, 103] on input "37" at bounding box center [490, 104] width 44 height 20
click at [508, 103] on input "36" at bounding box center [490, 104] width 44 height 20
type input "35"
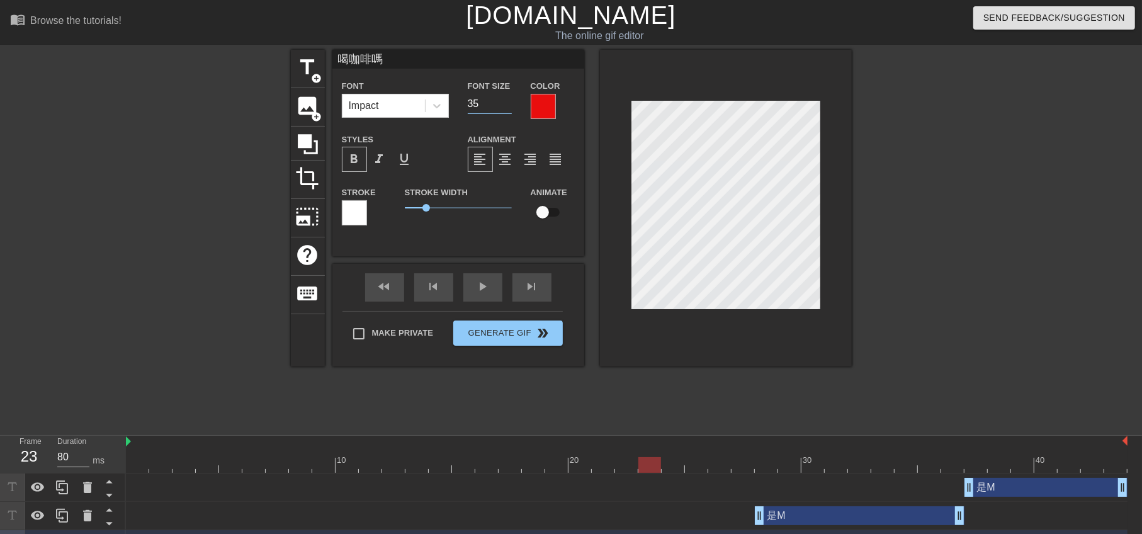
click at [508, 103] on input "35" at bounding box center [490, 104] width 44 height 20
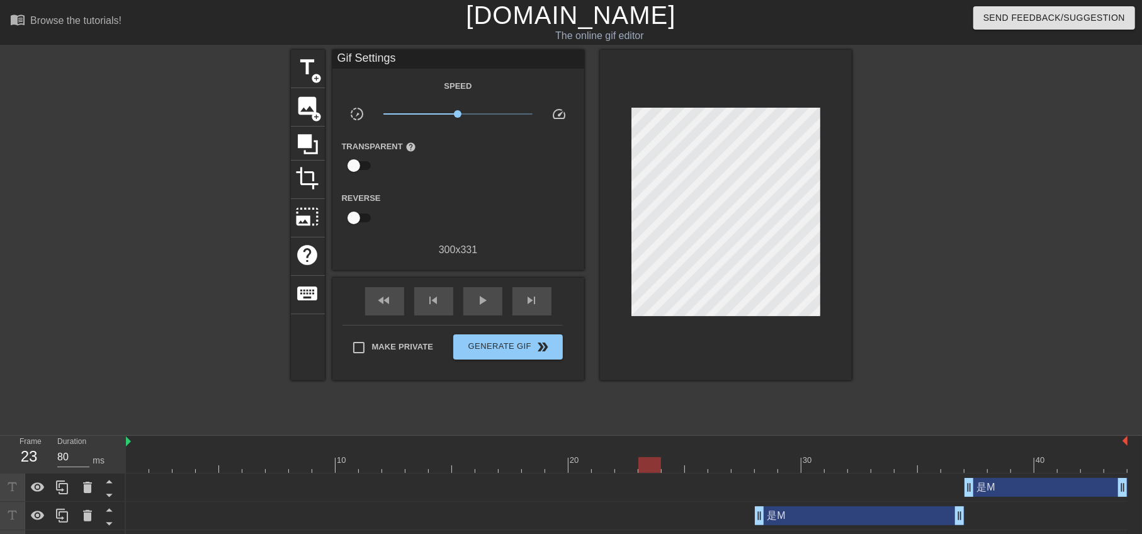
click at [901, 296] on div at bounding box center [961, 239] width 189 height 378
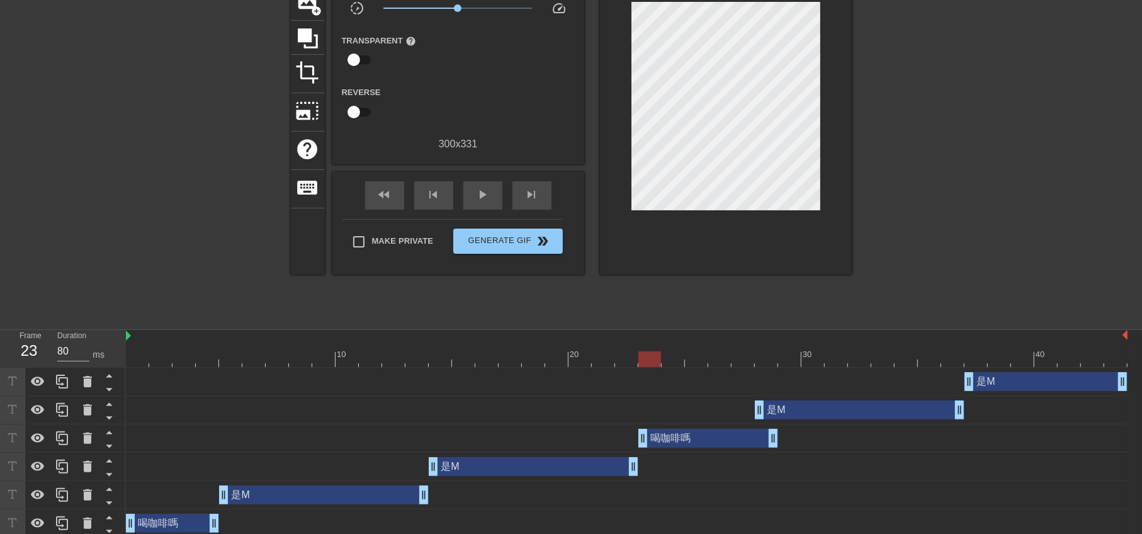
scroll to position [112, 0]
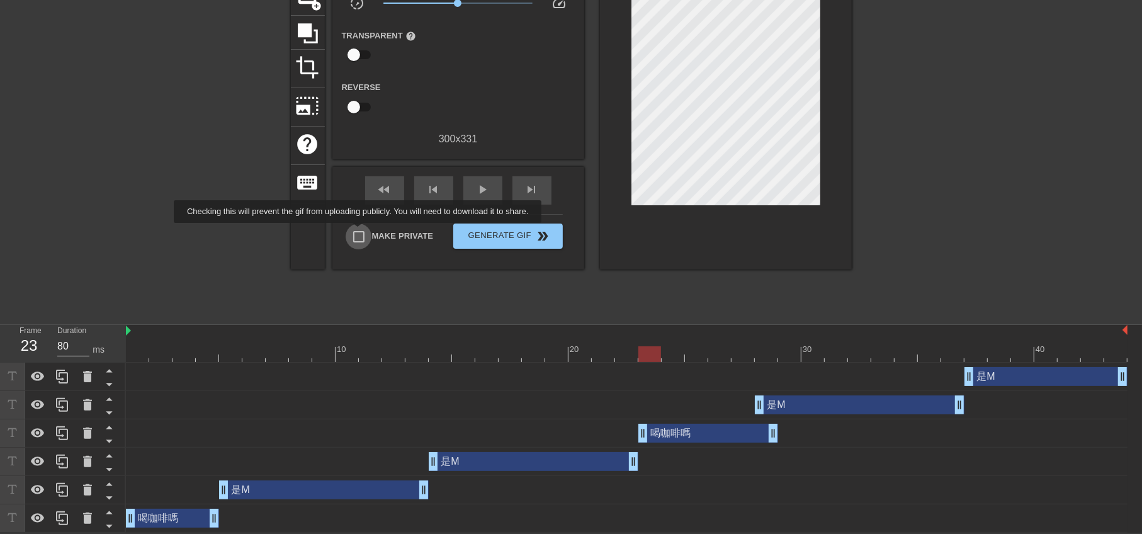
click at [360, 232] on input "Make Private" at bounding box center [359, 237] width 26 height 26
checkbox input "true"
click at [493, 237] on span "Generate Gif double_arrow" at bounding box center [507, 236] width 99 height 15
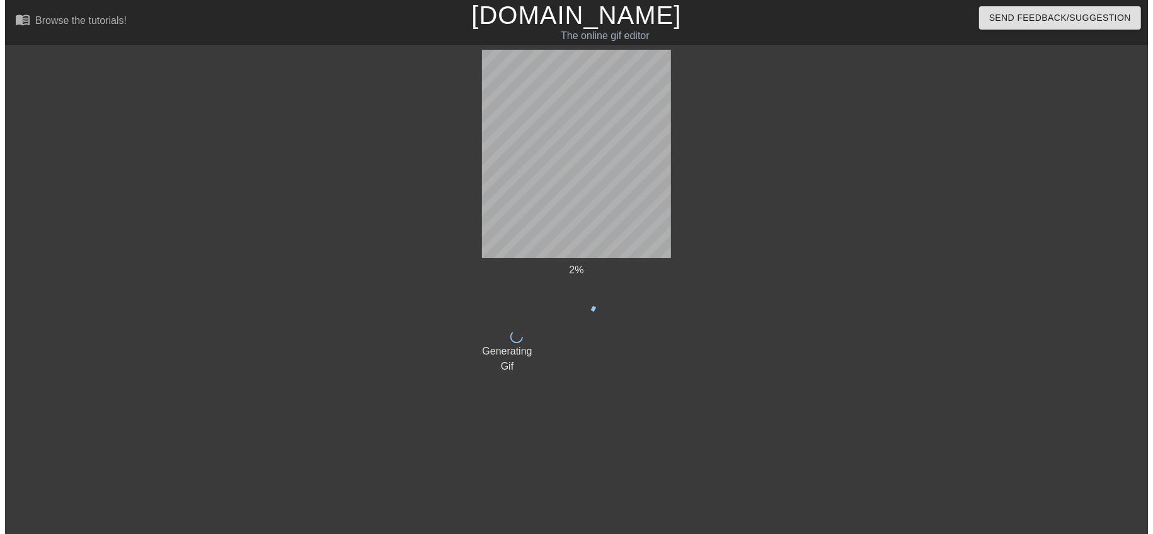
scroll to position [0, 0]
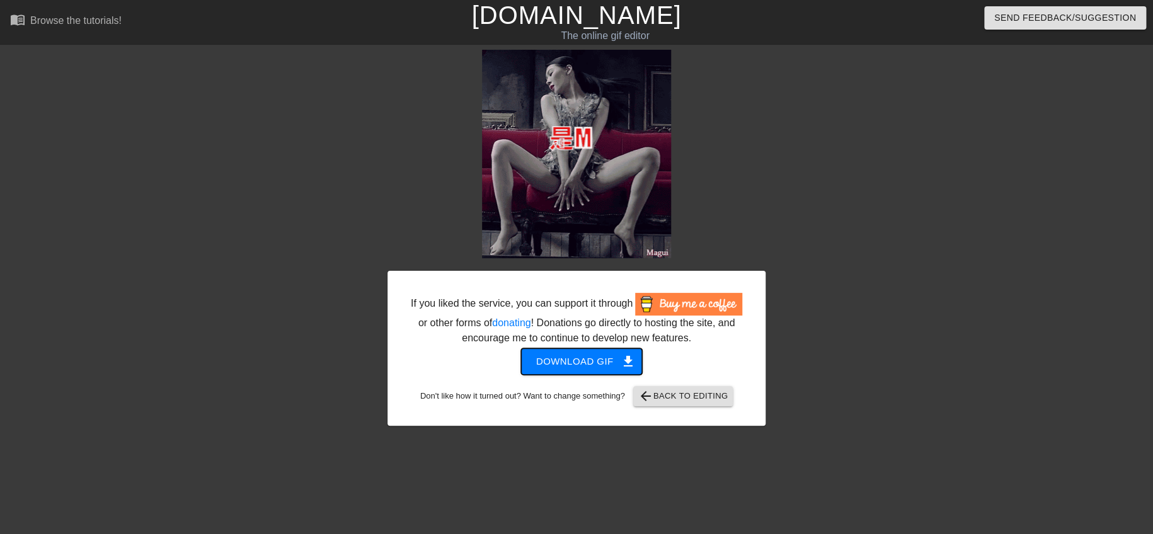
click at [572, 363] on span "Download gif get_app" at bounding box center [581, 361] width 91 height 16
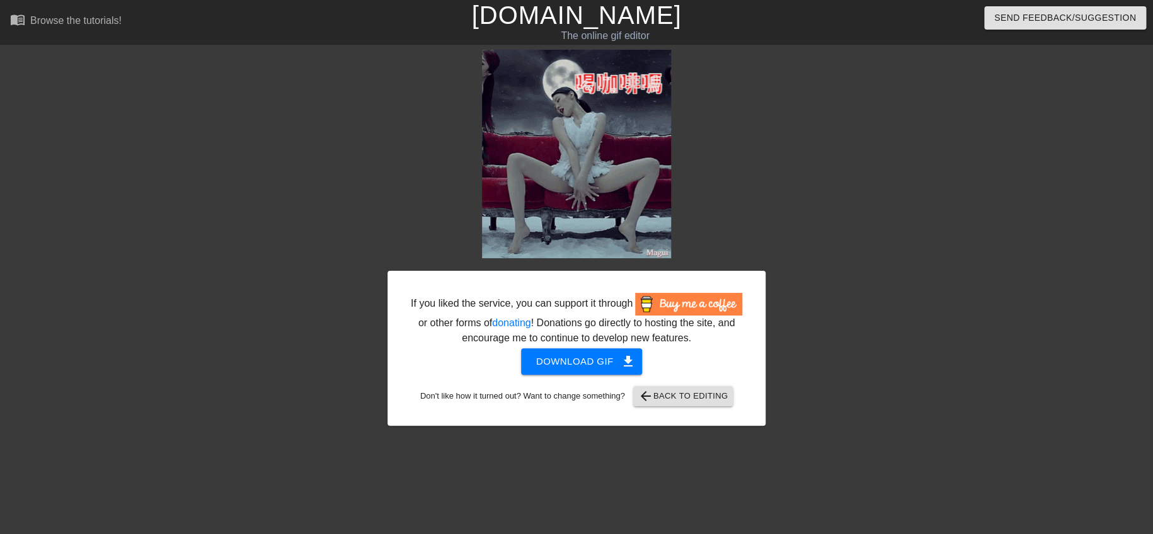
drag, startPoint x: 1008, startPoint y: 157, endPoint x: 1096, endPoint y: 14, distance: 168.5
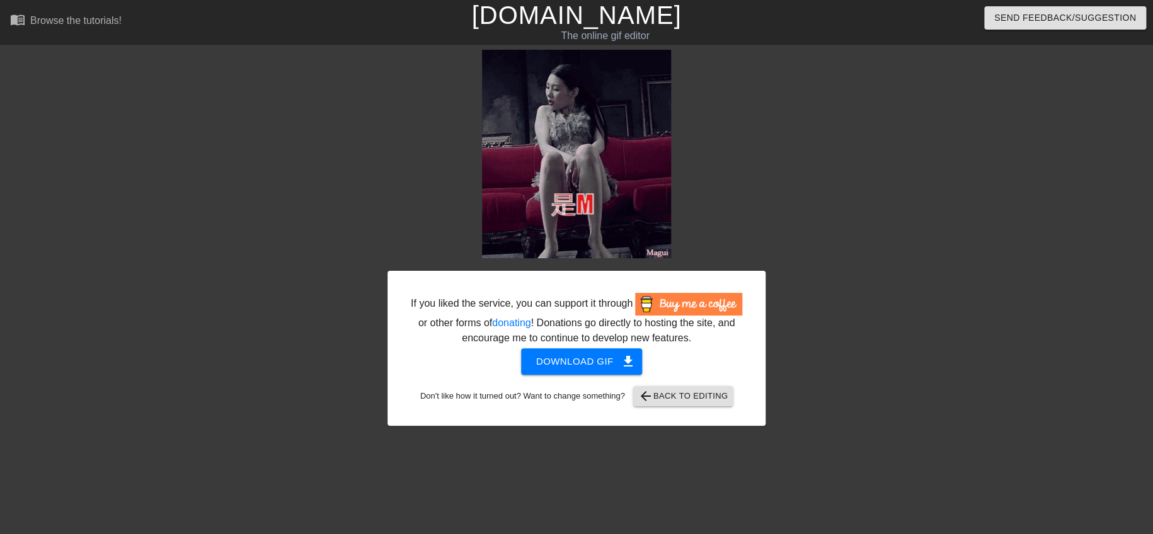
click at [1008, 157] on div "If you liked the service, you can support it through or other forms of donating…" at bounding box center [576, 239] width 1153 height 378
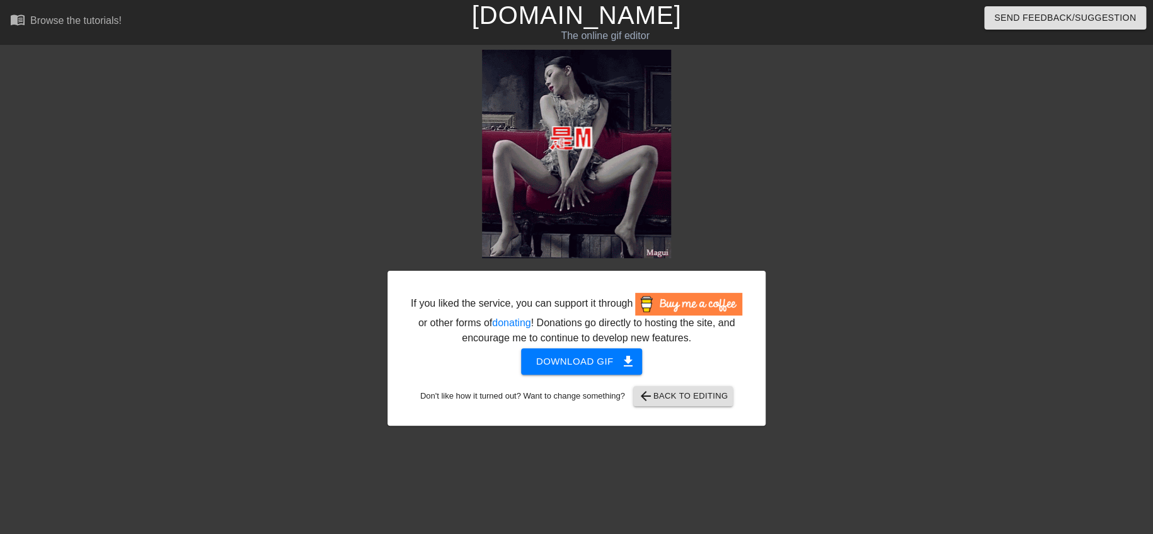
click at [811, 307] on div at bounding box center [874, 239] width 189 height 378
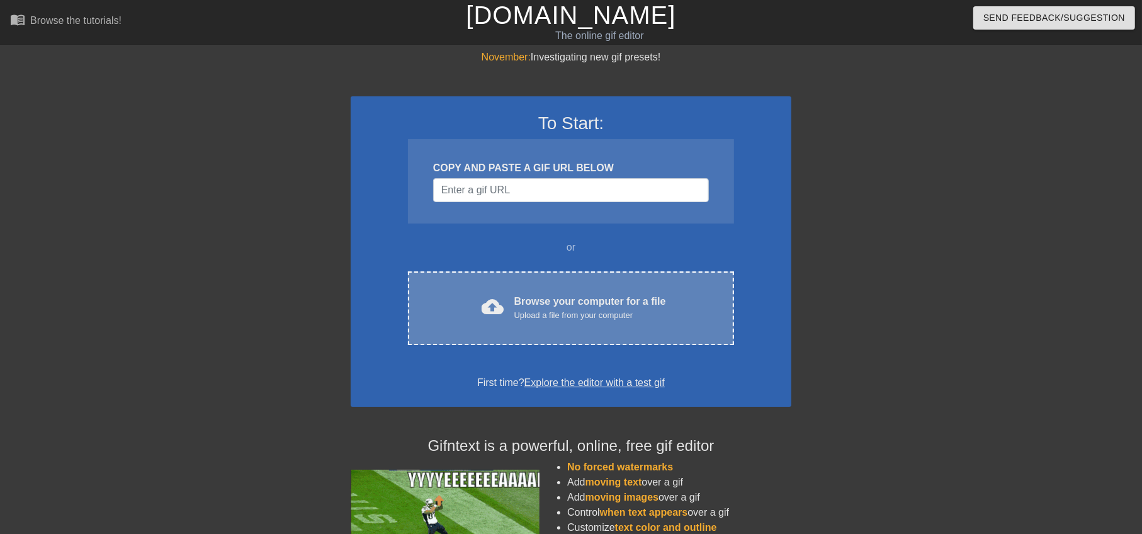
click at [503, 312] on span "cloud_upload" at bounding box center [493, 306] width 23 height 23
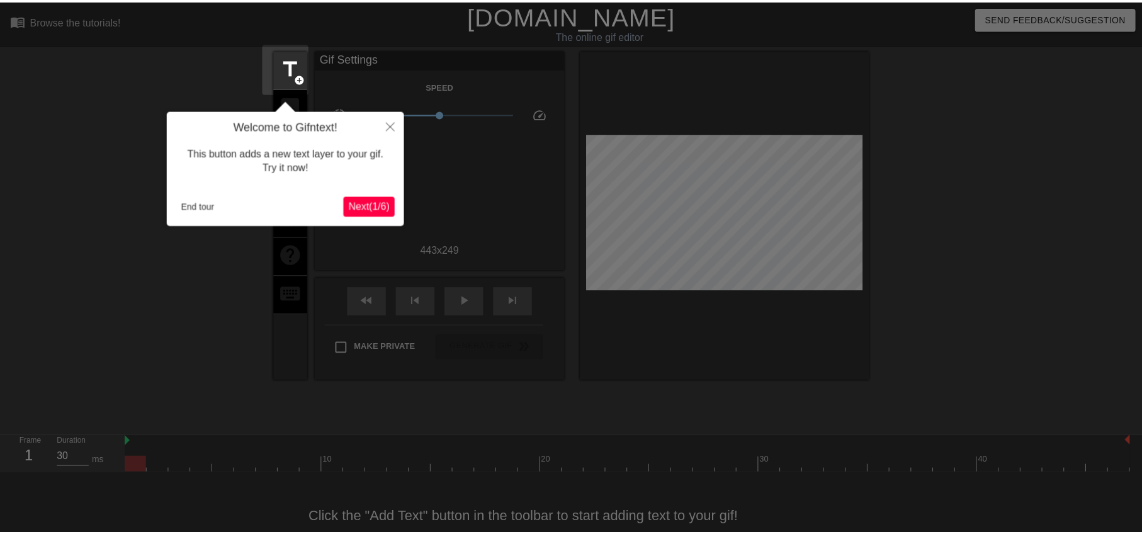
scroll to position [30, 0]
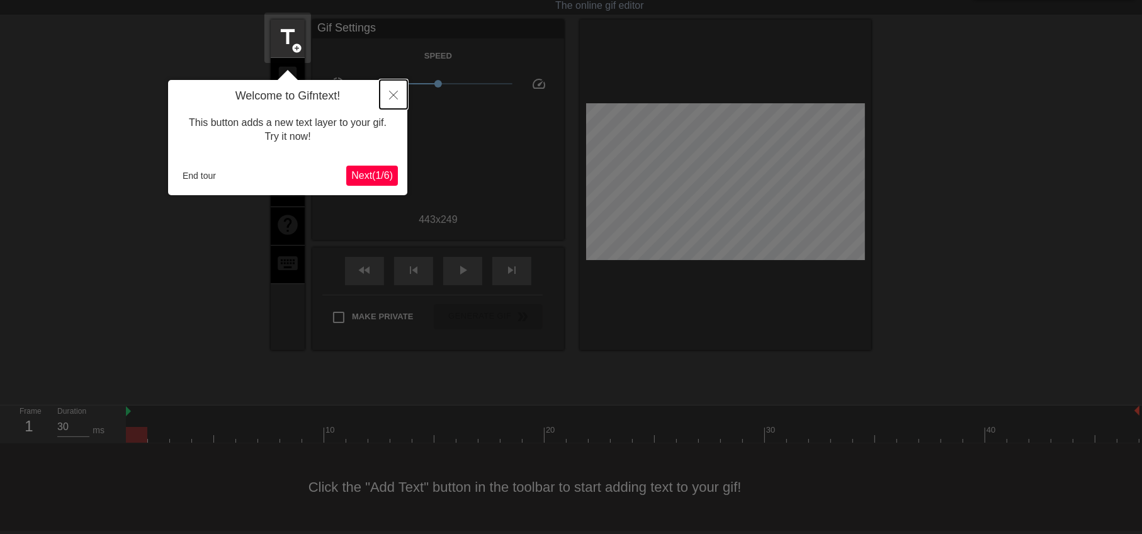
click at [396, 97] on icon "Close" at bounding box center [393, 95] width 9 height 9
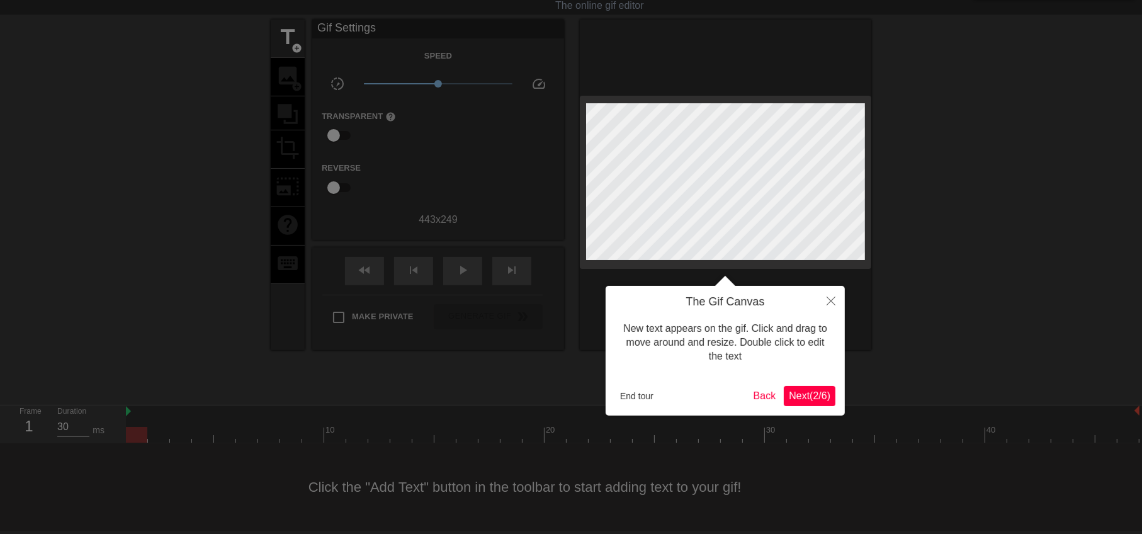
scroll to position [0, 0]
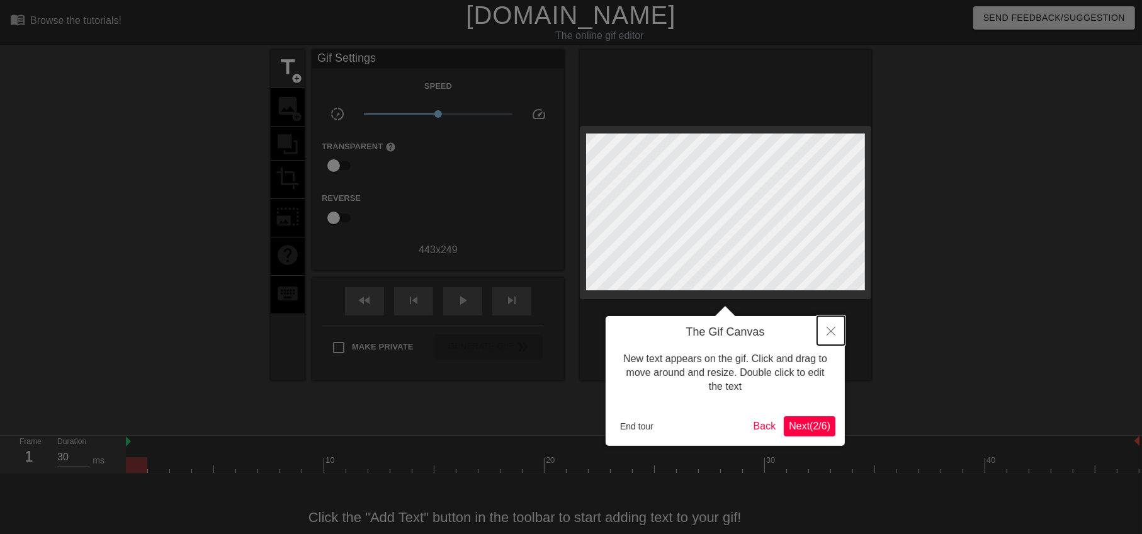
click at [827, 329] on icon "Close" at bounding box center [831, 331] width 9 height 9
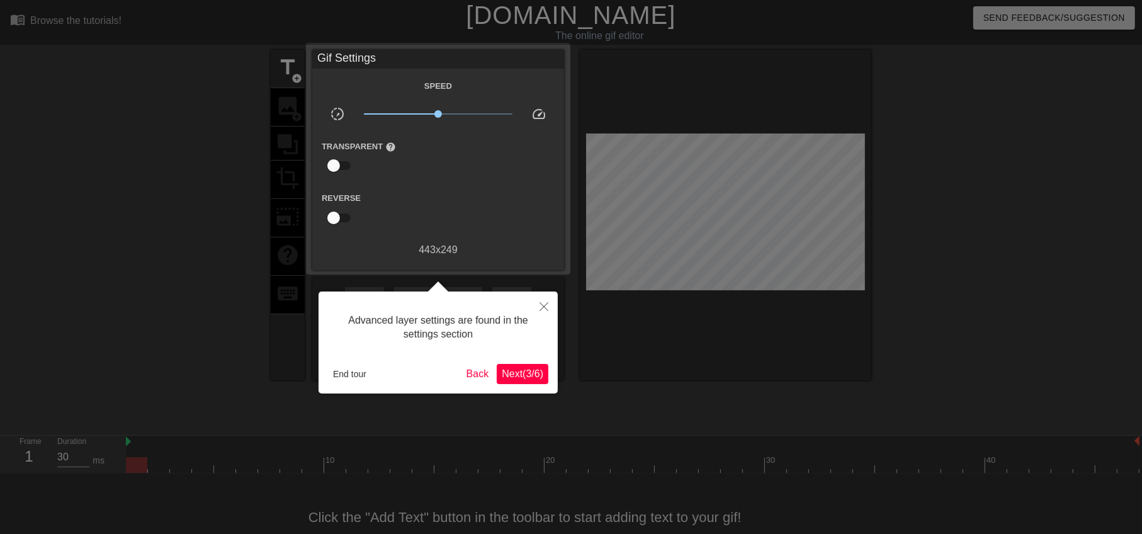
scroll to position [30, 0]
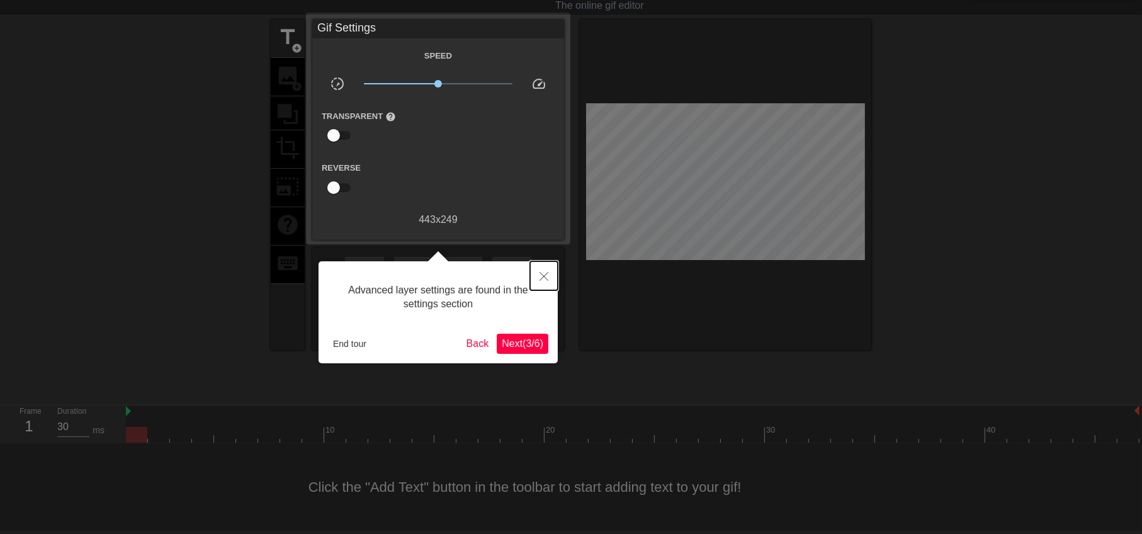
click at [549, 278] on button "Close" at bounding box center [544, 275] width 28 height 29
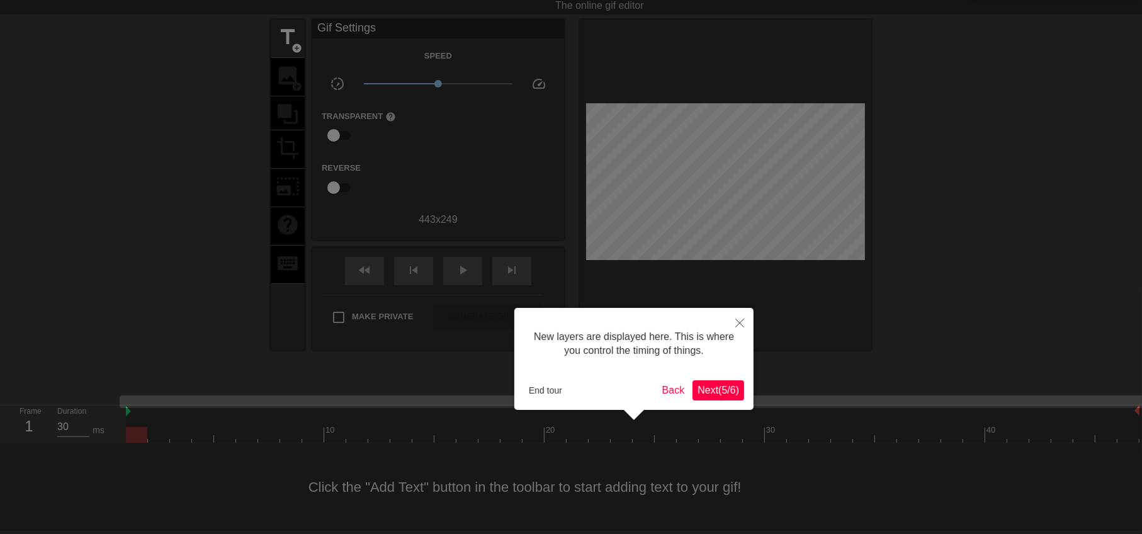
scroll to position [11, 0]
click at [746, 321] on button "Close" at bounding box center [740, 322] width 28 height 29
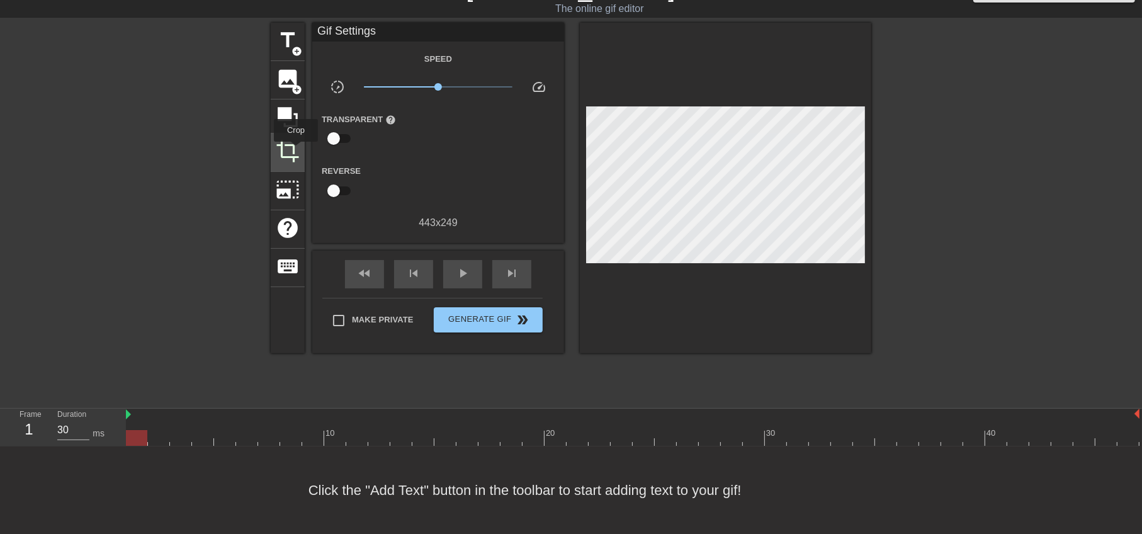
click at [296, 151] on span "crop" at bounding box center [288, 151] width 24 height 24
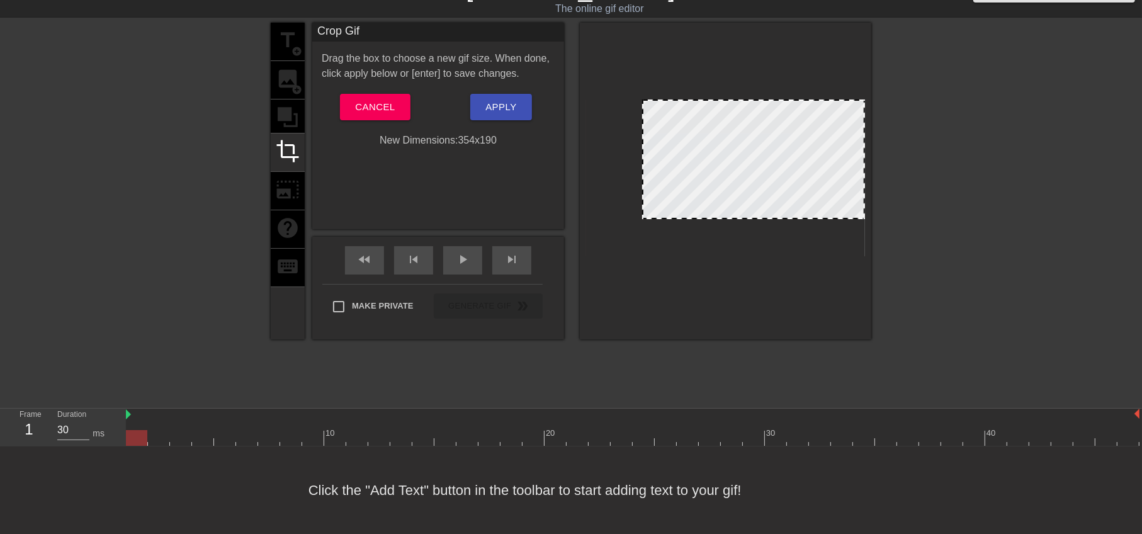
drag, startPoint x: 589, startPoint y: 252, endPoint x: 646, endPoint y: 215, distance: 67.2
click at [646, 215] on div at bounding box center [643, 218] width 13 height 13
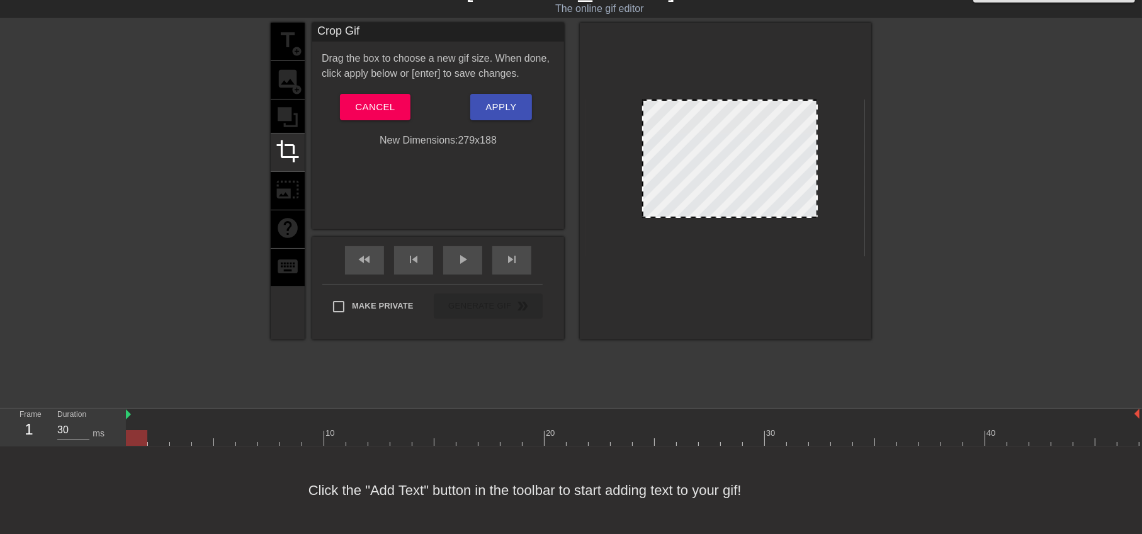
drag, startPoint x: 864, startPoint y: 215, endPoint x: 817, endPoint y: 214, distance: 47.3
click at [817, 214] on div at bounding box center [817, 216] width 13 height 13
click at [510, 110] on span "Apply" at bounding box center [501, 107] width 31 height 16
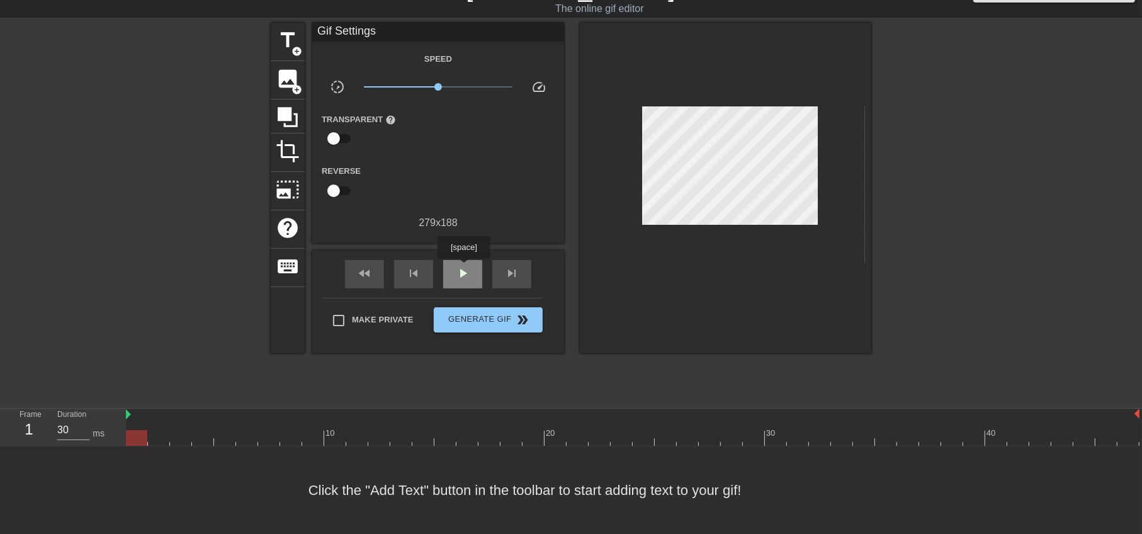
click at [462, 266] on span "play_arrow" at bounding box center [462, 273] width 15 height 15
click at [299, 30] on span "title" at bounding box center [288, 40] width 24 height 24
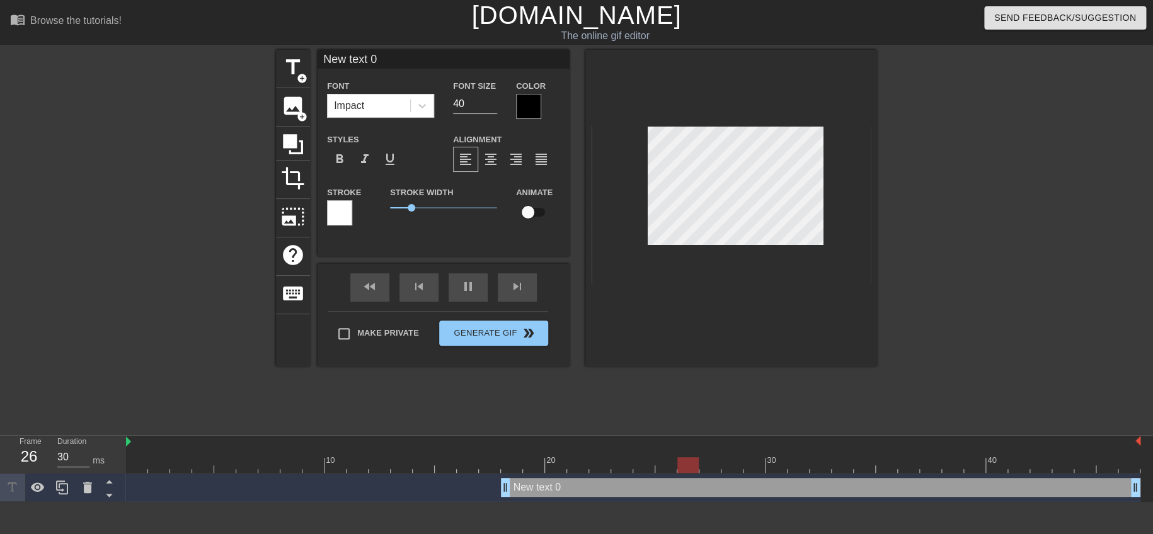
scroll to position [1, 3]
paste textarea "軟了吧"
type input "軟了吧 text 0"
type textarea "軟了吧 text 0"
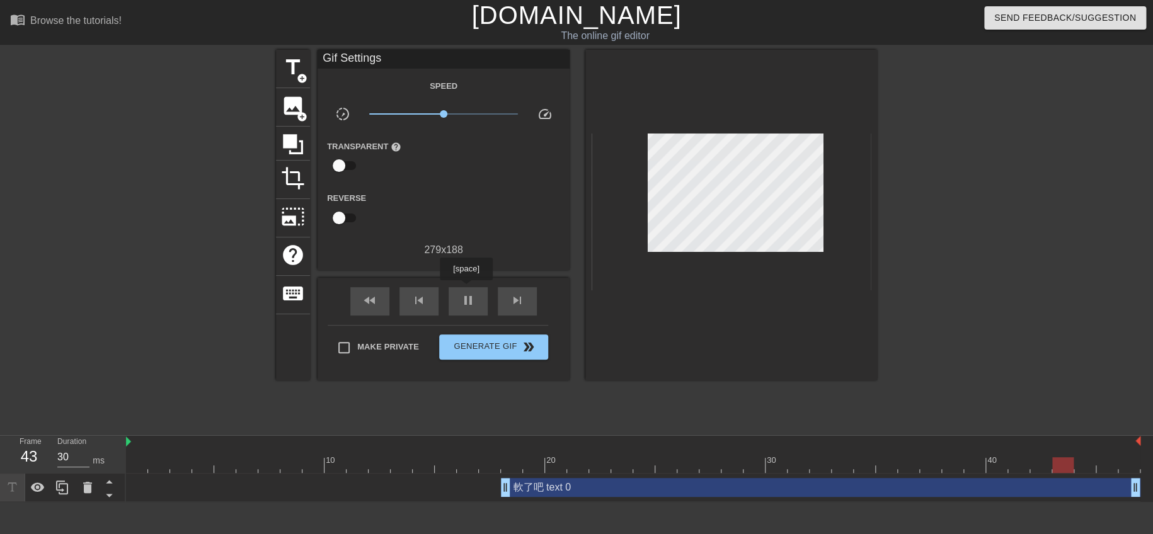
drag, startPoint x: 465, startPoint y: 289, endPoint x: 494, endPoint y: 280, distance: 30.3
click at [465, 289] on div "pause" at bounding box center [467, 301] width 39 height 28
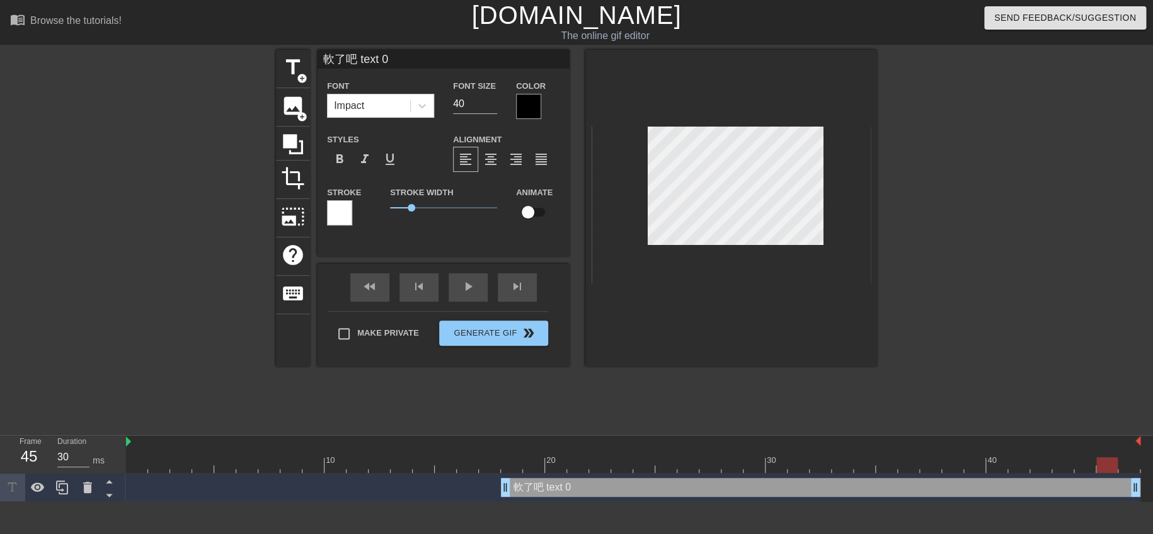
scroll to position [1, 3]
type input "軟了吧 0"
type textarea "軟了吧 0"
type input "軟了吧 0"
type textarea "軟了吧 0"
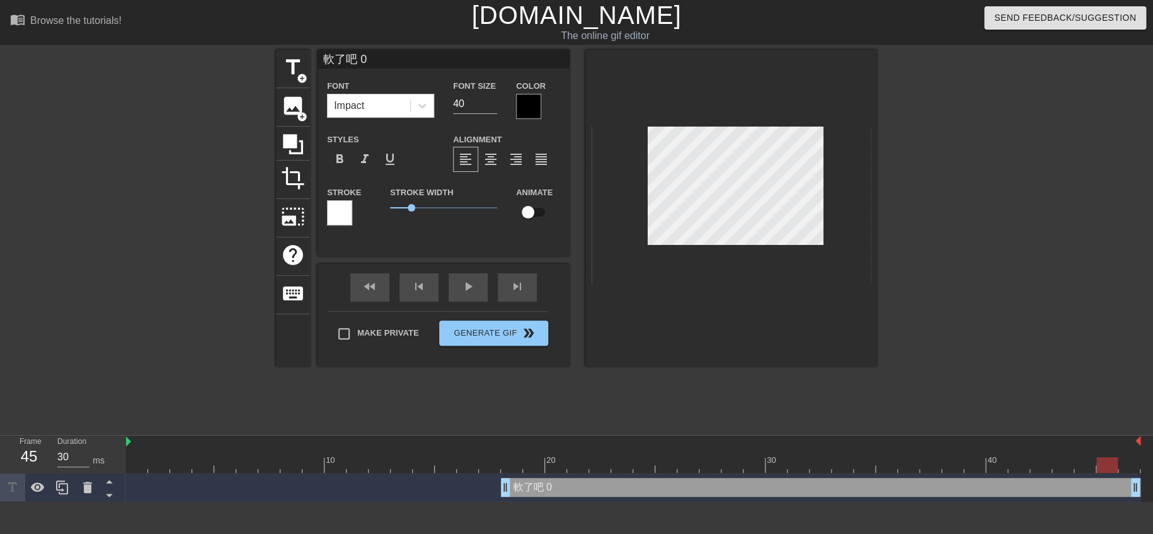
type input "軟了吧"
type textarea "軟了吧"
click at [528, 104] on div at bounding box center [528, 106] width 25 height 25
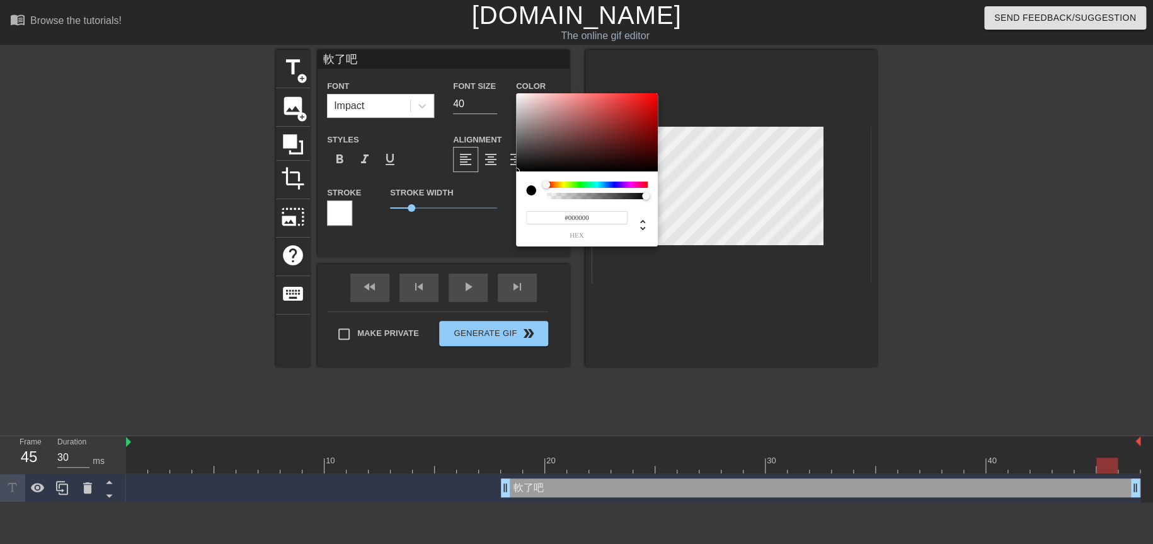
type input "#E70808"
click at [652, 101] on div at bounding box center [587, 132] width 142 height 78
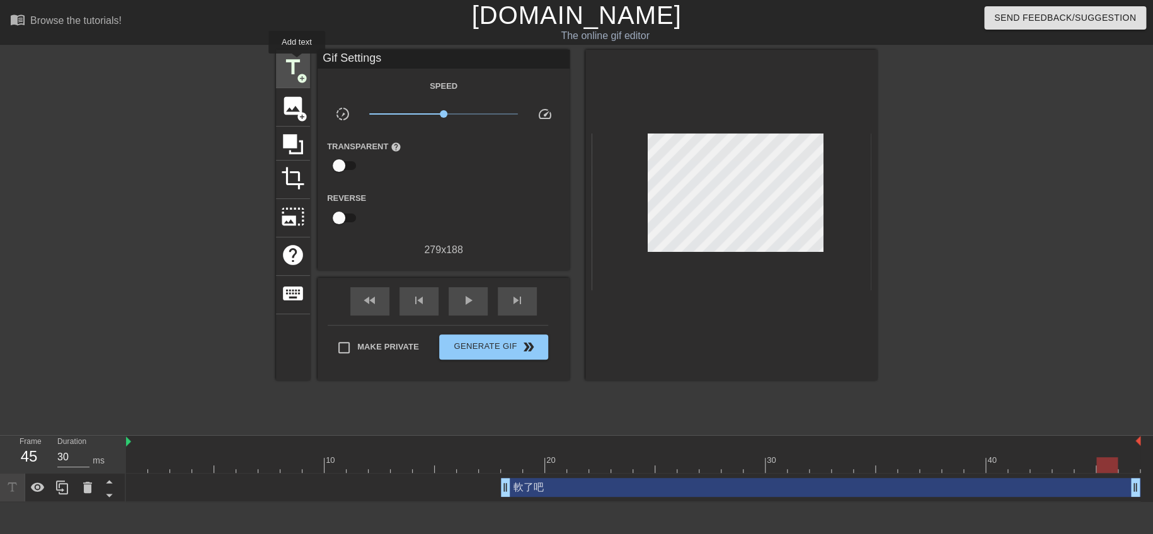
click at [297, 62] on span "title" at bounding box center [293, 67] width 24 height 24
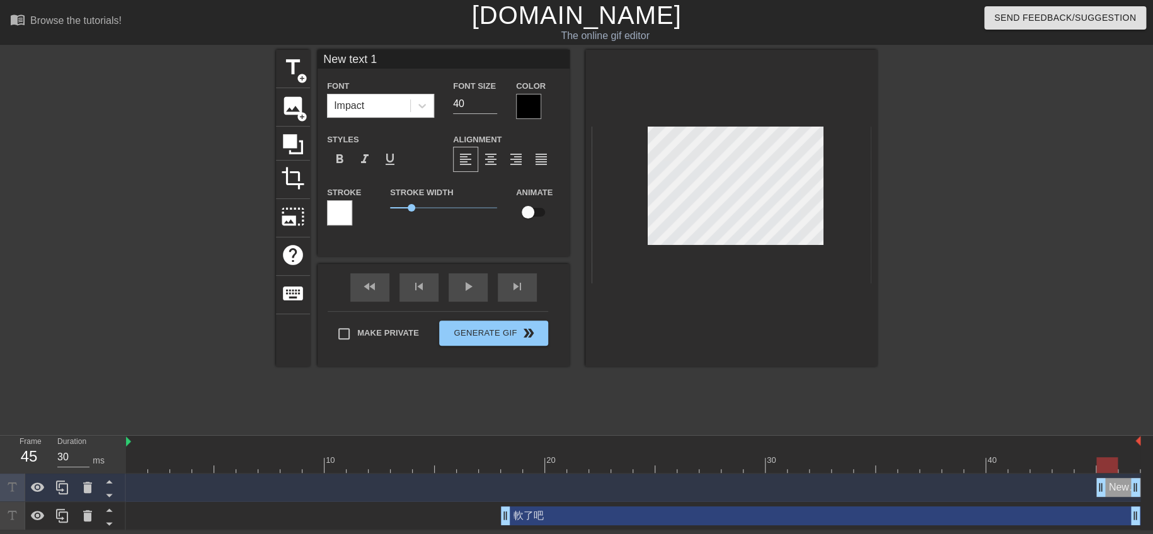
paste textarea "就不信還能堅持多久"
type input "就不信還能堅持多久 text 1"
type textarea "就不信還能堅持多久 text 1"
type input "就不信還能堅持多 text 1"
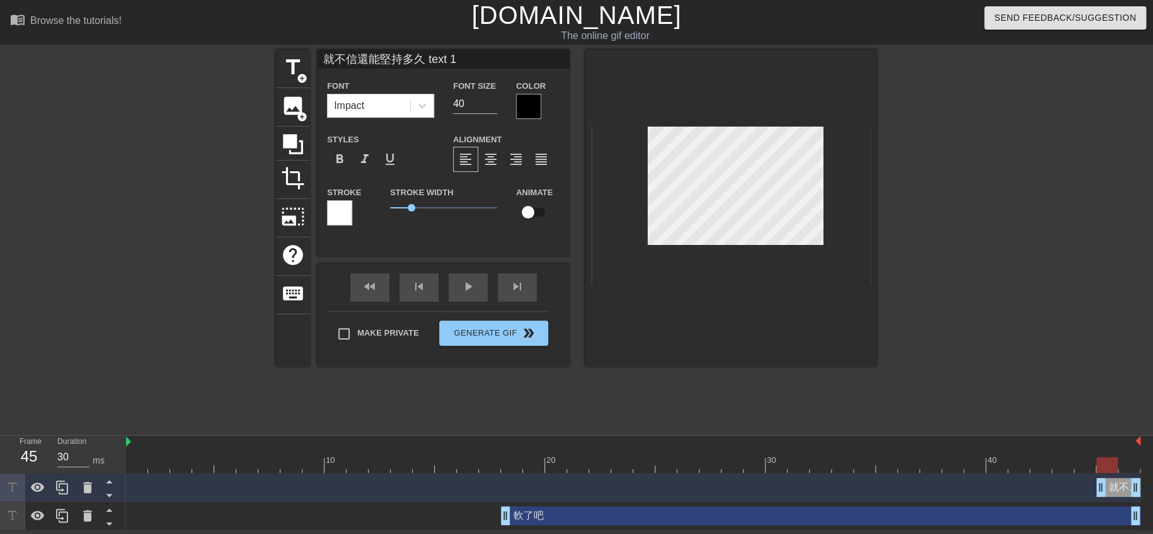
type textarea "就不信還能堅持多 text 1"
type input "就不信還能堅持多text 1"
type textarea "就不信還能堅持多text 1"
type input "就不信還能堅持多ext 1"
type textarea "就不信還能堅持多ext 1"
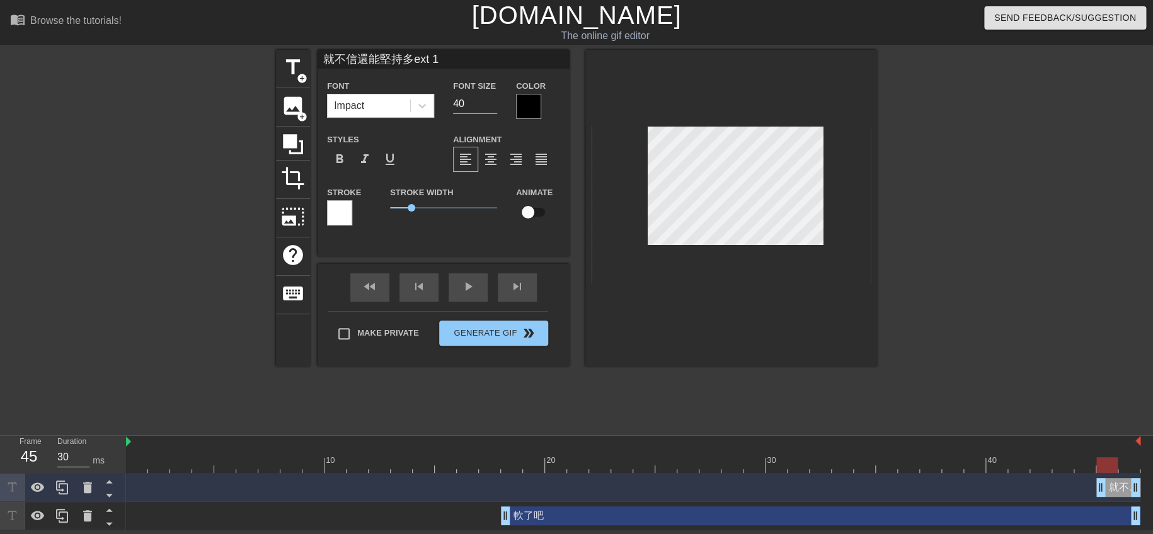
type input "就不信還能堅持多xt 1"
type textarea "就不信還能堅持多xt 1"
type input "就不信還能堅持多t 1"
type textarea "就不信還能堅持多t 1"
type input "就不信還能堅持多 1"
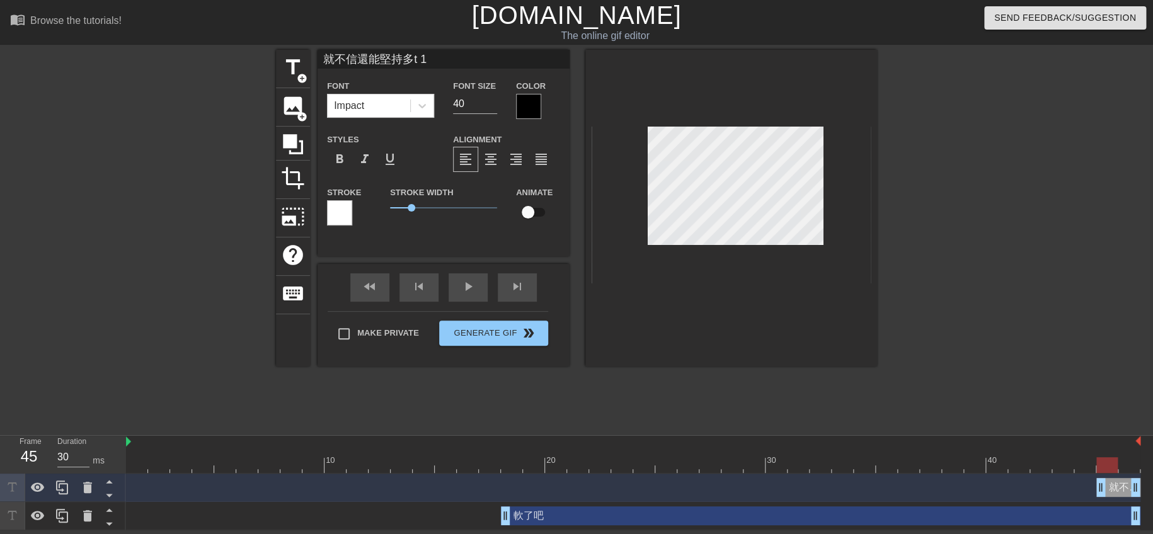
type textarea "就不信還能堅持多 1"
type input "就不信還能堅持多1"
type textarea "就不信還能堅持多1"
type input "就不信還能堅持多"
type textarea "就不信還能堅持多"
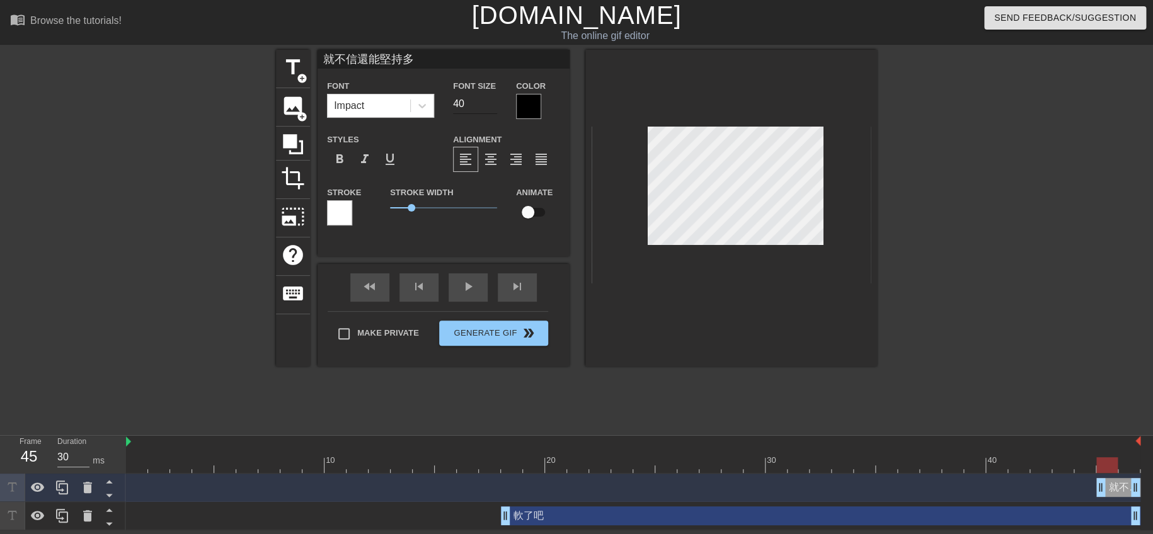
click at [492, 111] on input "40" at bounding box center [475, 104] width 44 height 20
click at [492, 109] on input "39" at bounding box center [475, 104] width 44 height 20
click at [492, 109] on input "38" at bounding box center [475, 104] width 44 height 20
click at [492, 109] on input "37" at bounding box center [475, 104] width 44 height 20
click at [492, 109] on input "36" at bounding box center [475, 104] width 44 height 20
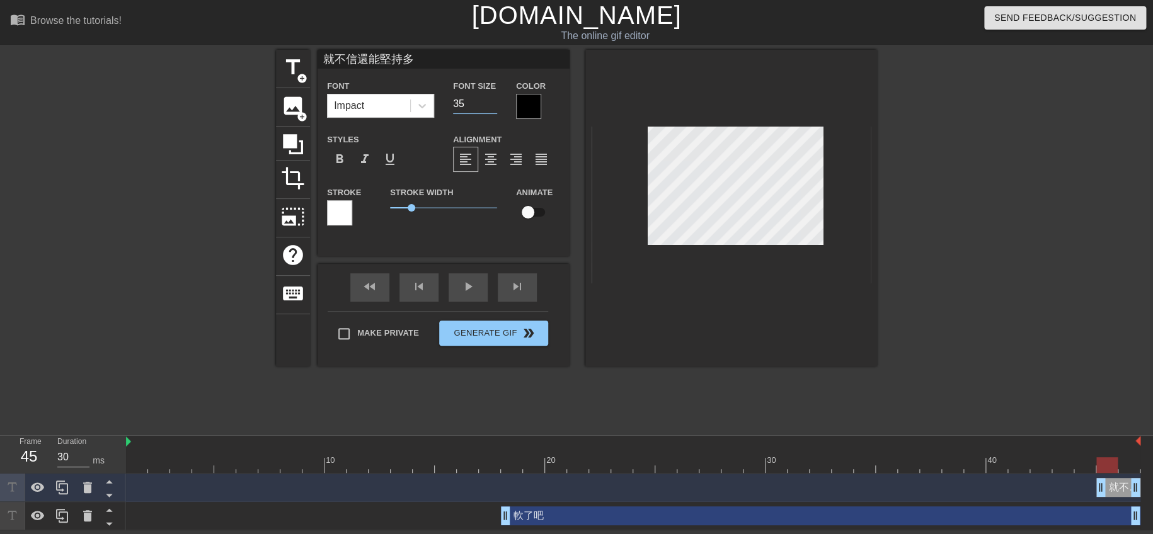
click at [492, 109] on input "35" at bounding box center [475, 104] width 44 height 20
click at [492, 109] on input "34" at bounding box center [475, 104] width 44 height 20
click at [492, 109] on input "33" at bounding box center [475, 104] width 44 height 20
click at [492, 109] on input "32" at bounding box center [475, 104] width 44 height 20
click at [492, 109] on input "31" at bounding box center [475, 104] width 44 height 20
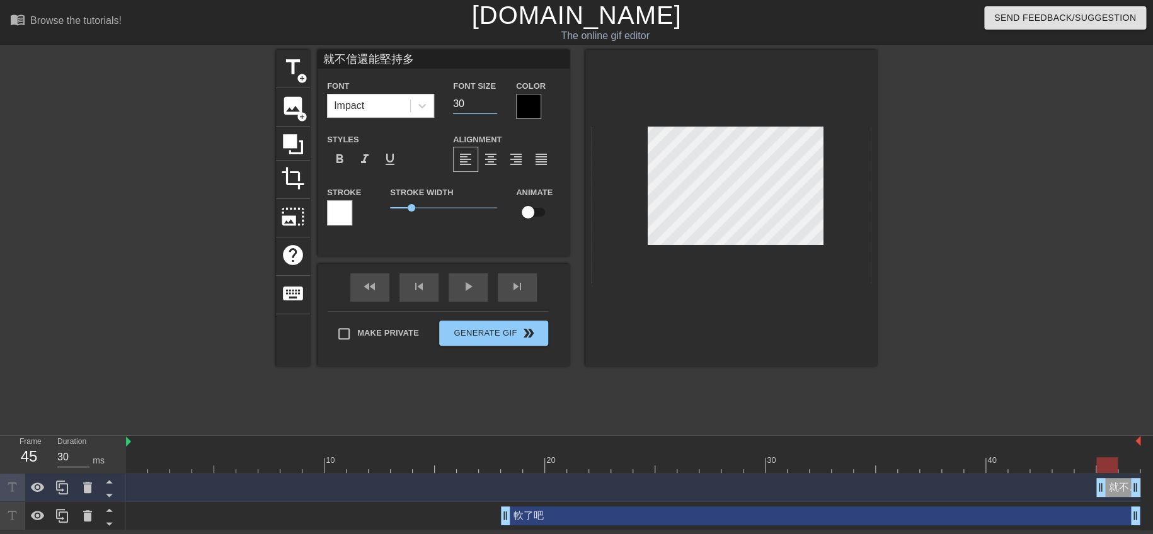
type input "30"
click at [492, 109] on input "30" at bounding box center [475, 104] width 44 height 20
click at [527, 112] on div at bounding box center [528, 106] width 25 height 25
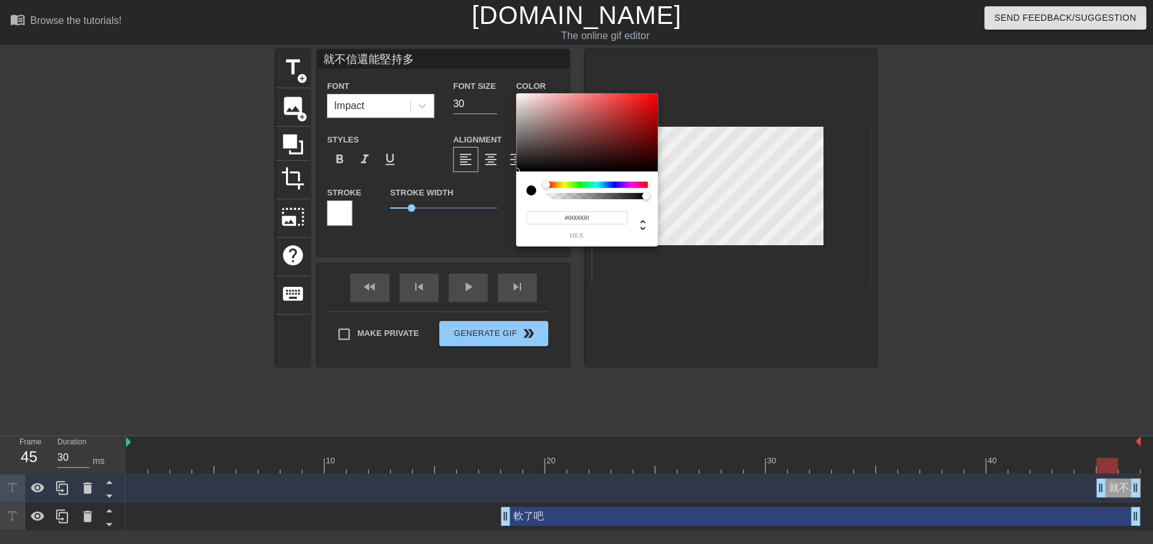
type input "#E91212"
click at [646, 100] on div at bounding box center [587, 132] width 142 height 78
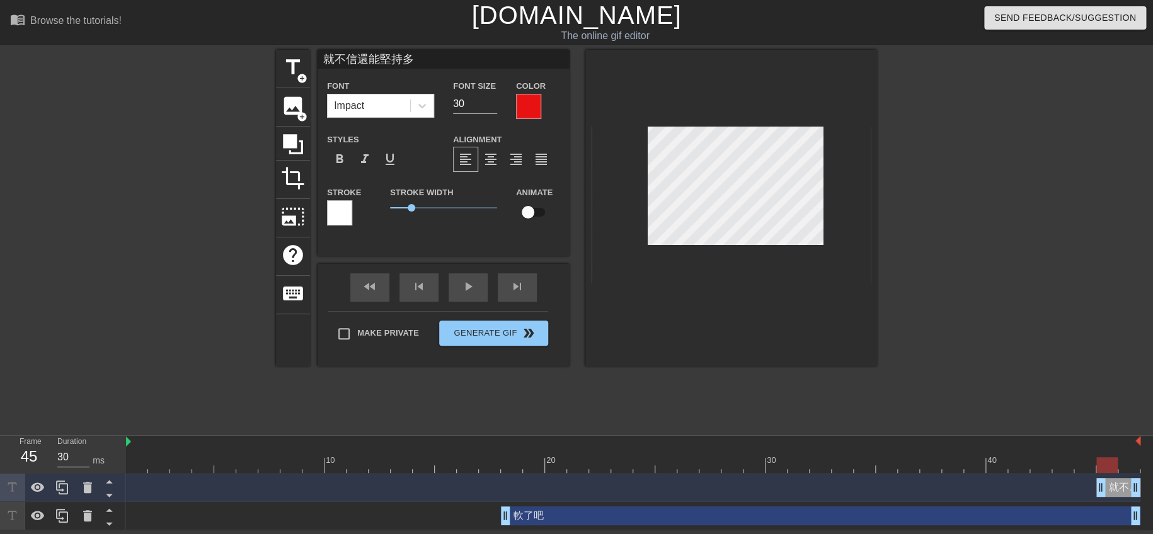
scroll to position [1, 1]
click at [493, 110] on input "30" at bounding box center [475, 104] width 44 height 20
click at [493, 108] on input "29" at bounding box center [475, 104] width 44 height 20
type input "28"
click at [493, 108] on input "28" at bounding box center [475, 104] width 44 height 20
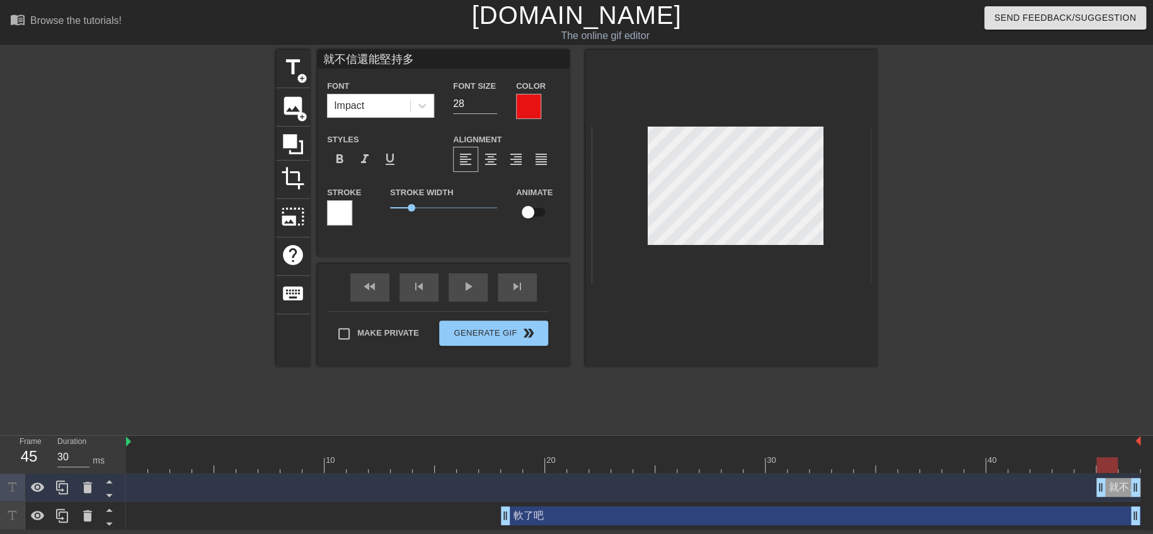
scroll to position [1, 5]
paste textarea "久"
type input "就不信還能堅持久多"
type textarea "就不信還能堅持久多"
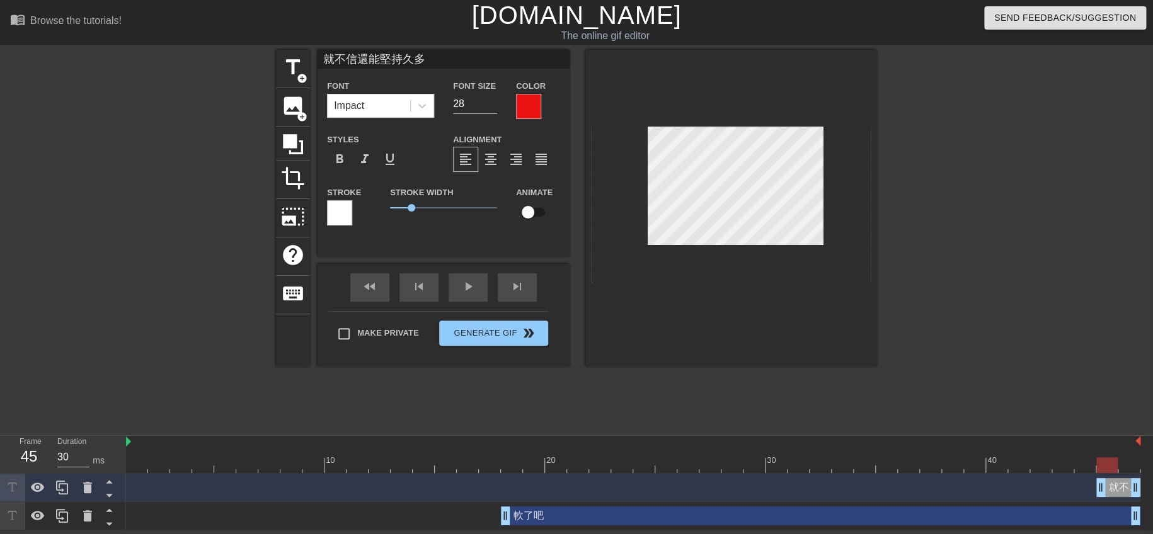
type input "就不信還能堅持多"
type textarea "就不信還能堅持多"
paste textarea "久"
type input "就不信還能堅持久多"
type textarea "就不信還能堅持久多"
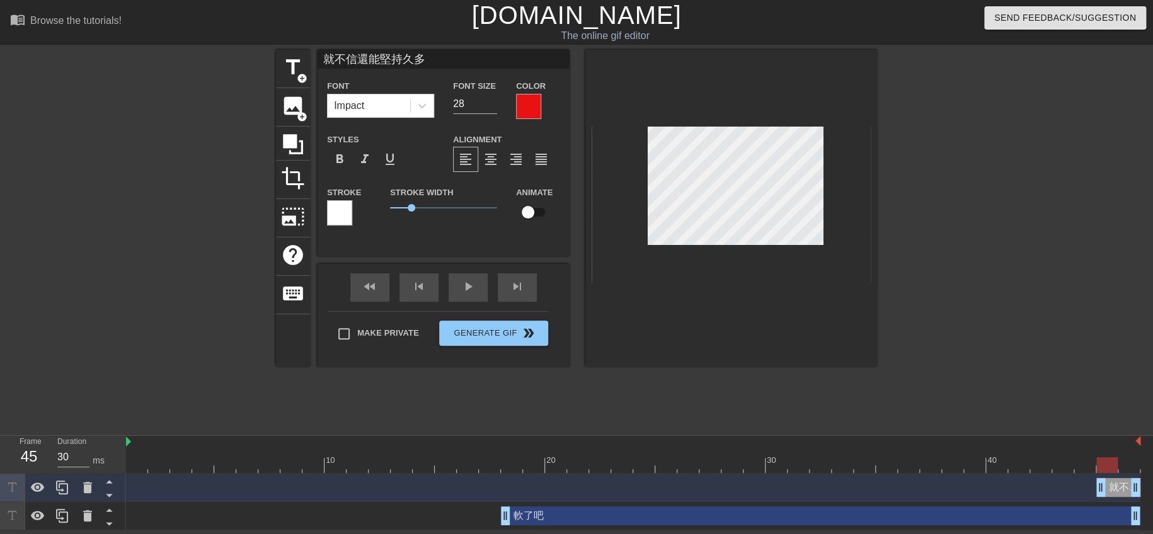
type input "就不信還能堅持多"
type textarea "就不信還能堅持多"
paste textarea "久"
type input "就不信還能堅持多久"
type textarea "就不信還能堅持多久"
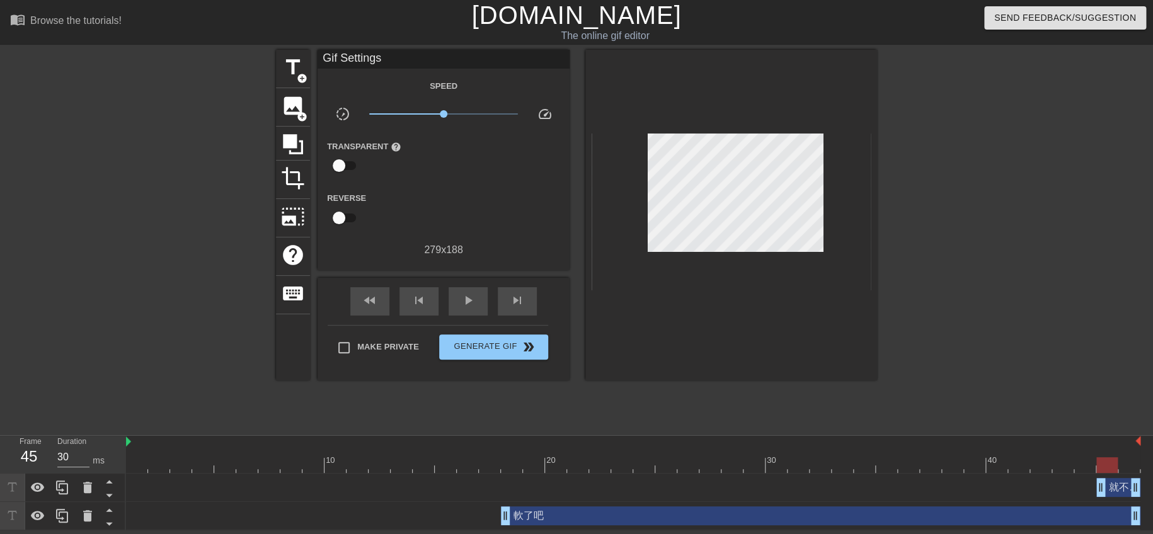
click at [885, 180] on div "title add_circle image add_circle crop photo_size_select_large help keyboard Gi…" at bounding box center [576, 239] width 1153 height 378
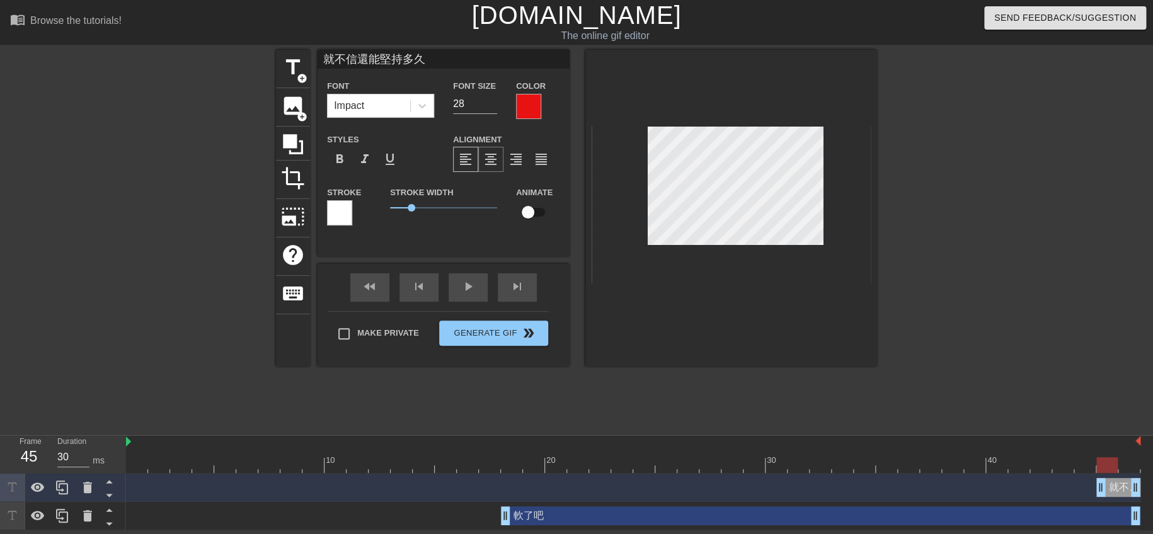
click at [484, 159] on span "format_align_center" at bounding box center [490, 159] width 15 height 15
drag, startPoint x: 1111, startPoint y: 490, endPoint x: 118, endPoint y: 473, distance: 993.3
click at [118, 473] on div "Frame 1 Duration 30 ms 10 20 30 40 就不信還能堅持多久 drag_handle drag_handle 軟了吧 drag_h…" at bounding box center [576, 483] width 1153 height 94
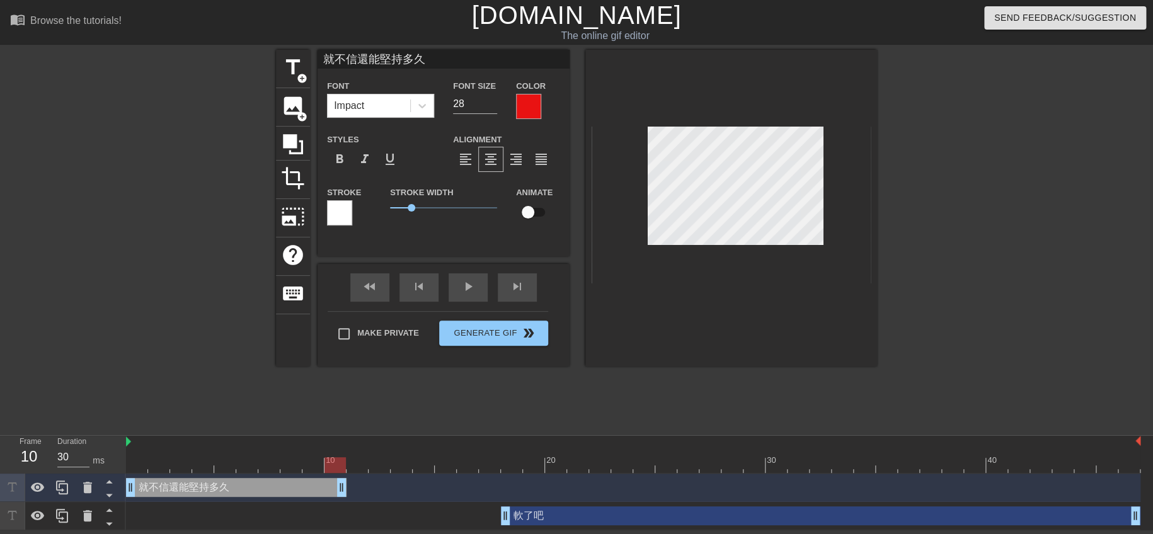
drag, startPoint x: 161, startPoint y: 485, endPoint x: 327, endPoint y: 500, distance: 166.3
click at [327, 500] on div "就不信還能堅持多久 drag_handle drag_handle" at bounding box center [633, 488] width 1014 height 28
drag, startPoint x: 503, startPoint y: 516, endPoint x: 343, endPoint y: 513, distance: 160.6
click at [343, 513] on div "軟了吧 drag_handle drag_handle" at bounding box center [633, 515] width 1014 height 19
click at [336, 157] on span "format_bold" at bounding box center [339, 159] width 15 height 15
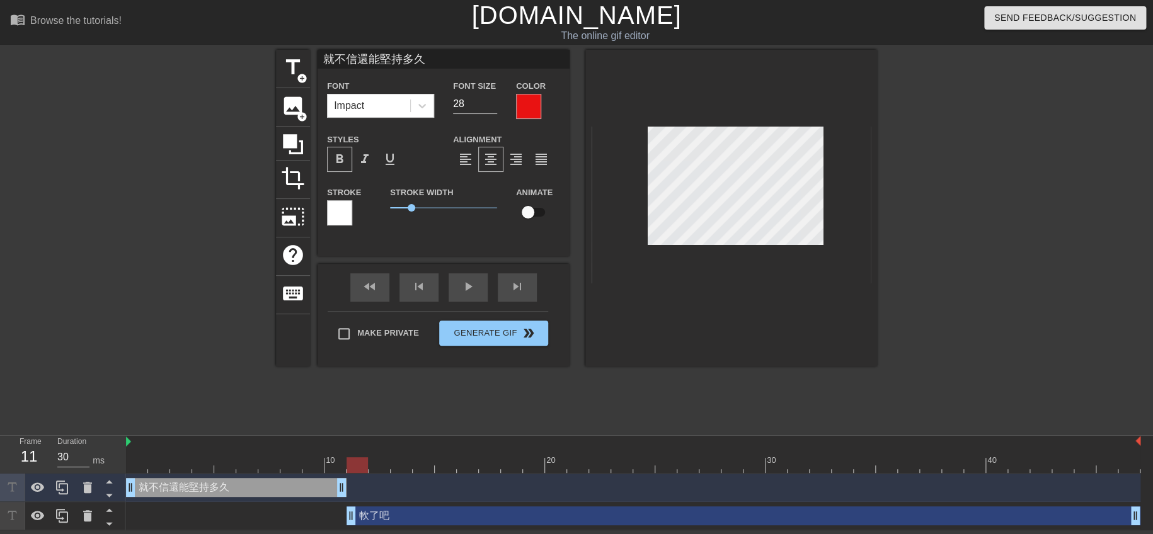
type input "軟了吧"
type input "40"
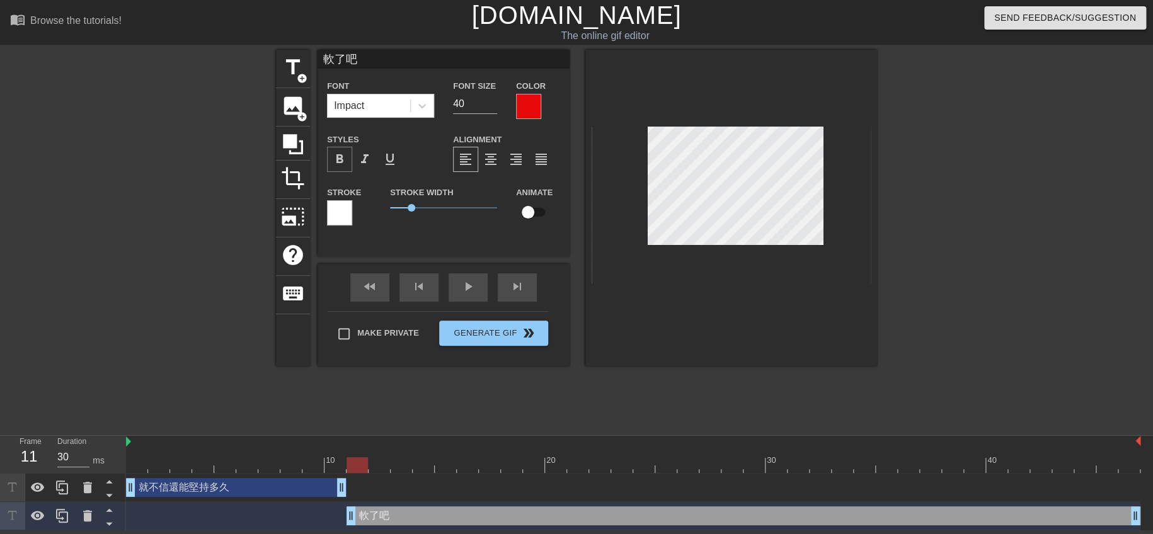
click at [338, 158] on span "format_bold" at bounding box center [339, 159] width 15 height 15
click at [252, 493] on div "就不信還能堅持多久 drag_handle drag_handle" at bounding box center [236, 487] width 220 height 19
type input "就不信還能堅持多久"
type input "28"
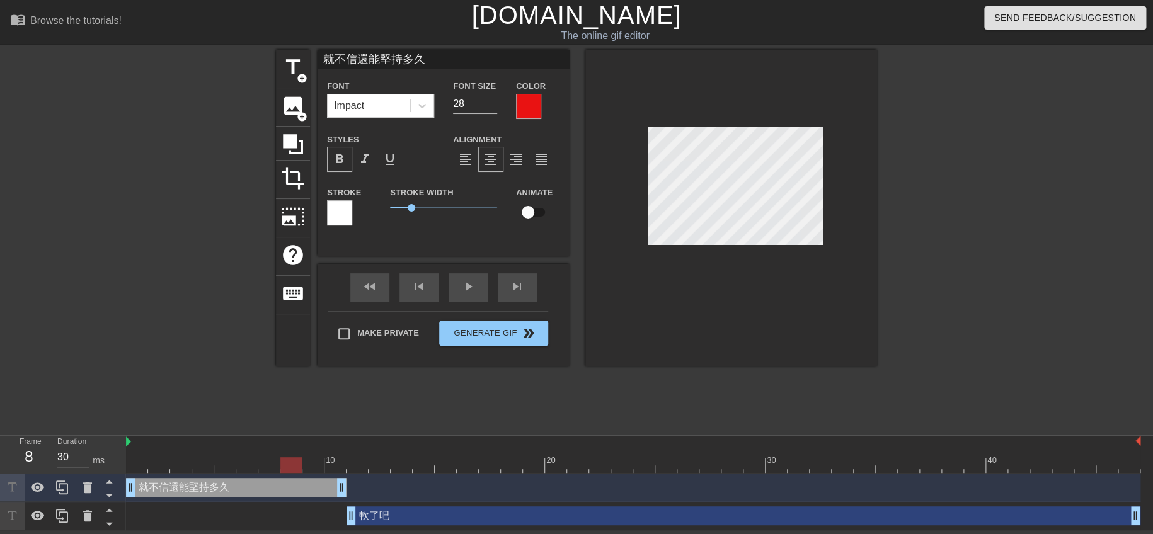
drag, startPoint x: 349, startPoint y: 465, endPoint x: 280, endPoint y: 464, distance: 68.7
click at [280, 464] on div at bounding box center [290, 465] width 21 height 16
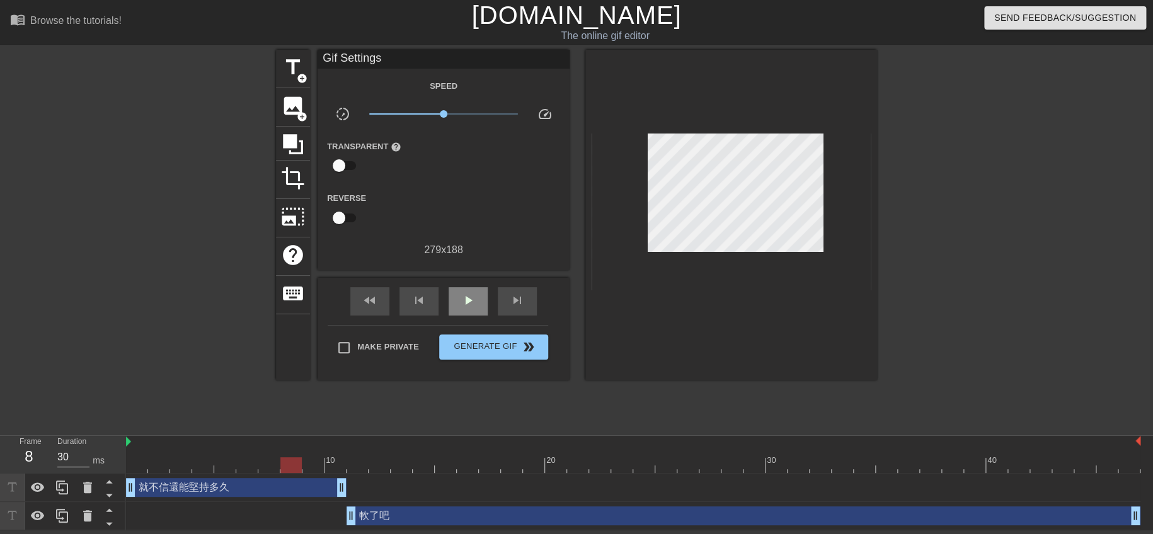
click at [468, 279] on div "fast_rewind skip_previous play_arrow skip_next" at bounding box center [443, 301] width 205 height 47
click at [897, 283] on div at bounding box center [986, 239] width 189 height 378
click at [897, 287] on div at bounding box center [986, 239] width 189 height 378
click at [470, 297] on span "play_arrow" at bounding box center [467, 300] width 15 height 15
click at [470, 293] on span "pause" at bounding box center [467, 300] width 15 height 15
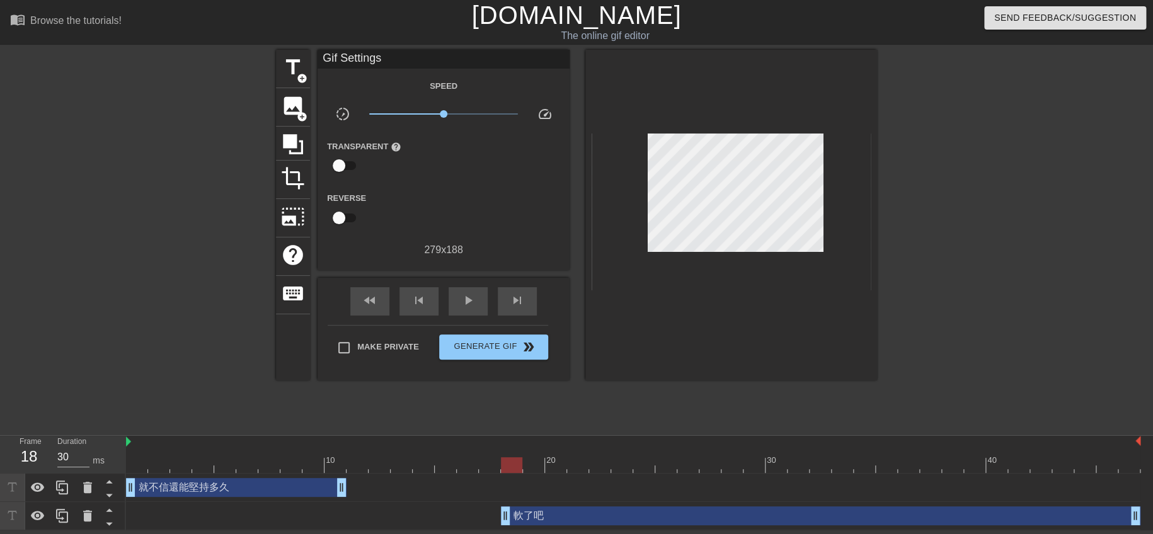
drag, startPoint x: 351, startPoint y: 519, endPoint x: 389, endPoint y: 501, distance: 42.0
click at [498, 528] on div "軟了吧 drag_handle drag_handle" at bounding box center [633, 516] width 1014 height 28
drag, startPoint x: 342, startPoint y: 486, endPoint x: 513, endPoint y: 498, distance: 171.1
click at [513, 498] on div "就不信還能堅持多久 drag_handle drag_handle" at bounding box center [633, 488] width 1014 height 28
click at [466, 303] on span "play_arrow" at bounding box center [467, 300] width 15 height 15
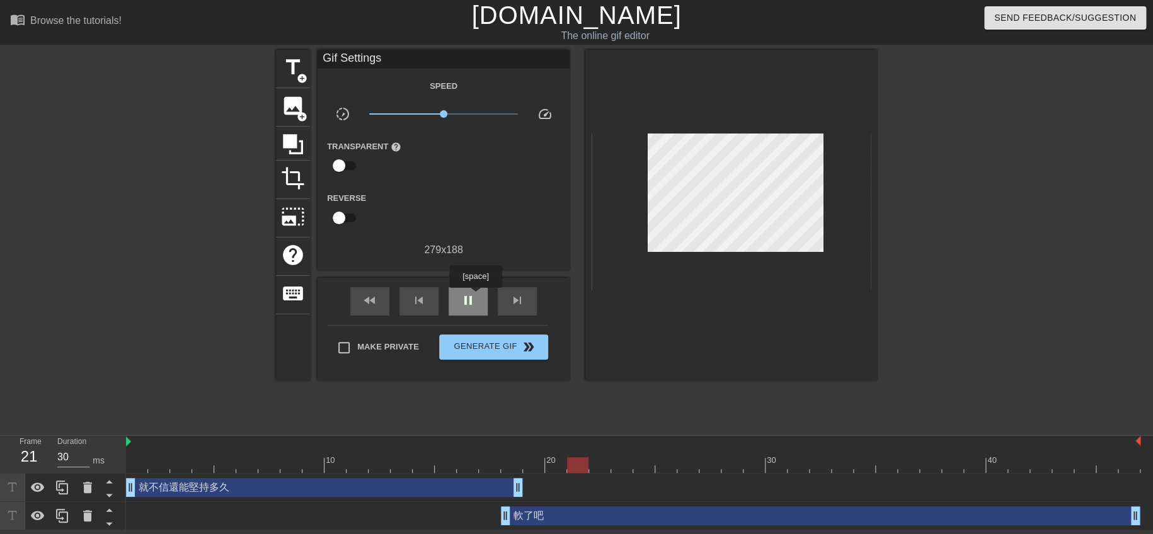
click at [475, 297] on span "pause" at bounding box center [467, 300] width 15 height 15
click at [371, 486] on div "就不信還能堅持多久 drag_handle drag_handle" at bounding box center [324, 487] width 397 height 19
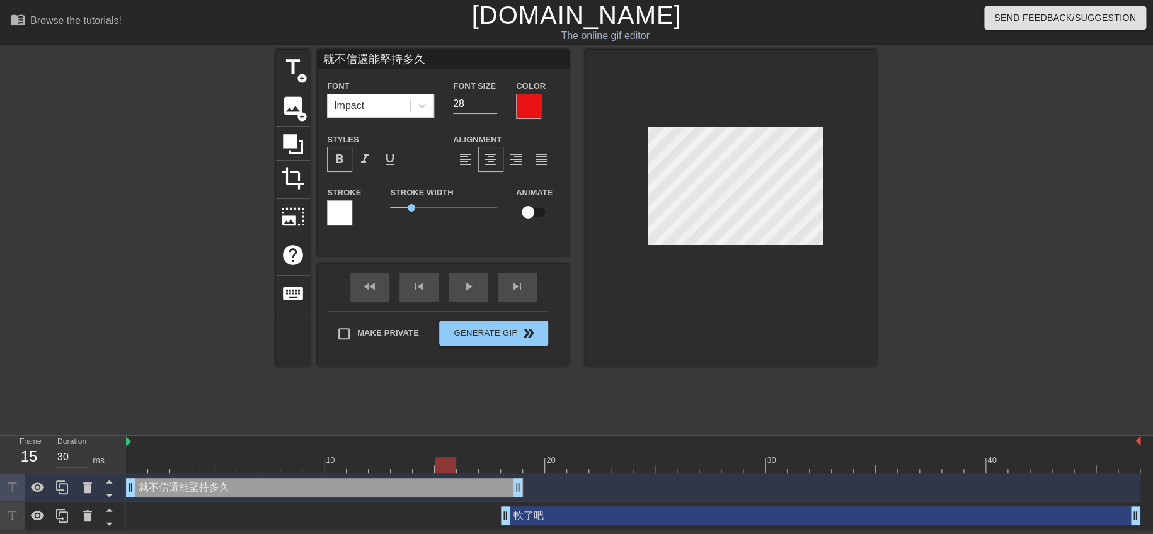
drag, startPoint x: 659, startPoint y: 463, endPoint x: 434, endPoint y: 460, distance: 225.5
click at [435, 460] on div at bounding box center [445, 465] width 21 height 16
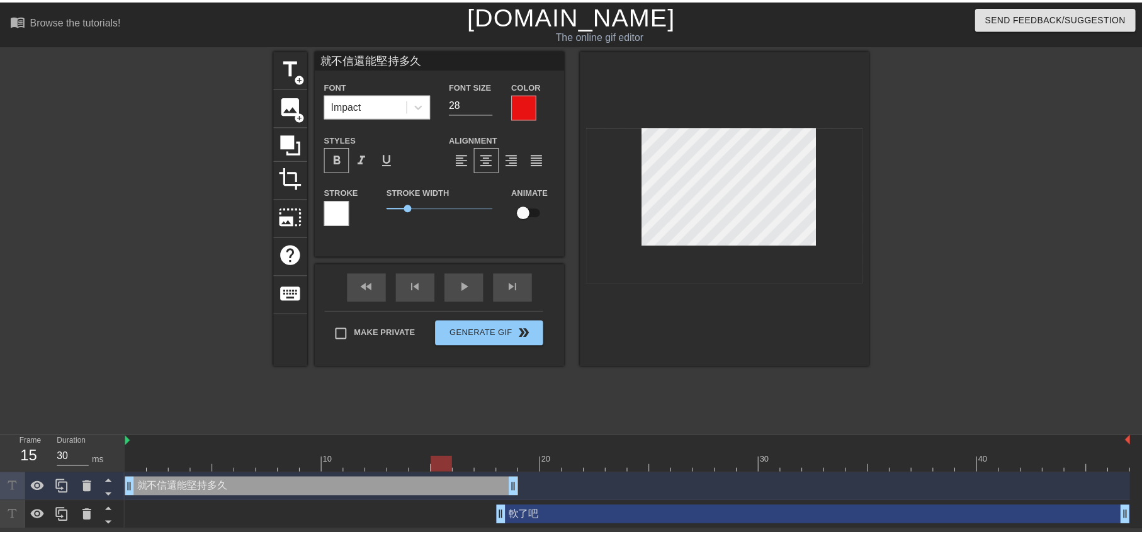
scroll to position [1, 6]
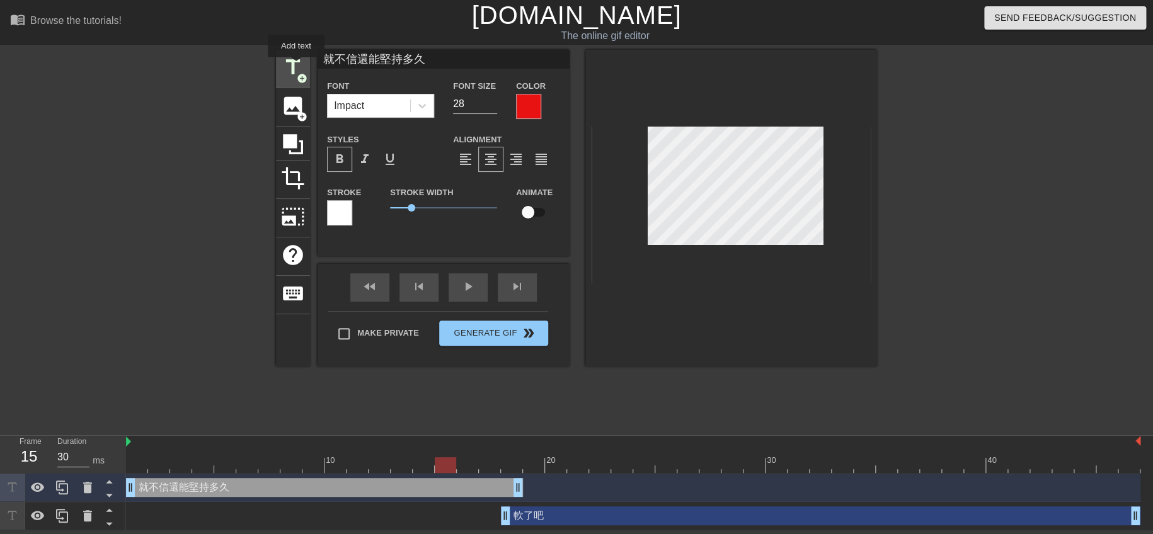
click at [296, 66] on span "title" at bounding box center [293, 67] width 24 height 24
type input "New text 2"
type input "40"
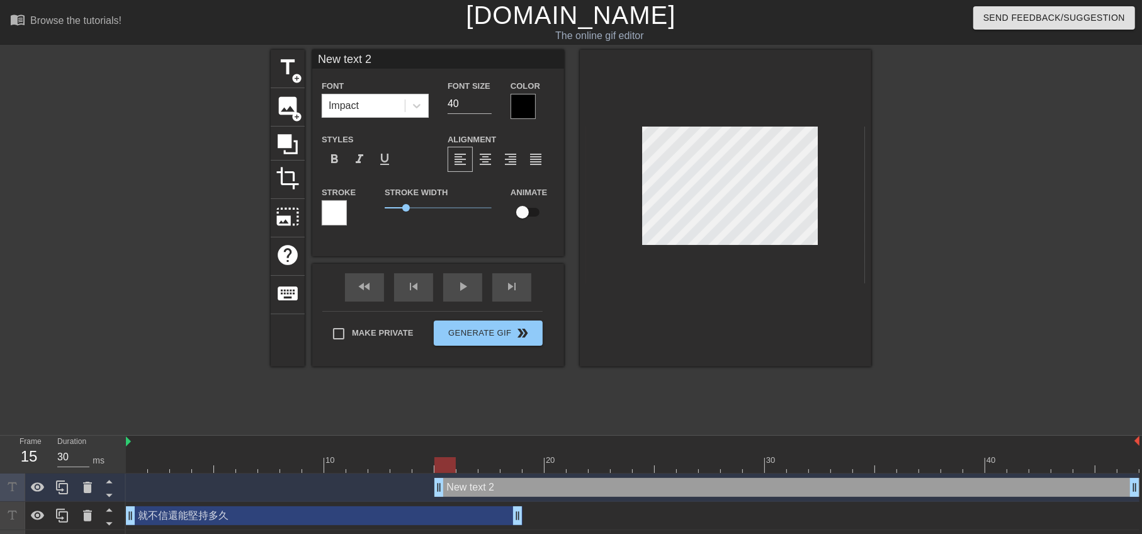
scroll to position [1, 1]
type input "久 text 2"
type textarea "久 text 2"
type input "久text 2"
type textarea "久text 2"
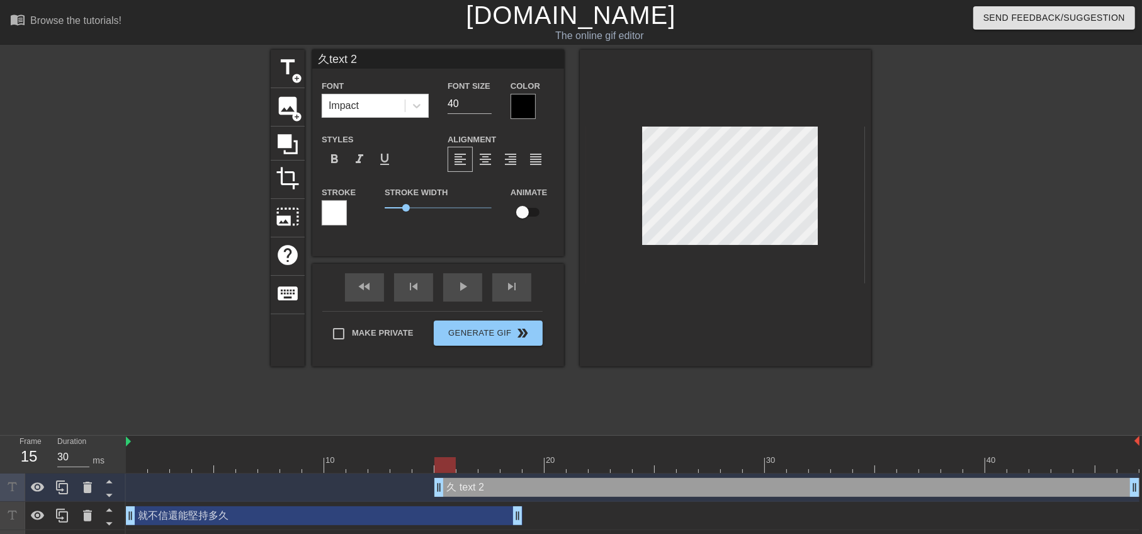
type input "久ext 2"
type textarea "久ext 2"
type input "久xt 2"
type textarea "久xt 2"
type input "久t 2"
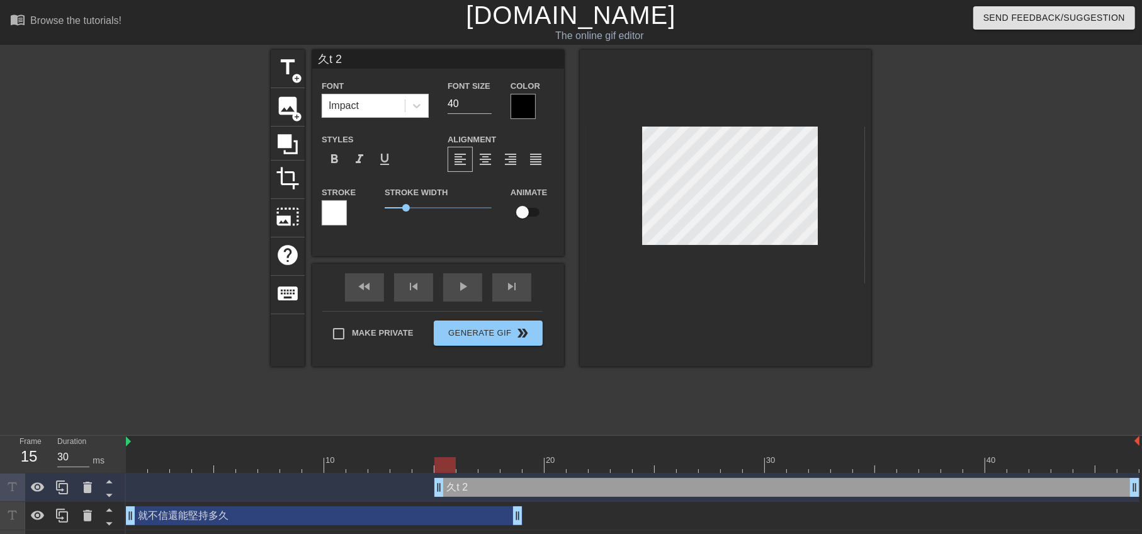
type textarea "久 2"
type input "久2"
type textarea "久2"
type input "久"
type textarea "久"
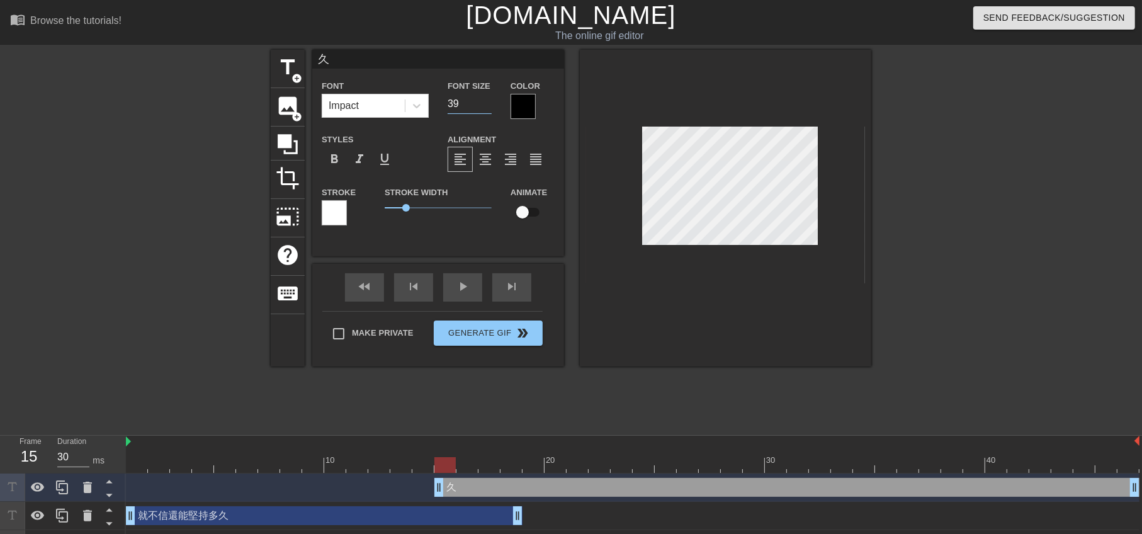
click at [485, 106] on input "39" at bounding box center [470, 104] width 44 height 20
click at [485, 106] on input "38" at bounding box center [470, 104] width 44 height 20
click at [486, 106] on input "37" at bounding box center [470, 104] width 44 height 20
click at [486, 106] on input "36" at bounding box center [470, 104] width 44 height 20
click at [486, 106] on input "35" at bounding box center [470, 104] width 44 height 20
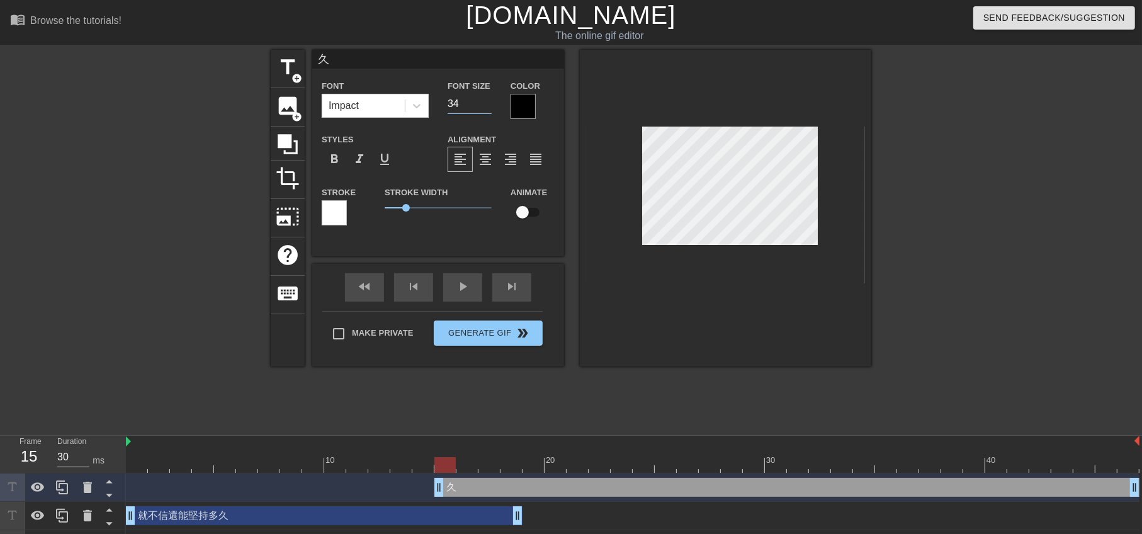
click at [486, 106] on input "34" at bounding box center [470, 104] width 44 height 20
click at [486, 106] on input "33" at bounding box center [470, 104] width 44 height 20
click at [486, 106] on input "32" at bounding box center [470, 104] width 44 height 20
click at [486, 106] on input "31" at bounding box center [470, 104] width 44 height 20
type input "32"
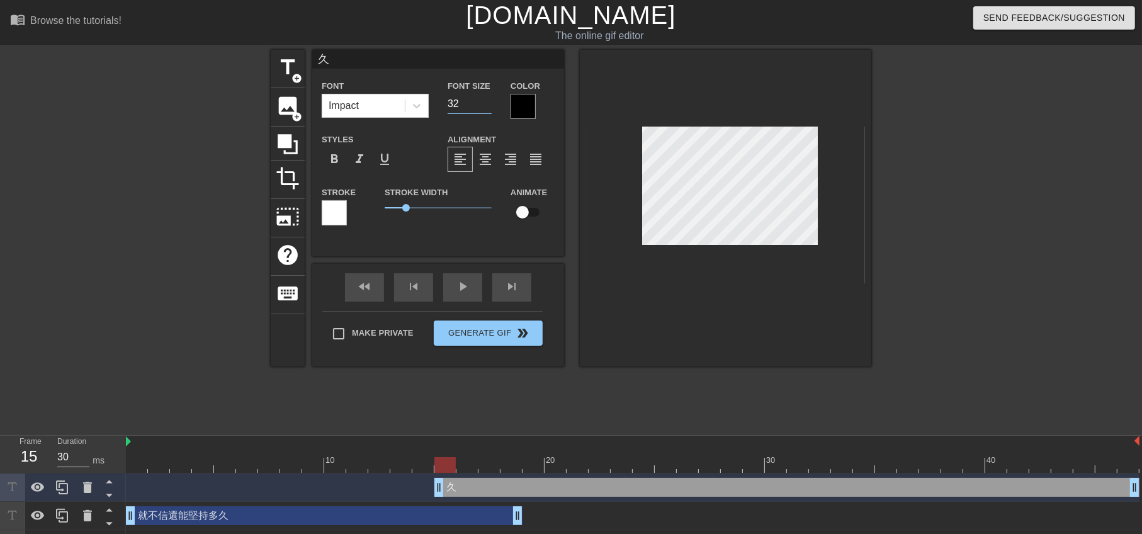
click at [484, 100] on input "32" at bounding box center [470, 104] width 44 height 20
click at [333, 155] on span "format_bold" at bounding box center [334, 159] width 15 height 15
click at [518, 100] on div at bounding box center [523, 106] width 25 height 25
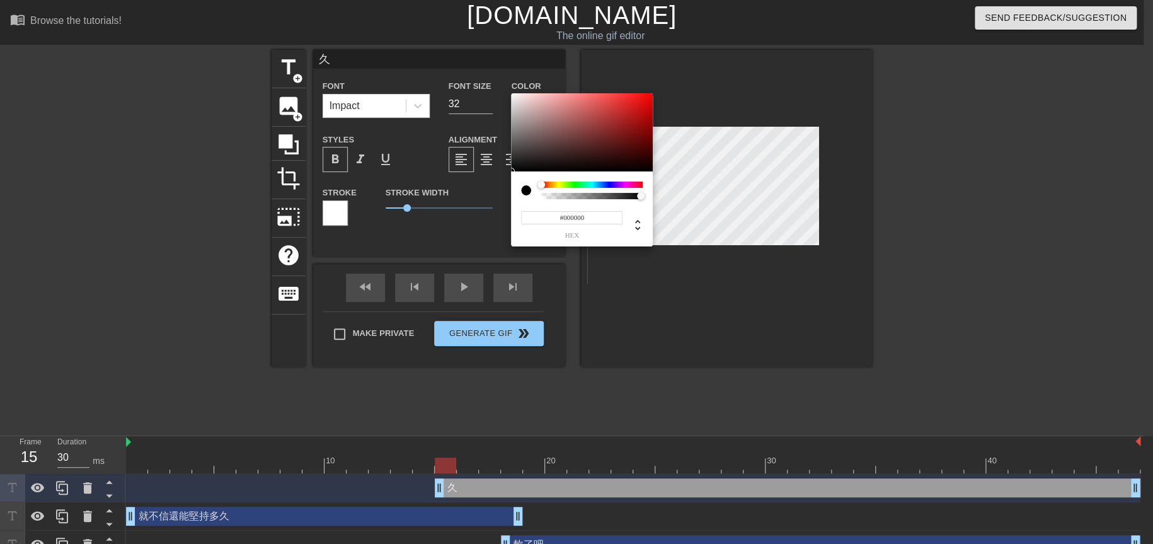
type input "#E31010"
click at [642, 102] on div at bounding box center [582, 132] width 142 height 78
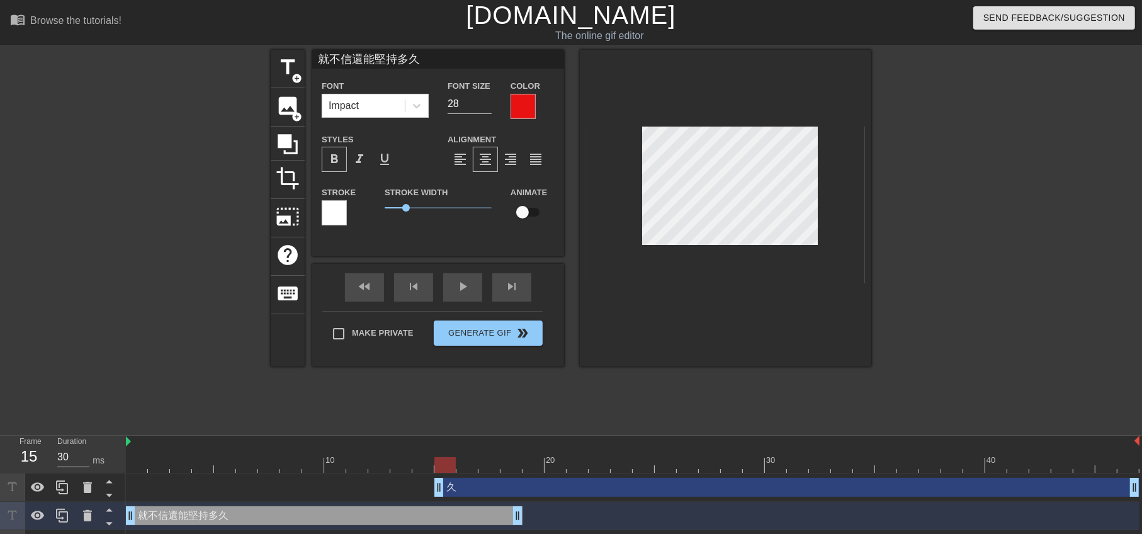
scroll to position [1, 3]
type input "久"
type input "32"
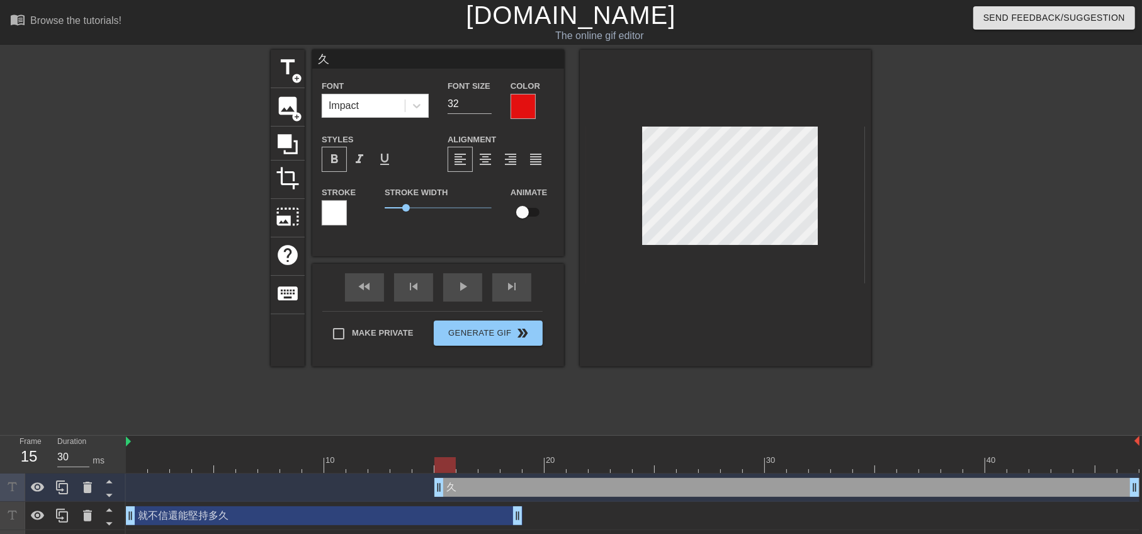
scroll to position [1, 1]
paste textarea "就不信還能堅持多久"
type input "就不信還能堅持多久久"
type textarea "就不信還能堅持多久久"
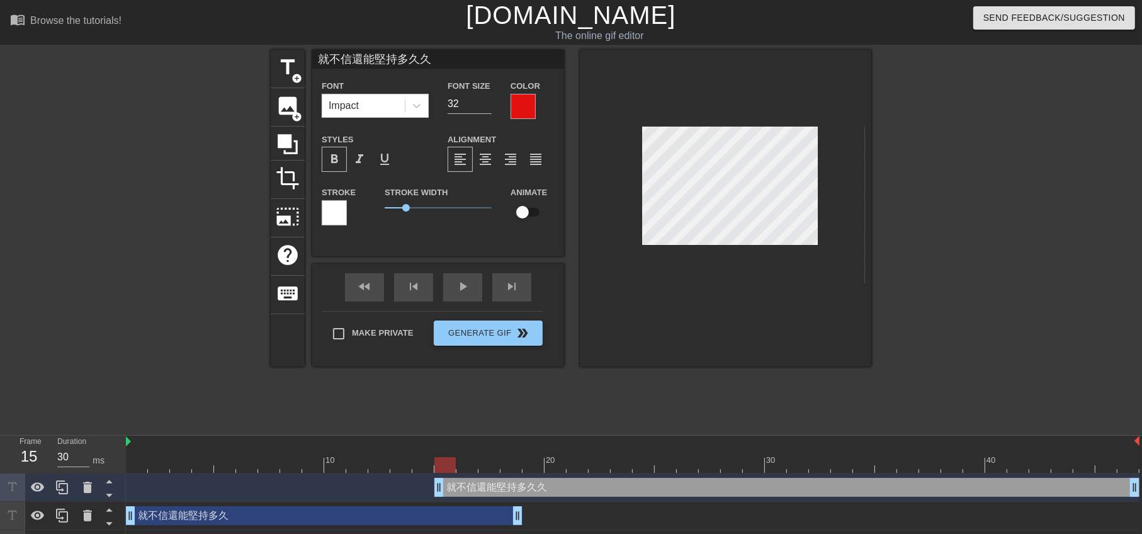
type input "就不信還能堅持多久"
type textarea "就不信還能堅持多久"
click at [897, 226] on div at bounding box center [981, 239] width 189 height 378
click at [489, 106] on input "31" at bounding box center [470, 104] width 44 height 20
click at [489, 106] on input "30" at bounding box center [470, 104] width 44 height 20
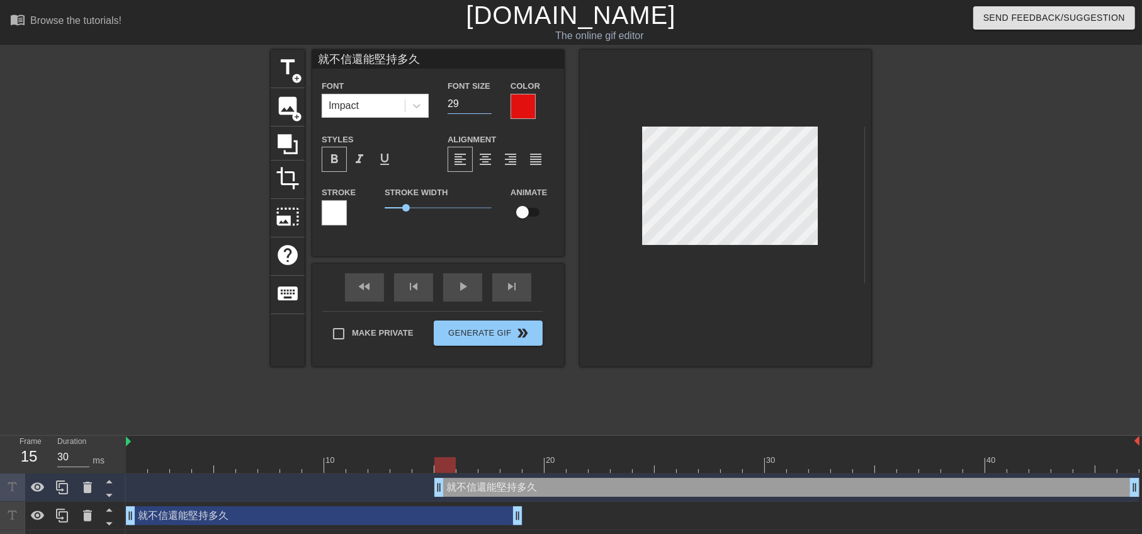
click at [489, 106] on input "29" at bounding box center [470, 104] width 44 height 20
click at [486, 100] on input "30" at bounding box center [470, 104] width 44 height 20
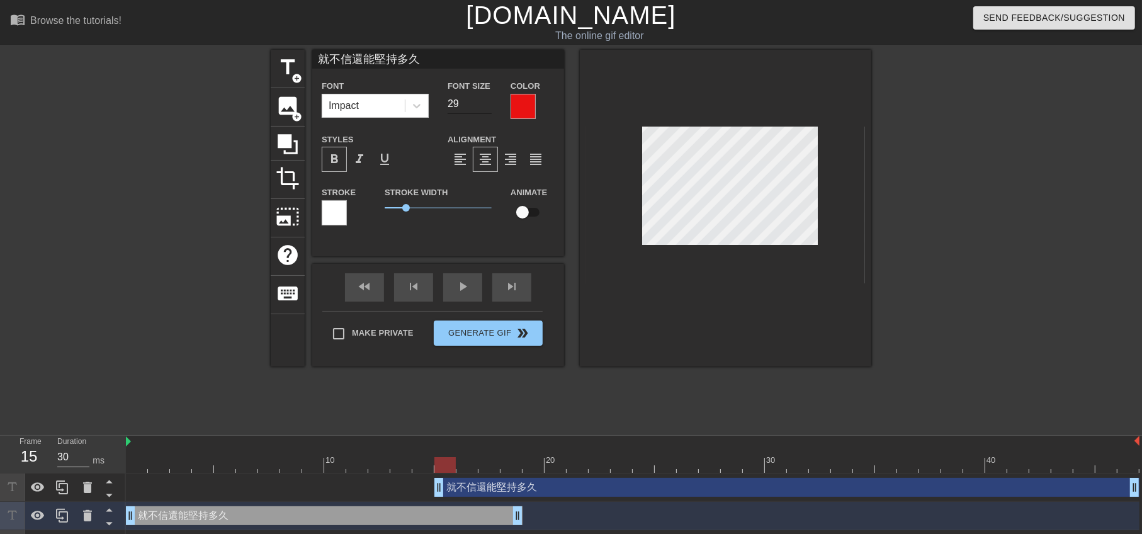
click at [488, 98] on input "29" at bounding box center [470, 104] width 44 height 20
type input "30"
click at [488, 98] on input "30" at bounding box center [470, 104] width 44 height 20
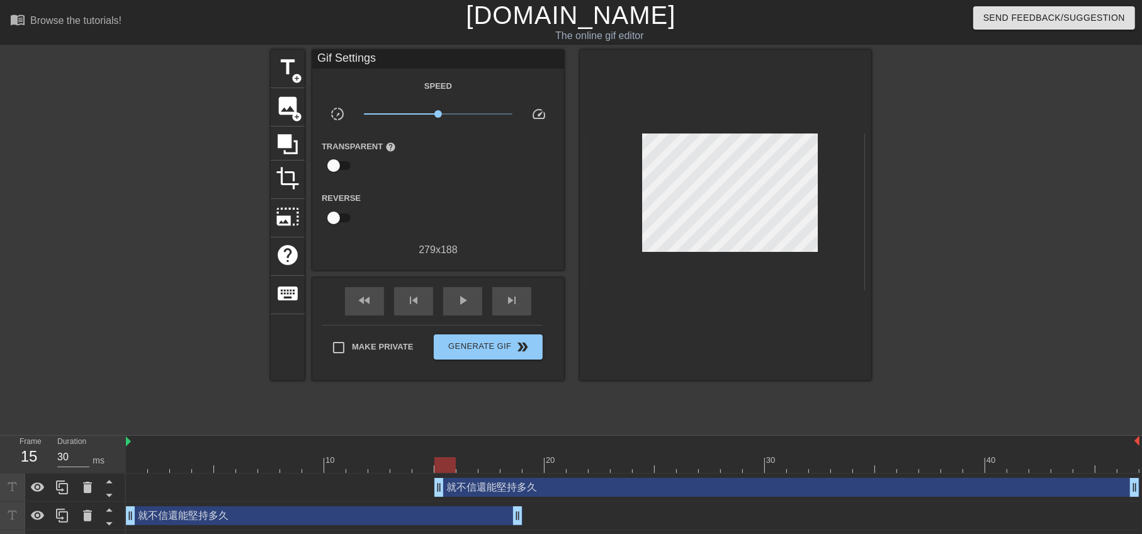
click at [944, 370] on div at bounding box center [981, 239] width 189 height 378
drag, startPoint x: 445, startPoint y: 491, endPoint x: 918, endPoint y: 505, distance: 473.2
click at [1040, 499] on div "就不信還能堅持多久 drag_handle drag_handle" at bounding box center [633, 488] width 1014 height 28
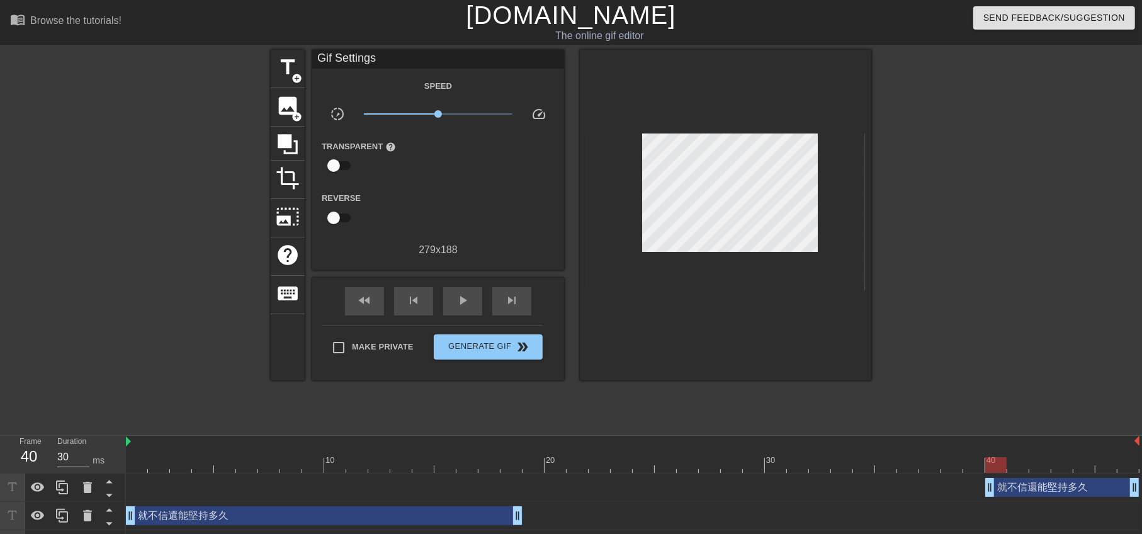
drag, startPoint x: 440, startPoint y: 487, endPoint x: 1001, endPoint y: 499, distance: 561.3
click at [998, 510] on div "就不信還能堅持多久 drag_handle drag_handle 就不信還能堅持多久 drag_handle drag_handle 軟了吧 drag_ha…" at bounding box center [634, 516] width 1016 height 85
click at [1003, 465] on div at bounding box center [996, 465] width 21 height 16
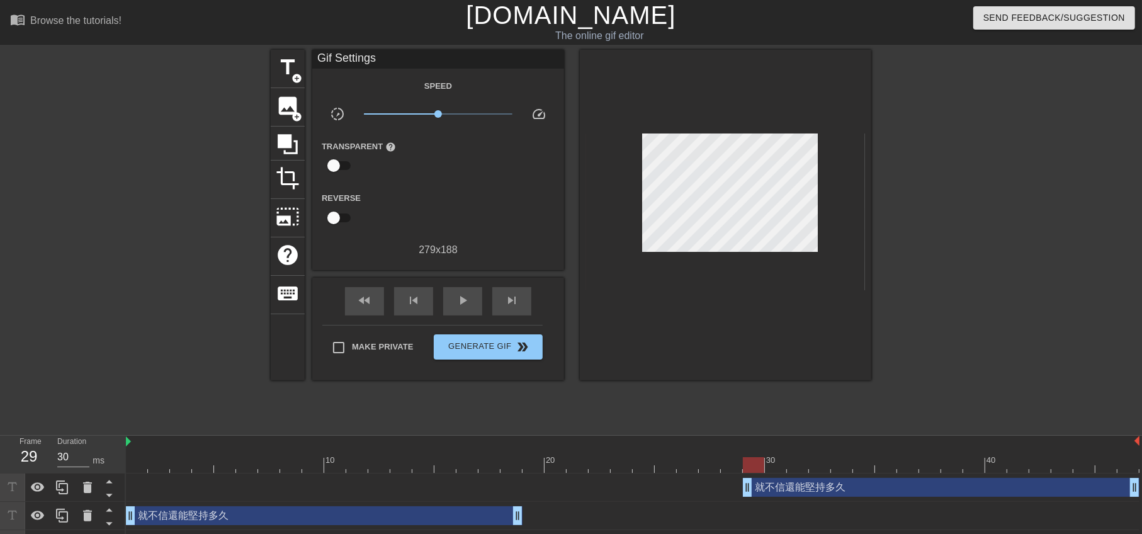
drag, startPoint x: 991, startPoint y: 488, endPoint x: 751, endPoint y: 503, distance: 241.0
click at [751, 503] on div "就不信還能堅持多久 drag_handle drag_handle 就不信還能堅持多久 drag_handle drag_handle 軟了吧 drag_ha…" at bounding box center [634, 516] width 1016 height 85
drag, startPoint x: 744, startPoint y: 492, endPoint x: 625, endPoint y: 489, distance: 119.1
click at [625, 489] on div "就不信還能堅持多久 drag_handle drag_handle" at bounding box center [633, 487] width 1014 height 19
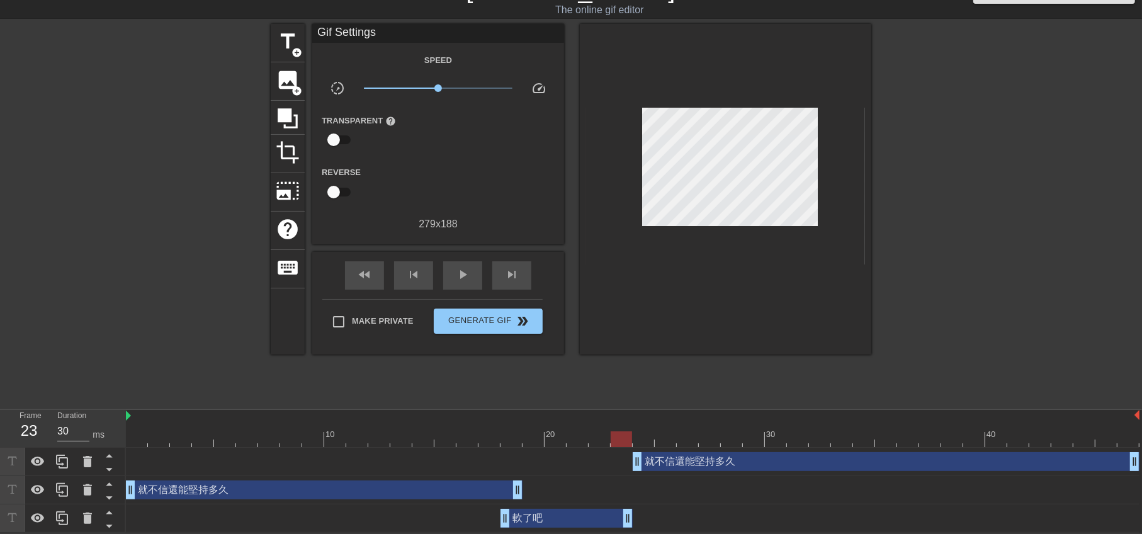
drag, startPoint x: 1135, startPoint y: 520, endPoint x: 633, endPoint y: 513, distance: 502.0
click at [633, 513] on div "軟了吧 drag_handle drag_handle" at bounding box center [633, 518] width 1014 height 19
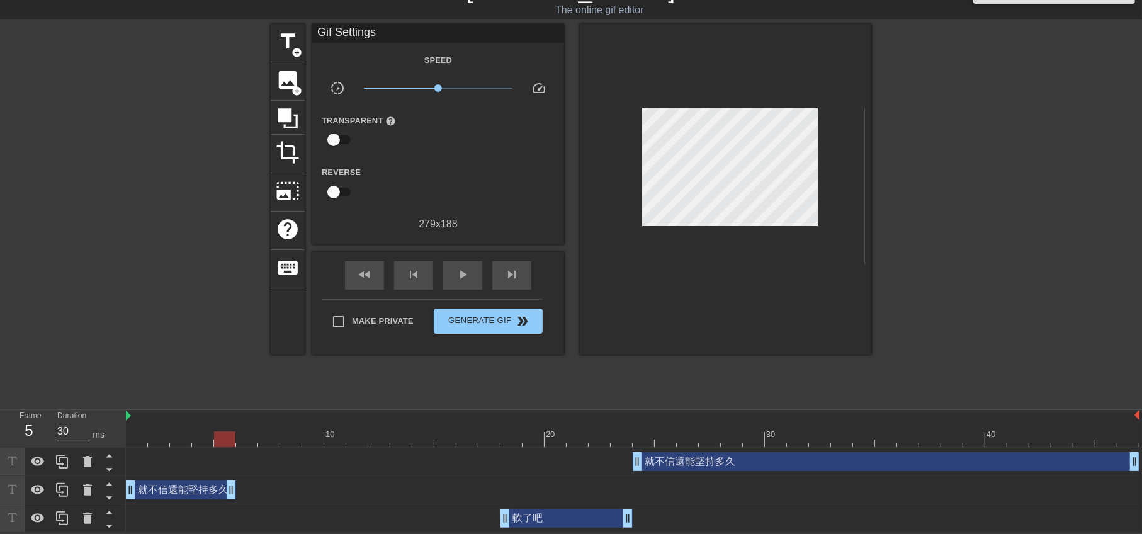
drag, startPoint x: 516, startPoint y: 491, endPoint x: 238, endPoint y: 482, distance: 277.9
click at [238, 478] on div "就不信還能堅持多久 drag_handle drag_handle" at bounding box center [633, 490] width 1014 height 28
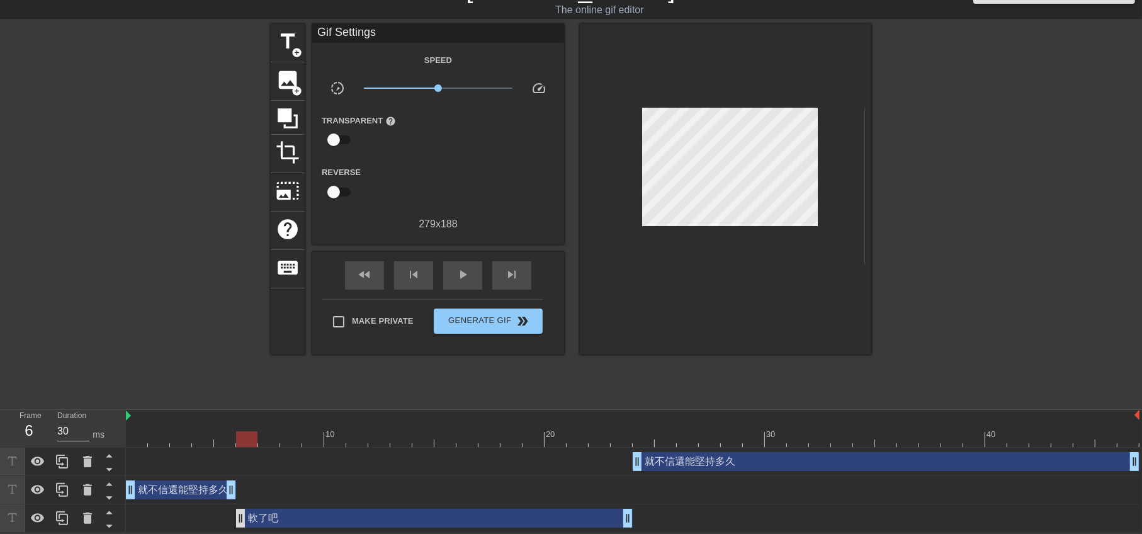
drag, startPoint x: 505, startPoint y: 516, endPoint x: 242, endPoint y: 512, distance: 262.7
click at [469, 280] on div "play_arrow" at bounding box center [462, 275] width 39 height 28
click at [367, 315] on span "Make Private" at bounding box center [383, 321] width 62 height 13
click at [352, 312] on input "Make Private" at bounding box center [339, 322] width 26 height 26
checkbox input "true"
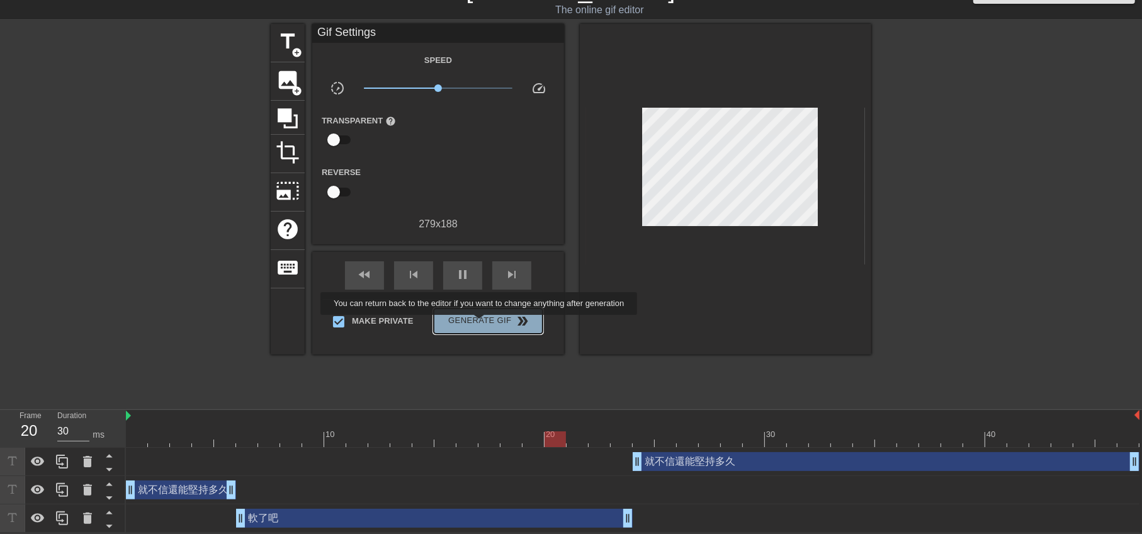
click at [481, 324] on span "Generate Gif double_arrow" at bounding box center [488, 321] width 99 height 15
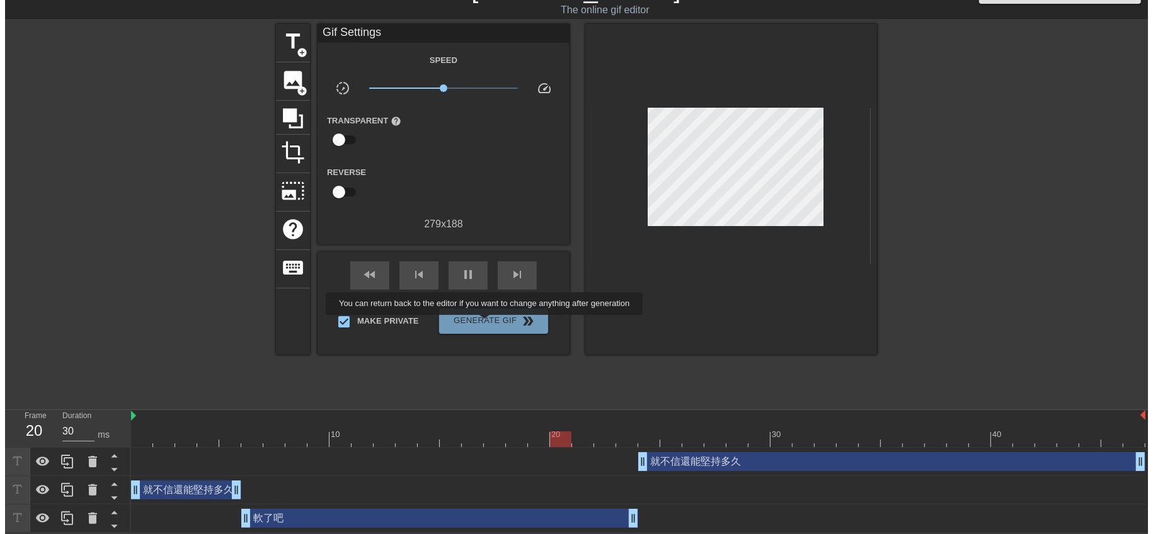
scroll to position [0, 0]
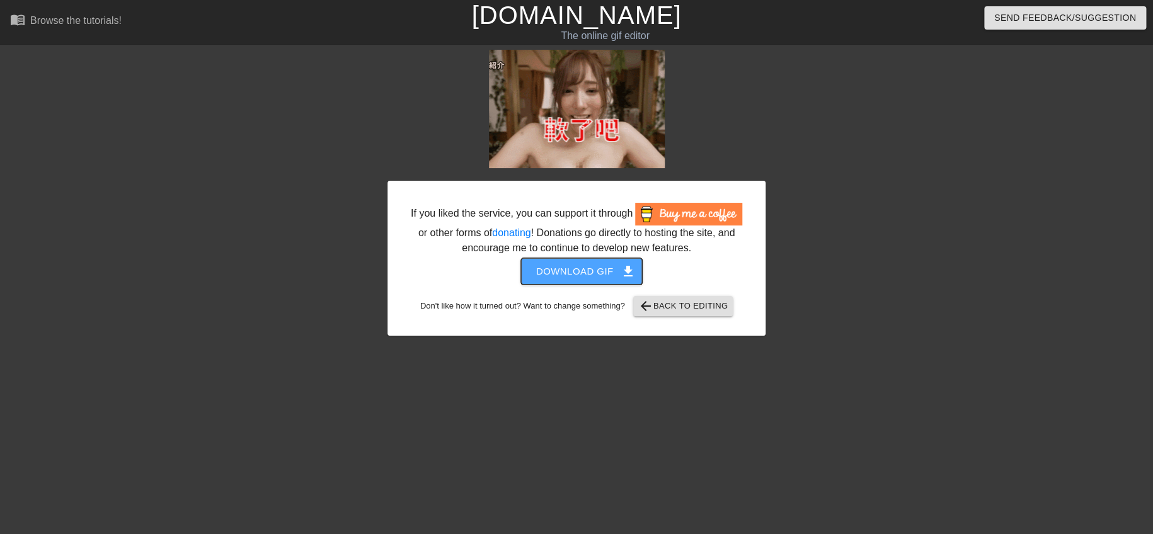
click at [572, 276] on span "Download gif get_app" at bounding box center [581, 271] width 91 height 16
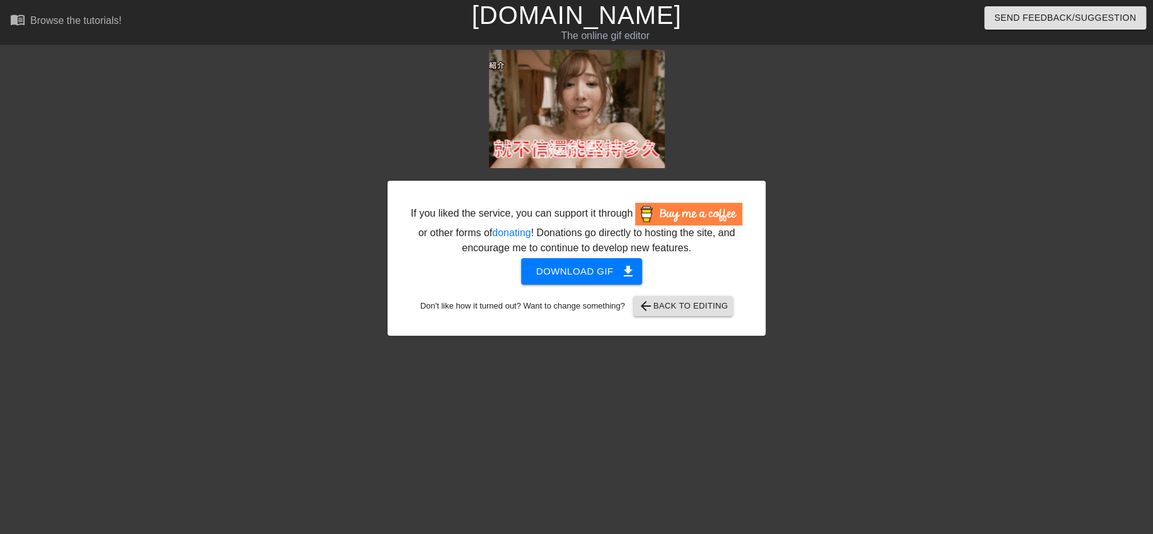
click at [845, 193] on div at bounding box center [874, 239] width 189 height 378
